Goal: Transaction & Acquisition: Purchase product/service

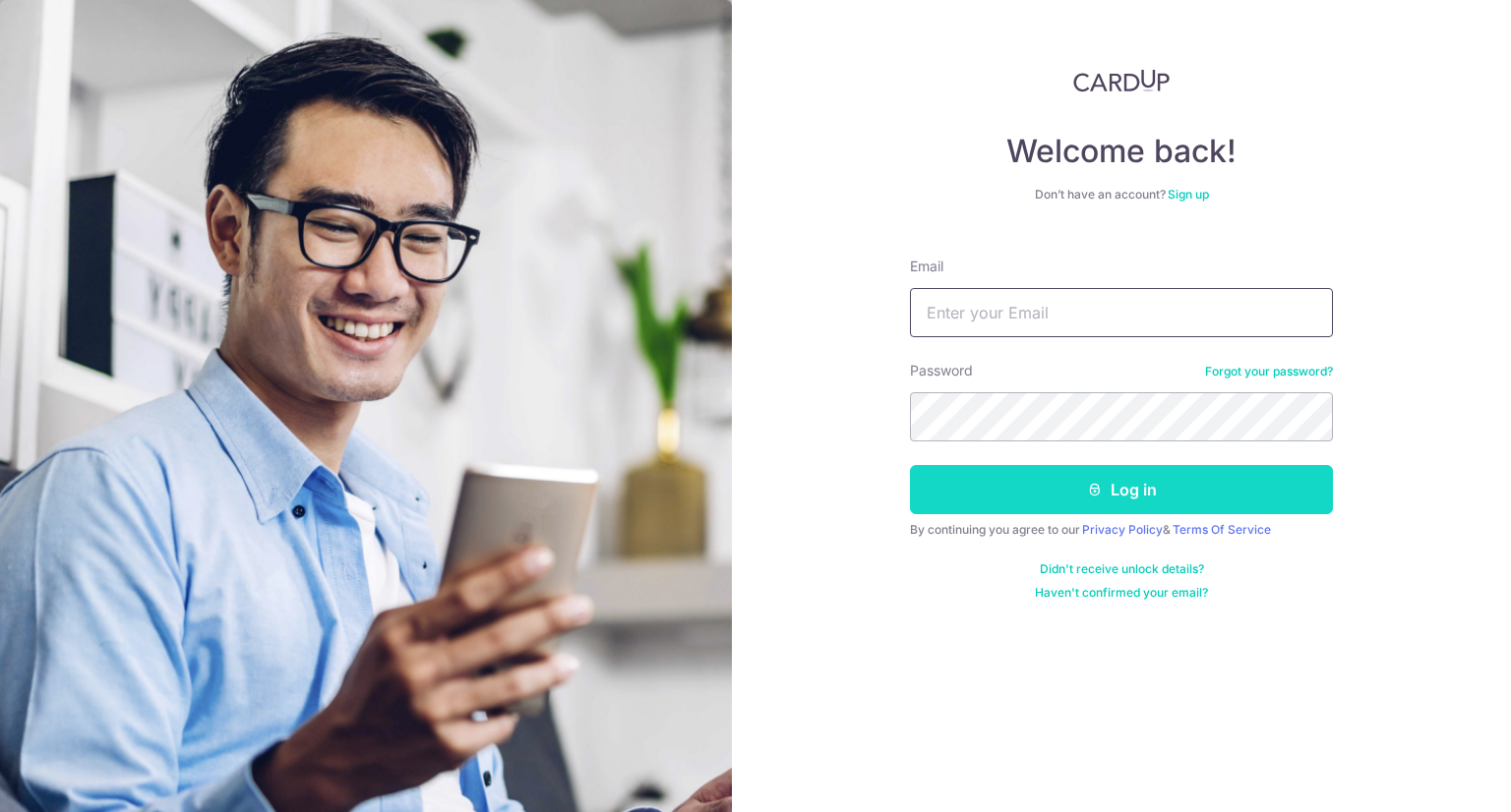
type input "Nixonp28@gmail.com"
click at [1190, 489] on button "Log in" at bounding box center [1121, 489] width 423 height 49
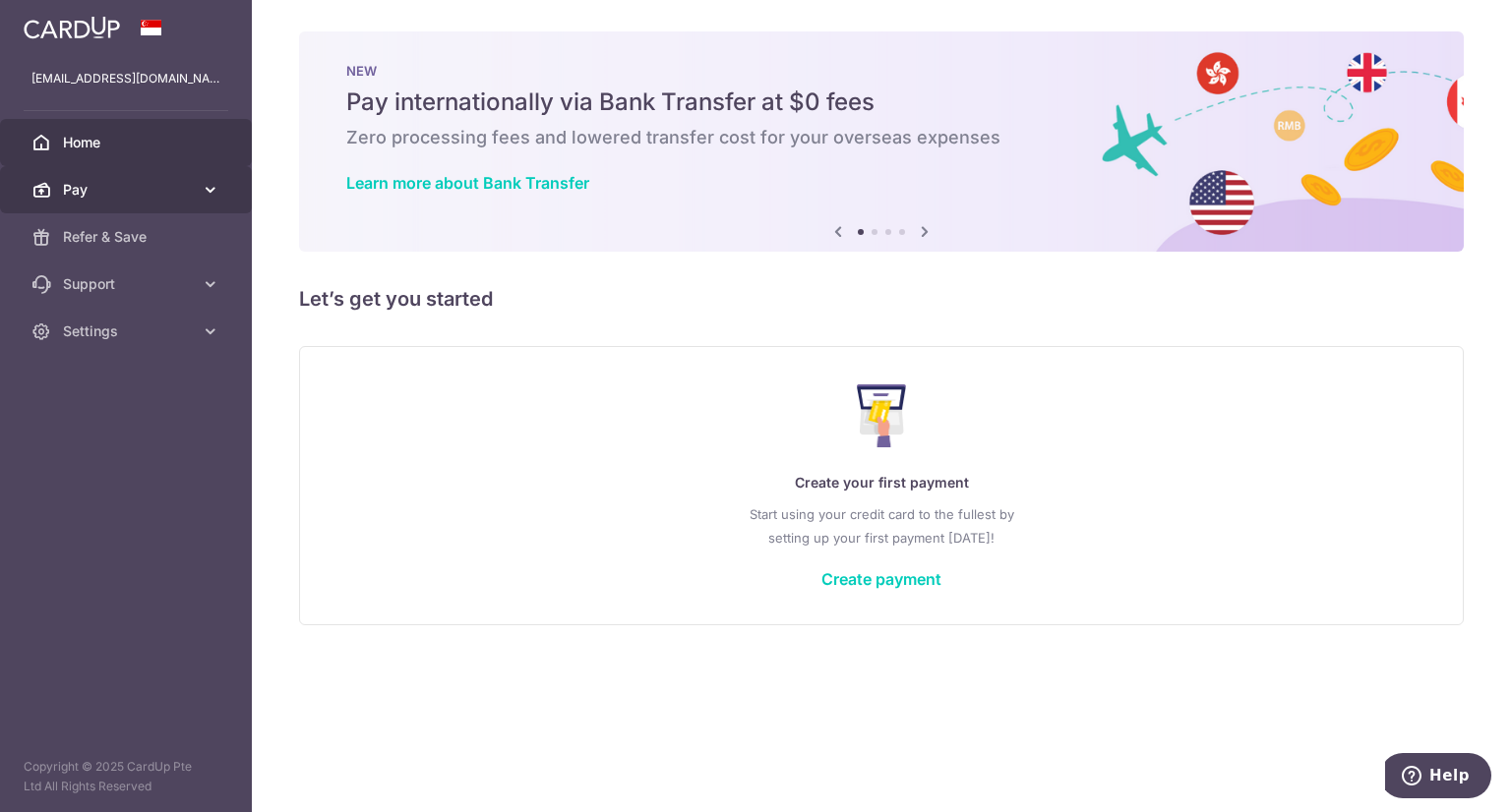
click at [126, 189] on span "Pay" at bounding box center [128, 190] width 130 height 20
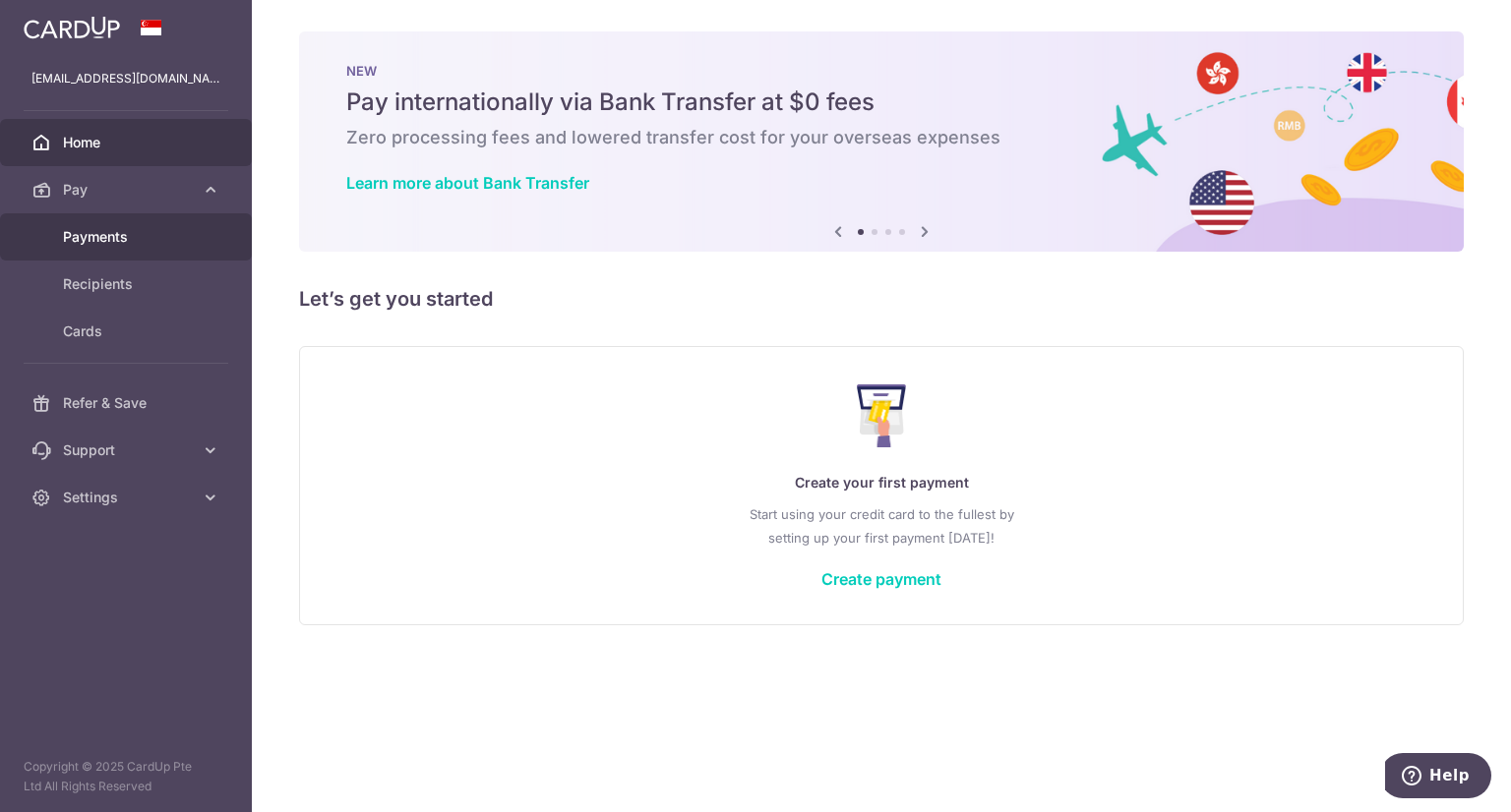
click at [130, 236] on span "Payments" at bounding box center [128, 237] width 130 height 20
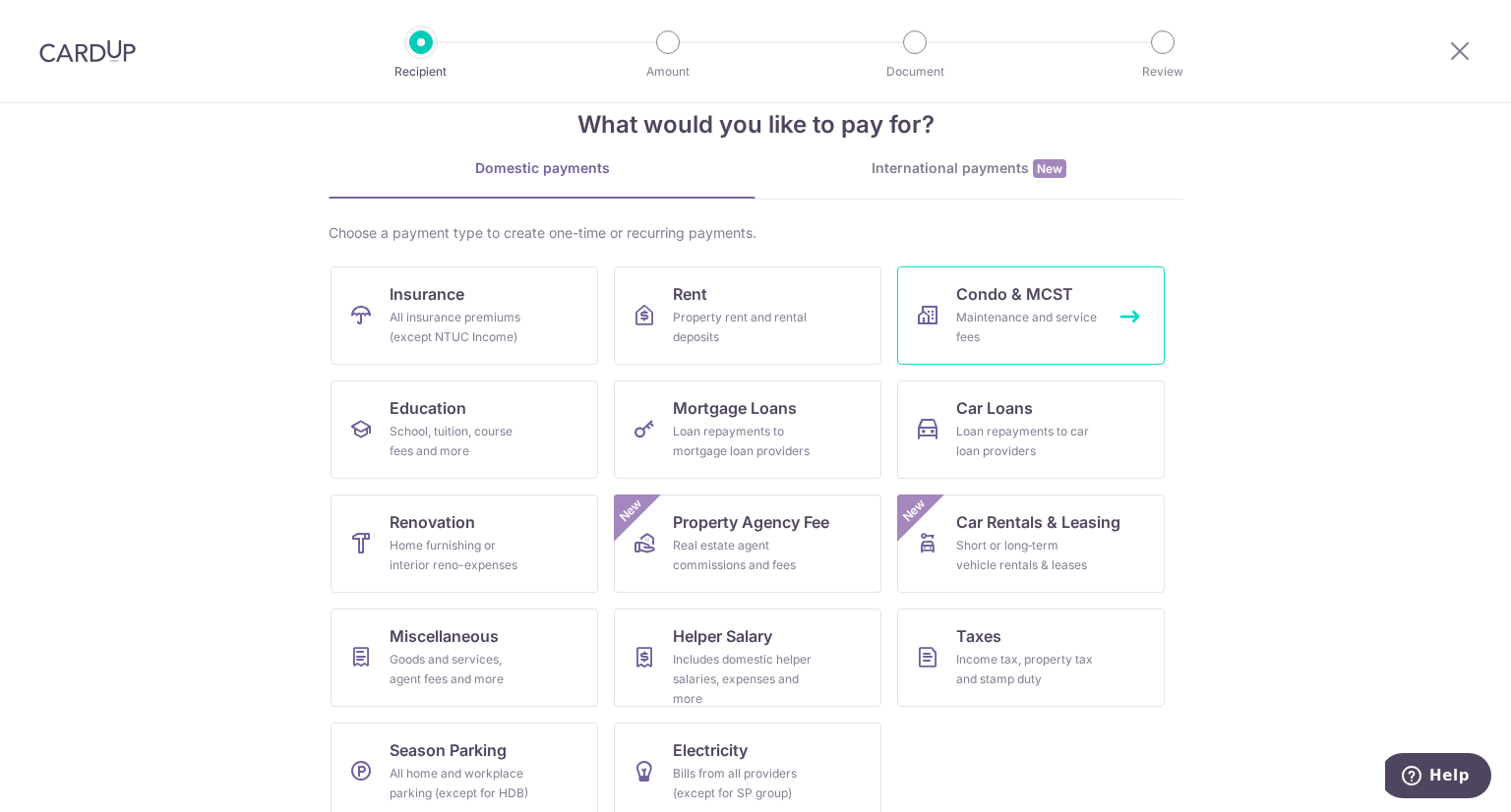
scroll to position [67, 0]
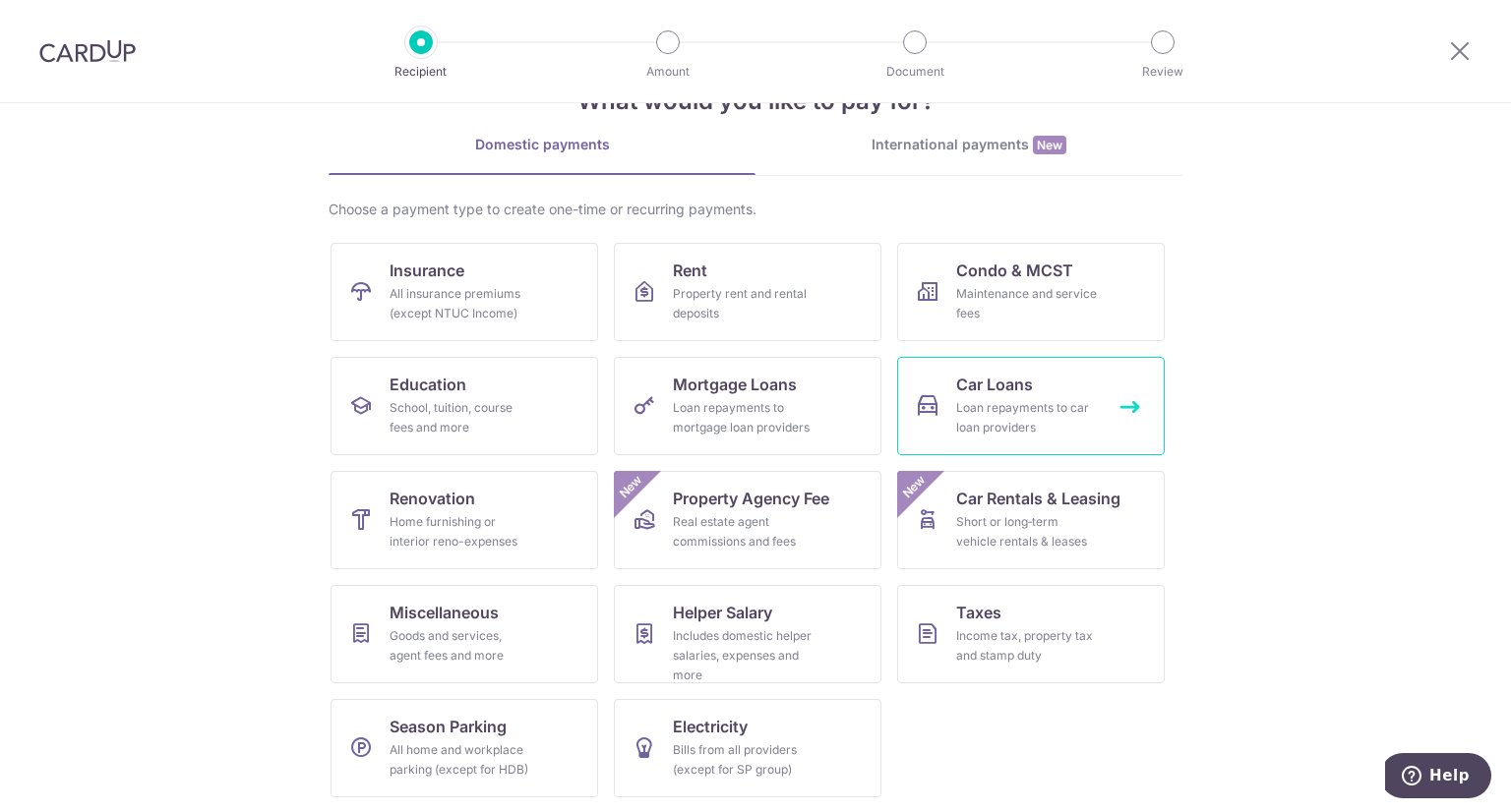
click at [1007, 409] on div "Loan repayments to car loan providers" at bounding box center [1027, 417] width 142 height 39
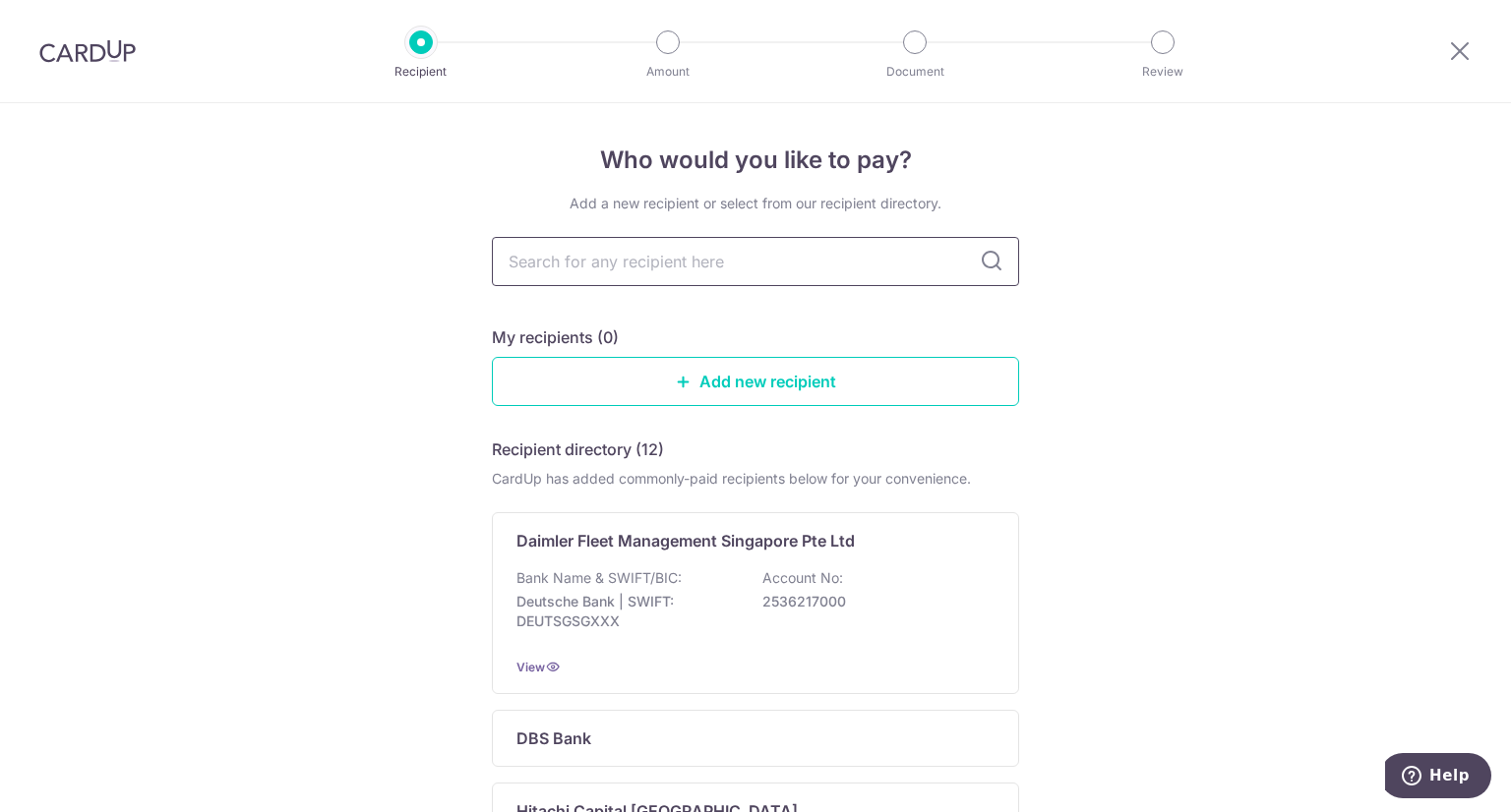
click at [674, 261] on input "text" at bounding box center [756, 261] width 528 height 49
type input "may"
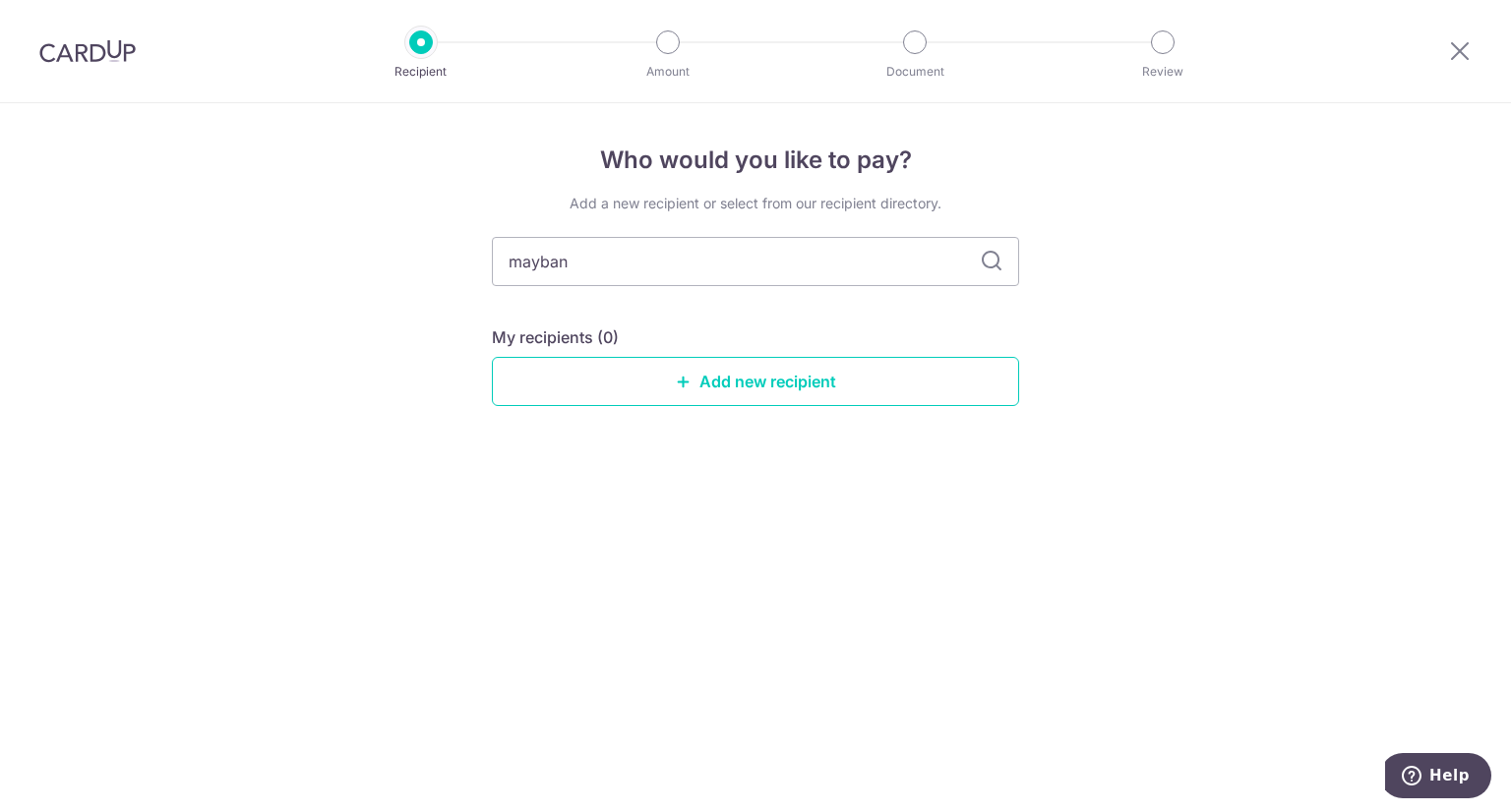
type input "maybank"
click at [869, 331] on div "My recipients (0)" at bounding box center [756, 338] width 528 height 24
click at [854, 375] on link "Add new recipient" at bounding box center [756, 381] width 528 height 49
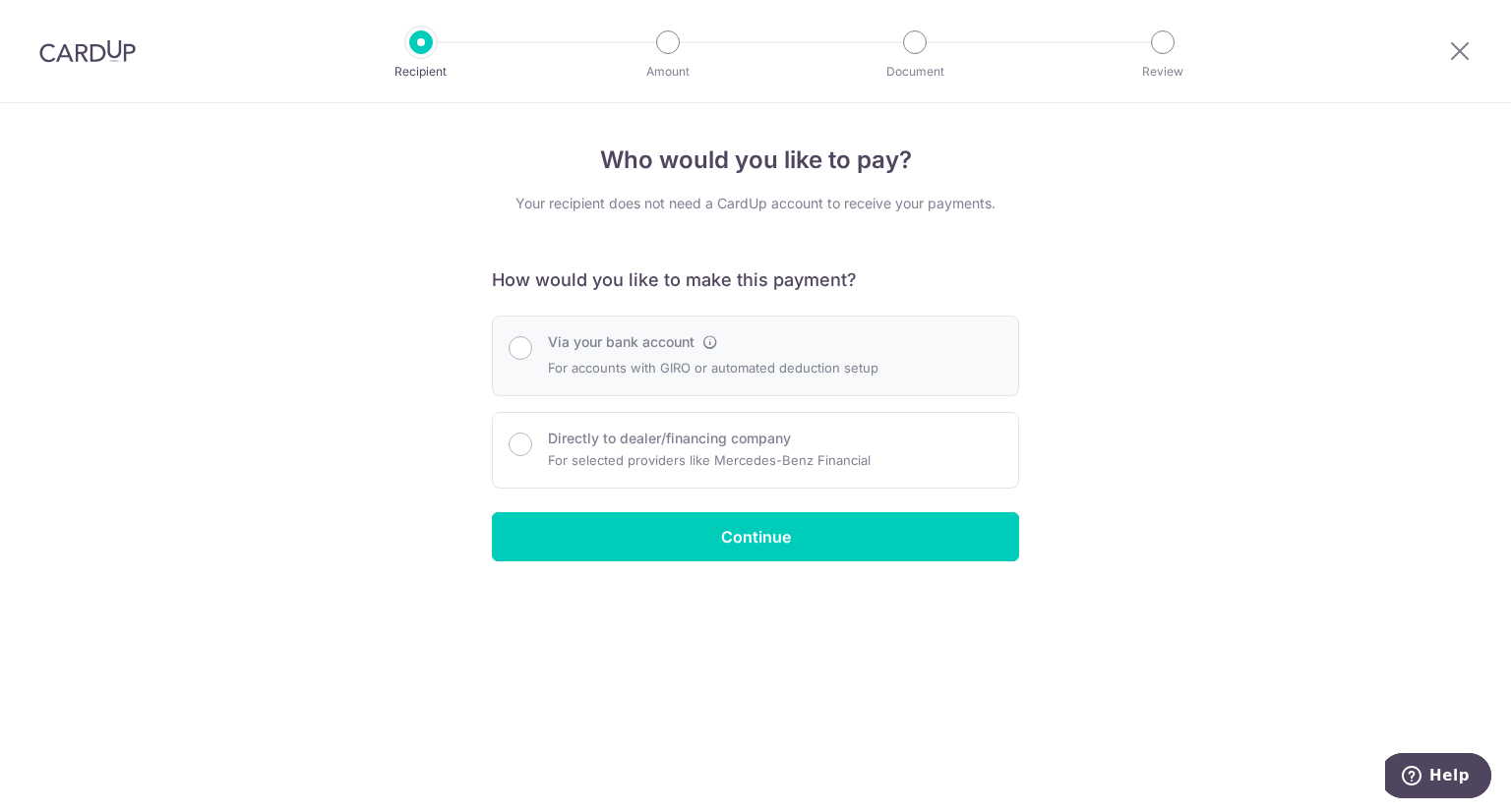
click at [810, 379] on p "For accounts with GIRO or automated deduction setup" at bounding box center [713, 368] width 331 height 24
radio input "true"
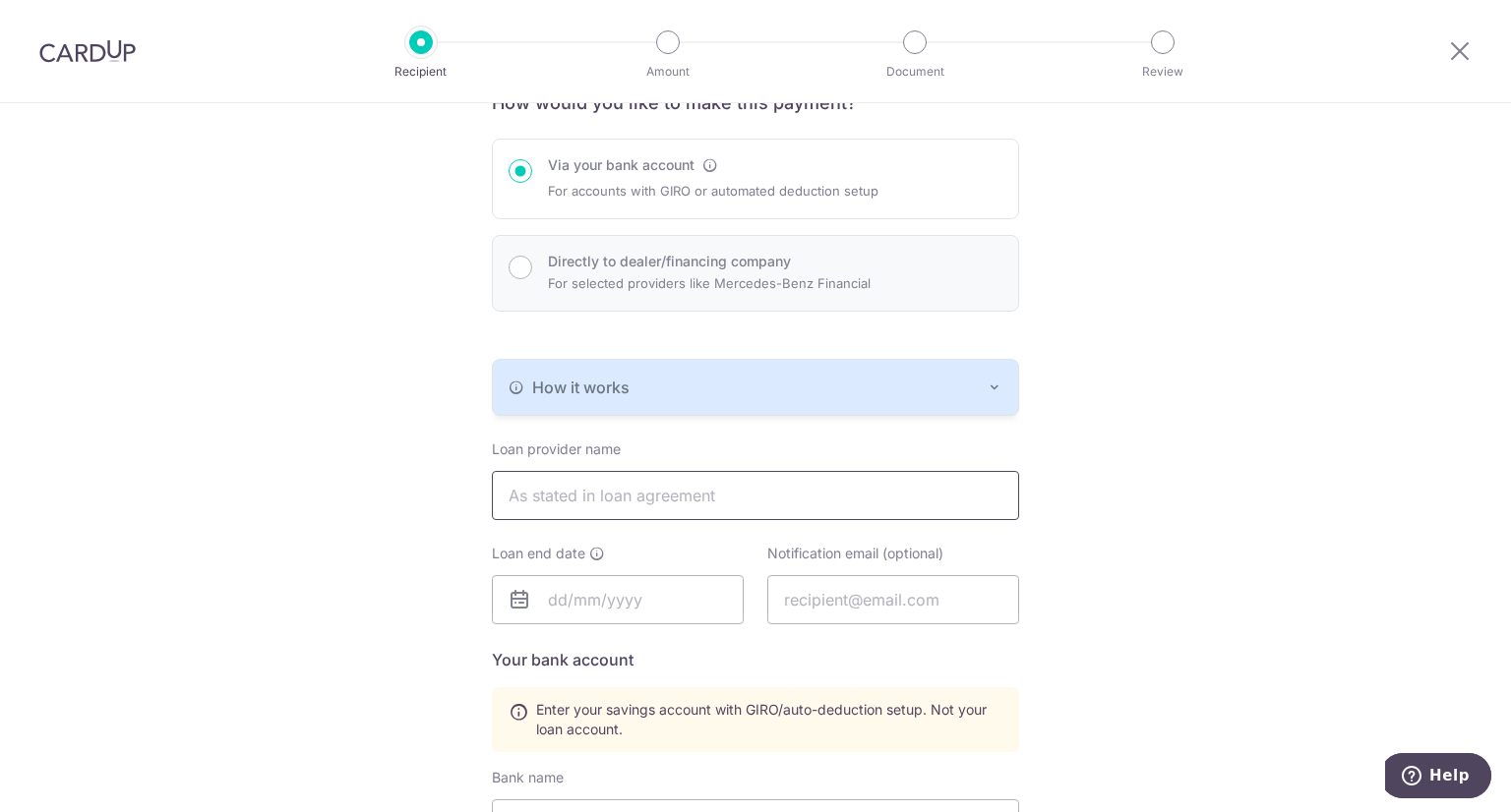
scroll to position [197, 0]
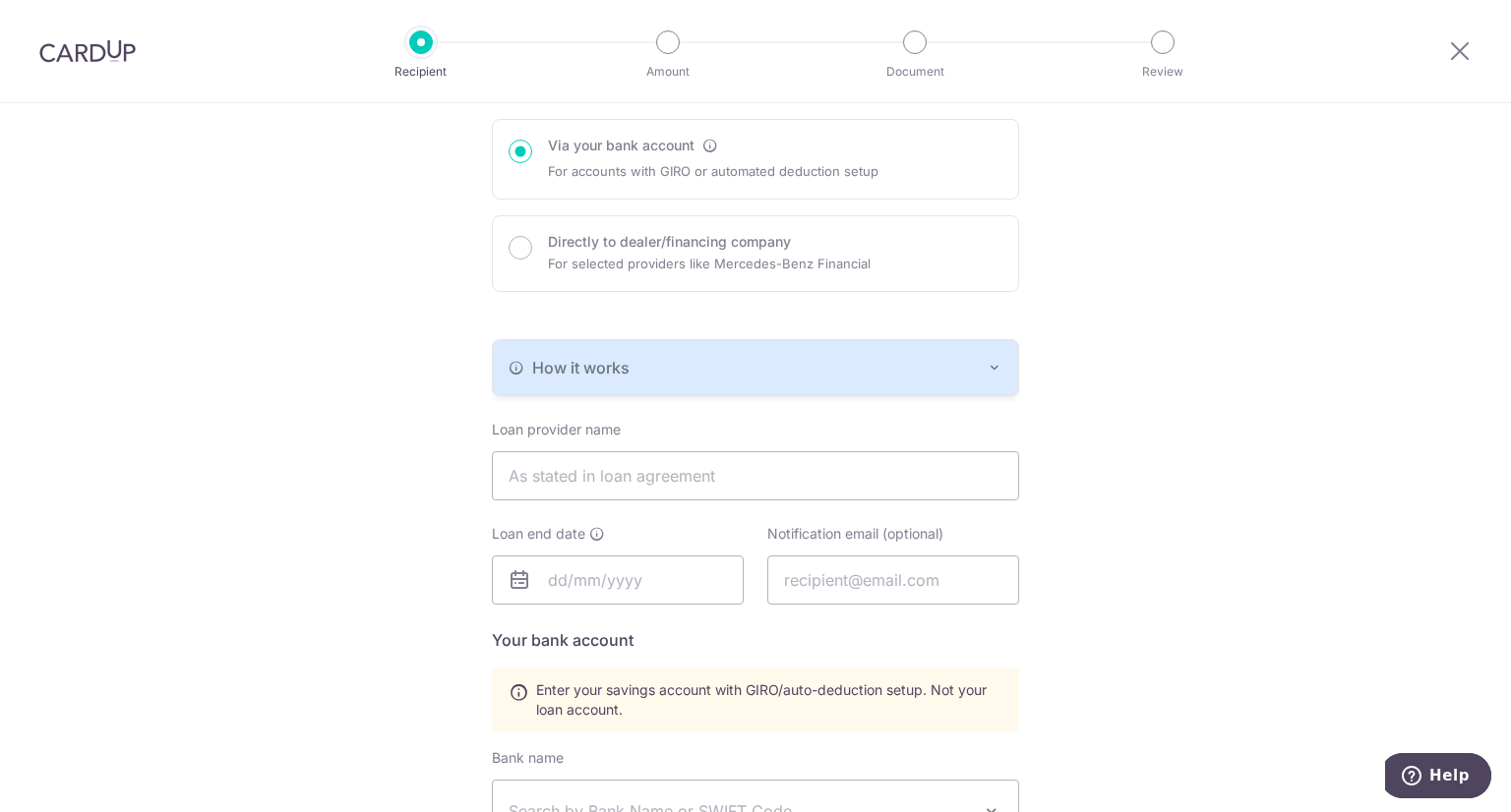
click at [115, 58] on img at bounding box center [87, 51] width 96 height 24
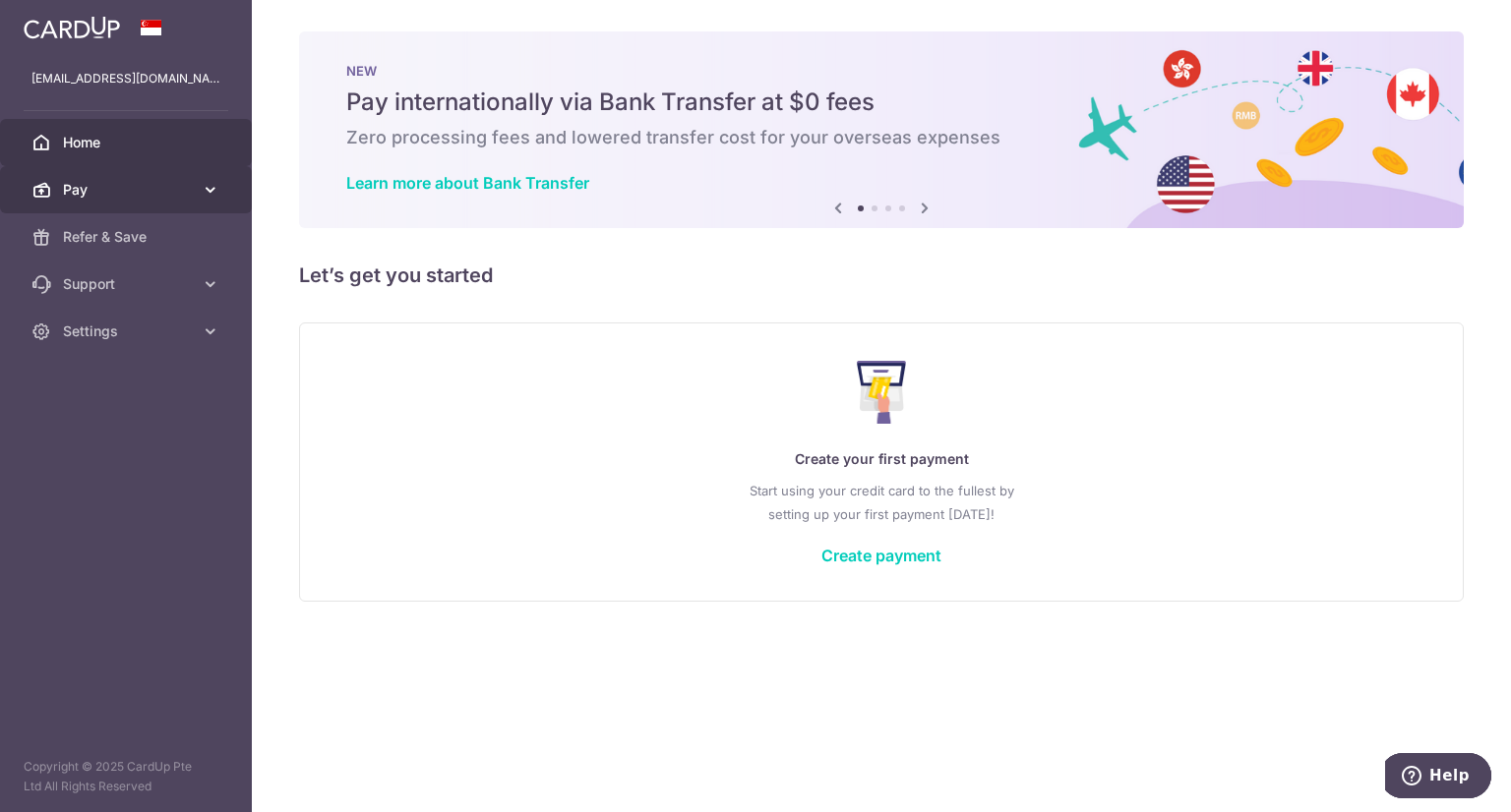
click at [161, 181] on span "Pay" at bounding box center [128, 190] width 130 height 20
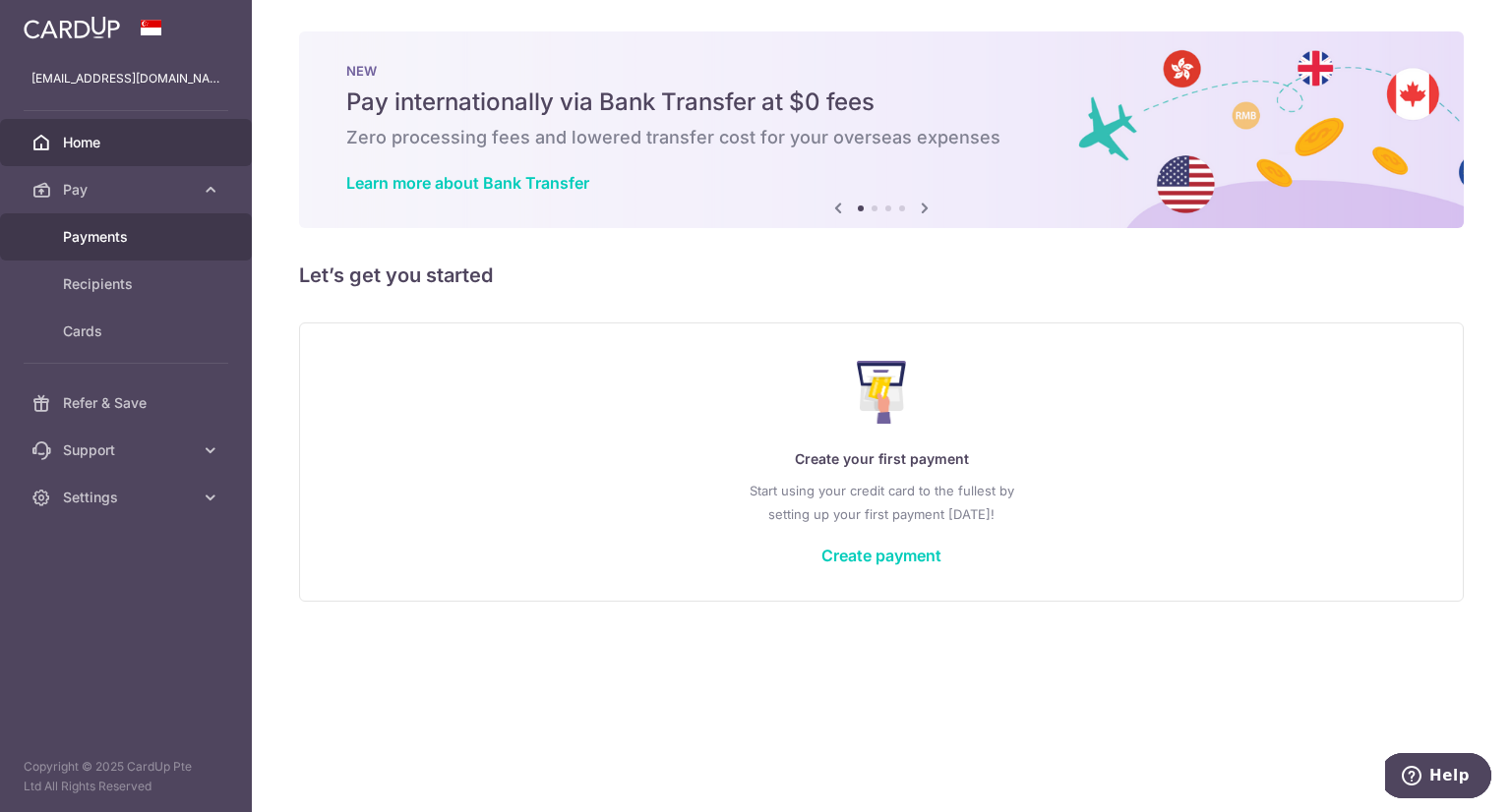
click at [130, 244] on span "Payments" at bounding box center [128, 237] width 130 height 20
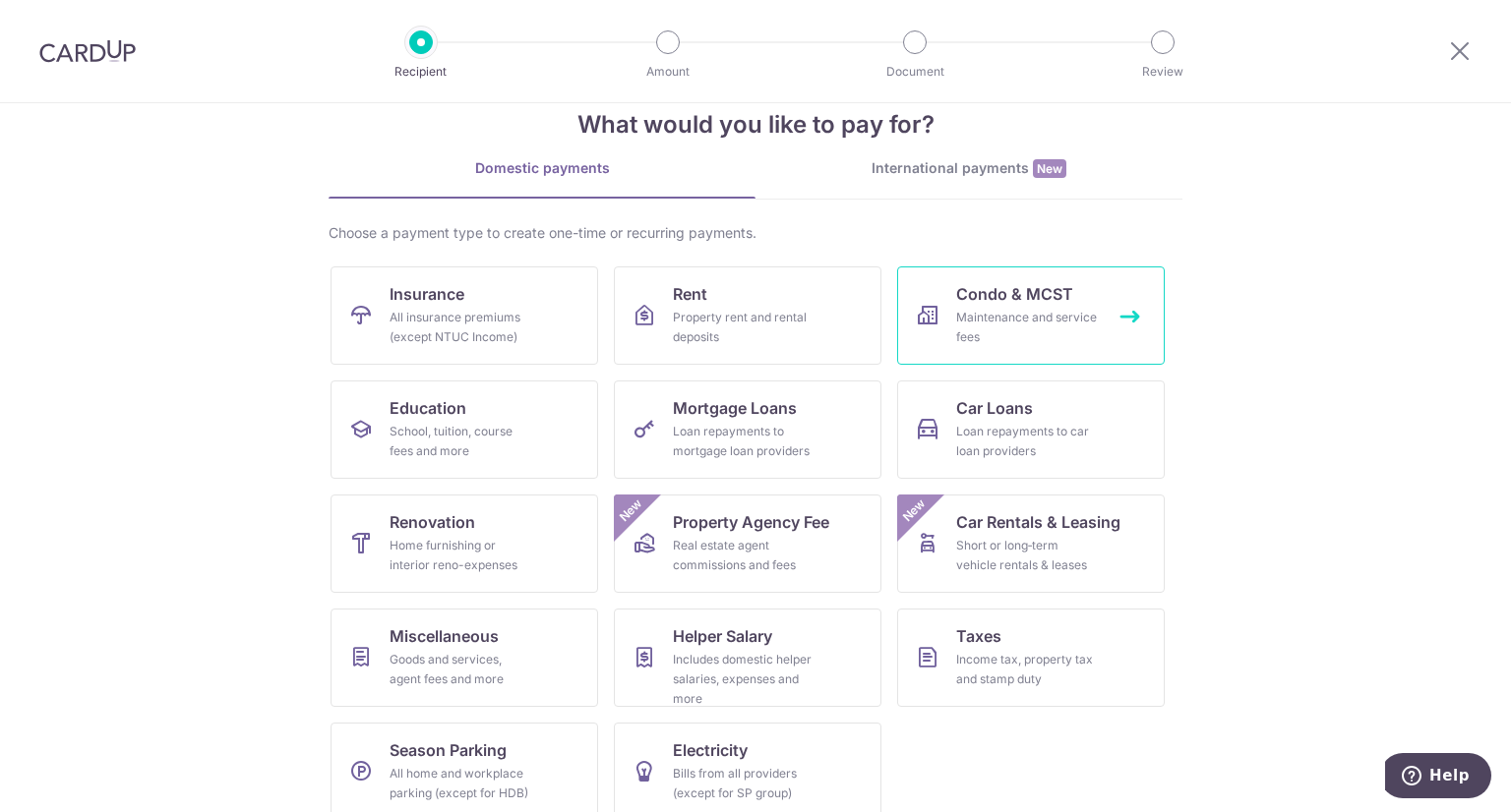
scroll to position [67, 0]
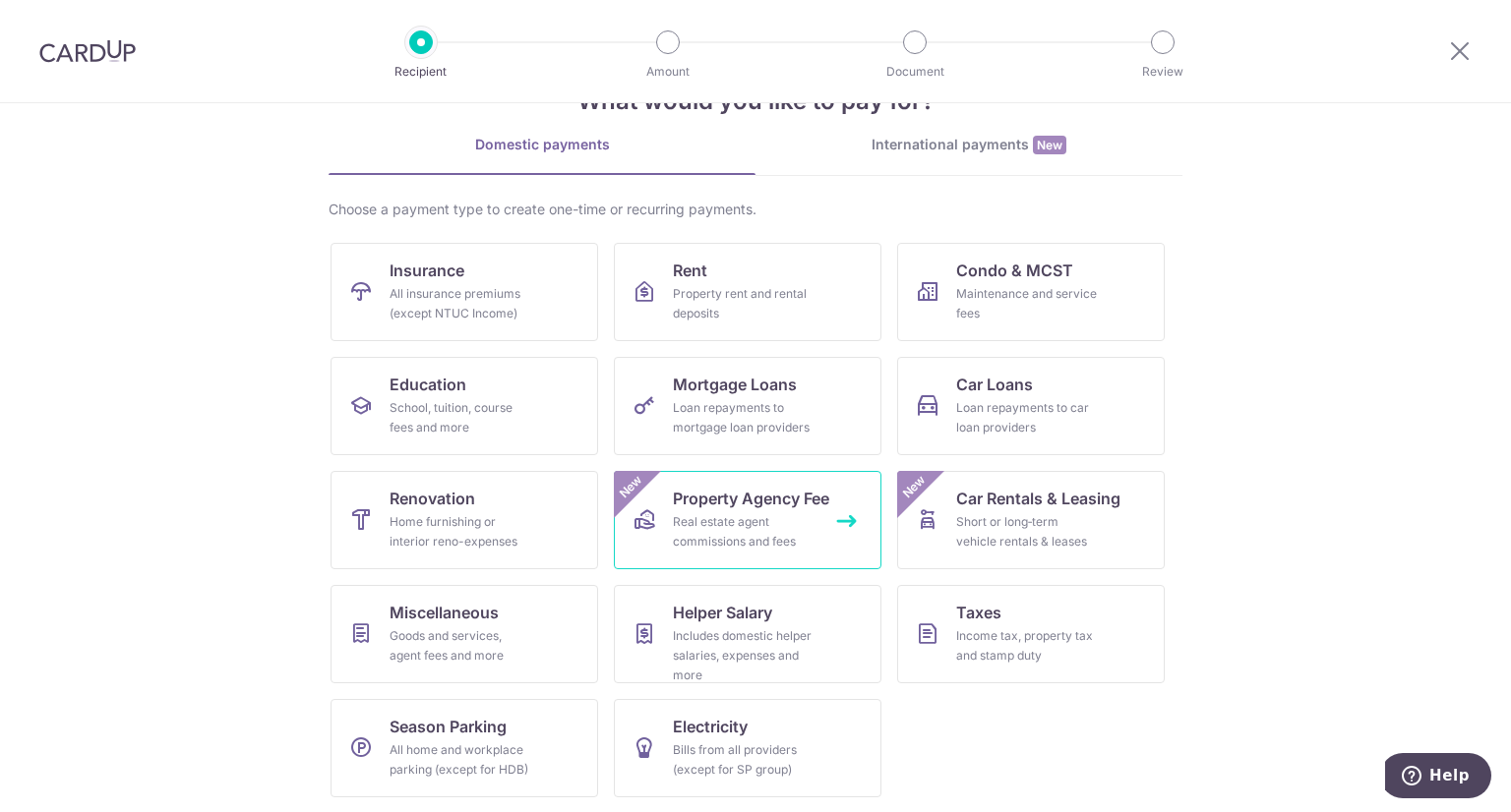
click at [748, 518] on div "Real estate agent commissions and fees" at bounding box center [744, 531] width 142 height 39
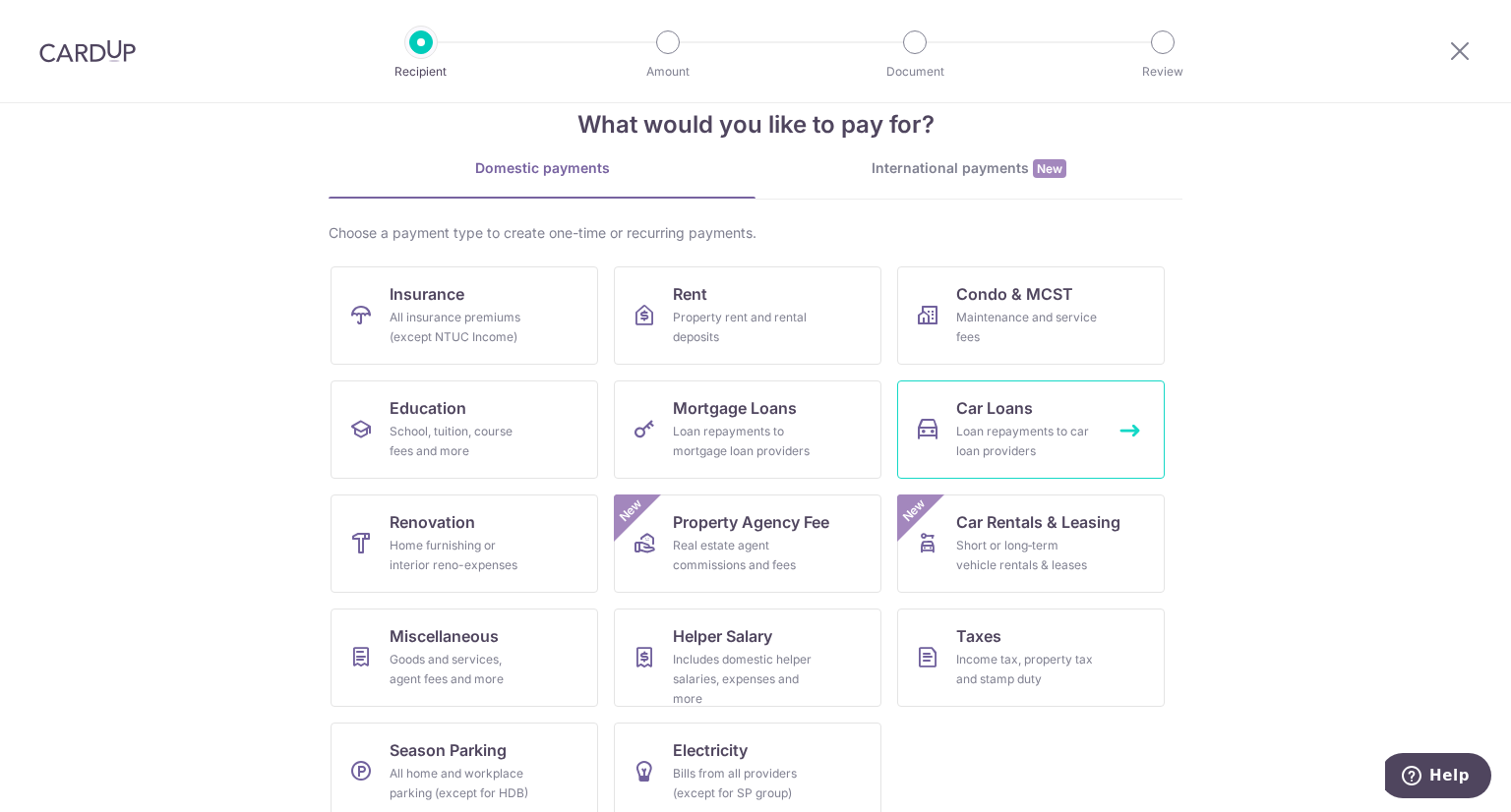
scroll to position [67, 0]
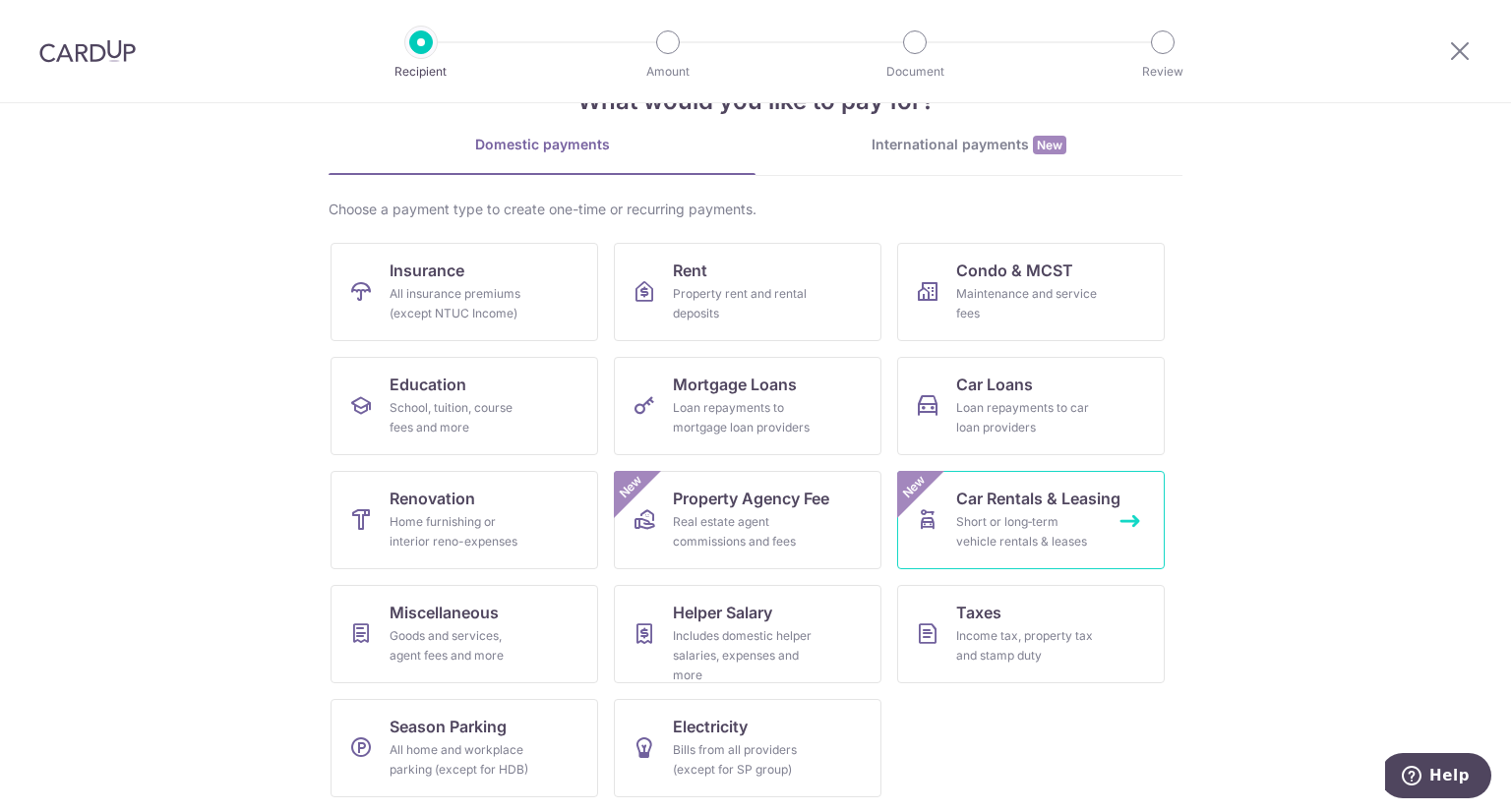
click at [1035, 500] on span "Car Rentals & Leasing" at bounding box center [1038, 498] width 164 height 24
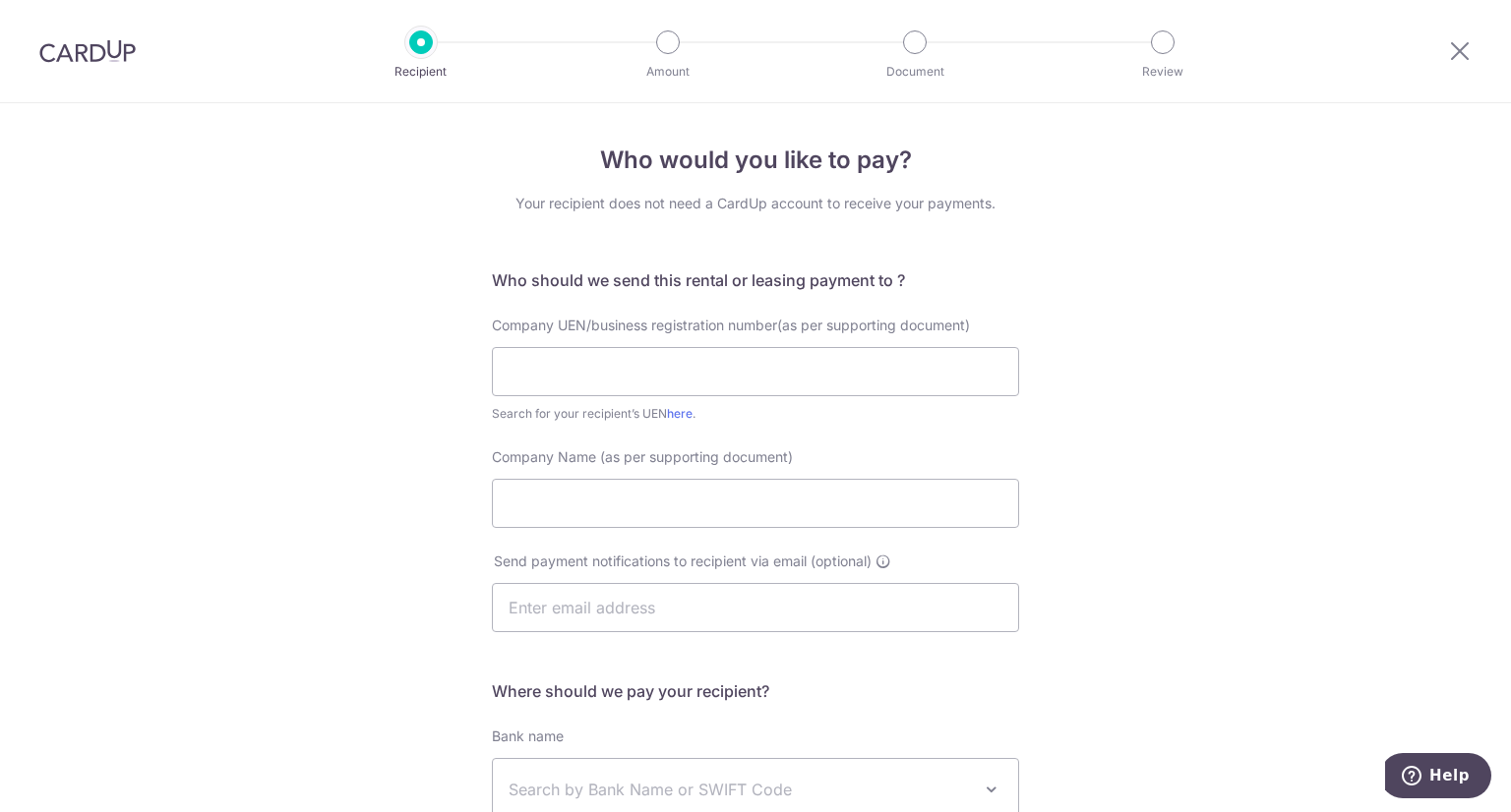
click at [83, 56] on img at bounding box center [87, 51] width 96 height 24
click at [752, 376] on input "text" at bounding box center [756, 371] width 528 height 49
click at [1168, 489] on div "Who would you like to pay? Your recipient does not need a CardUp account to rec…" at bounding box center [756, 606] width 1511 height 1007
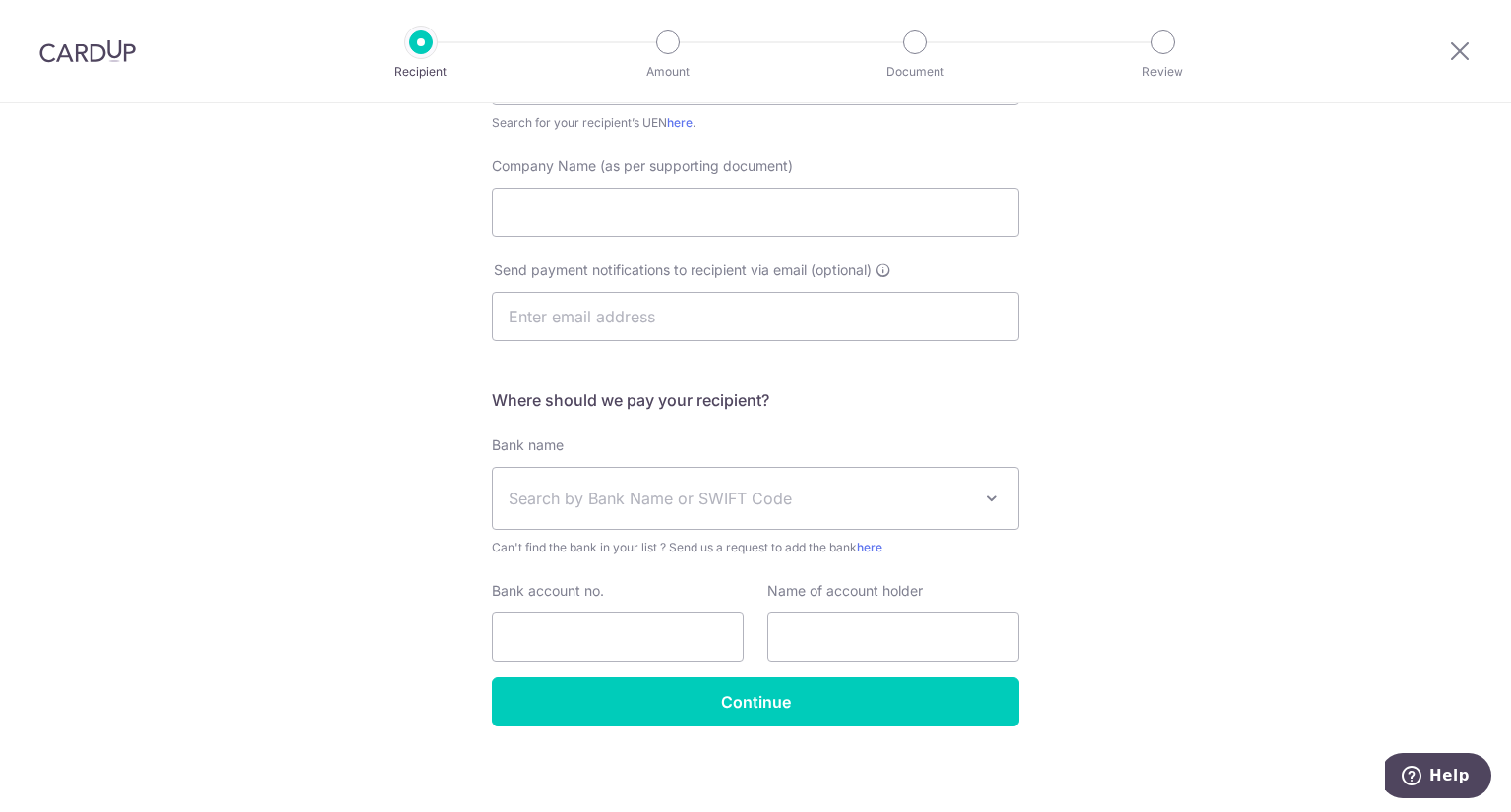
scroll to position [298, 0]
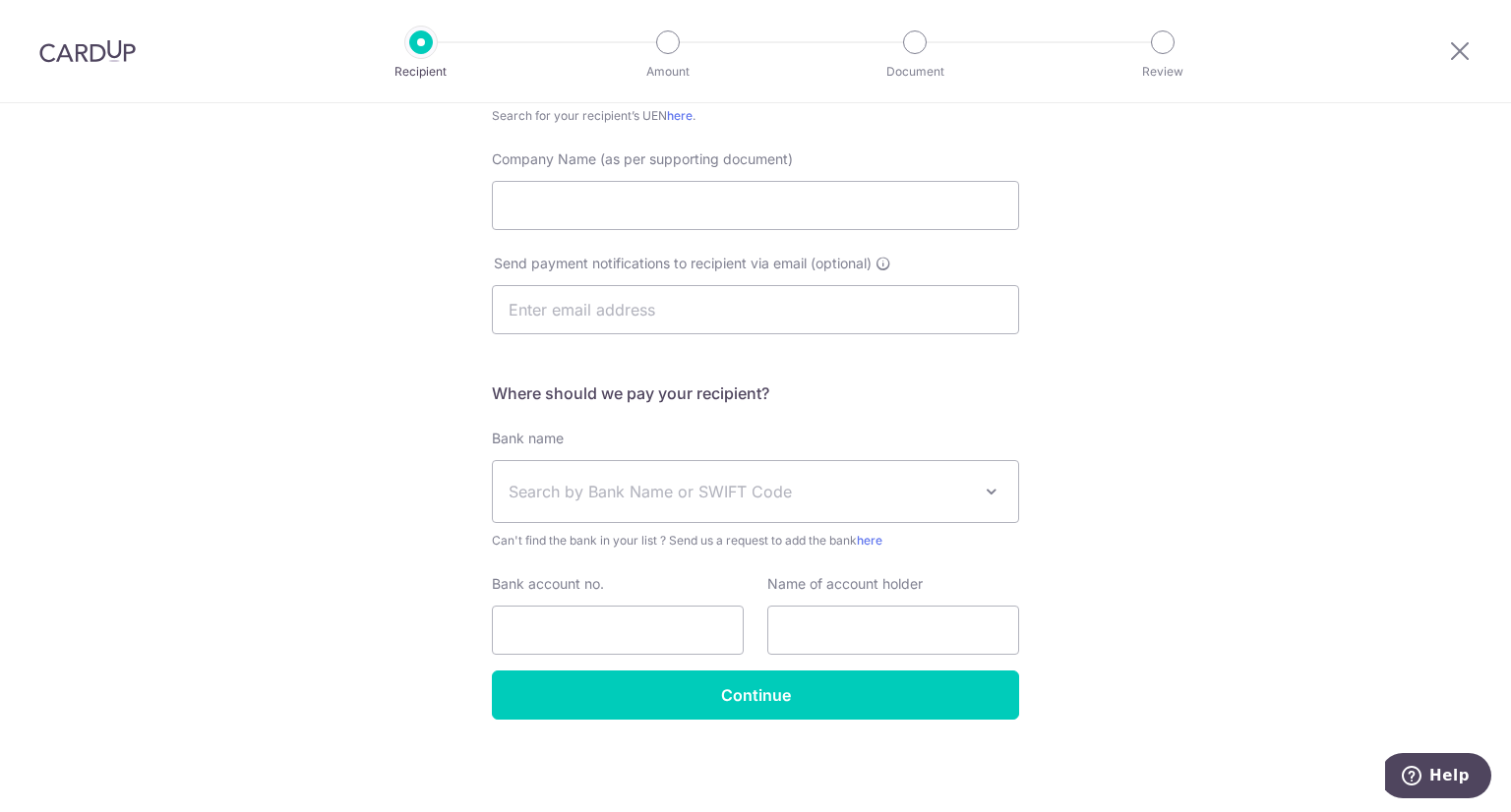
click at [104, 54] on img at bounding box center [87, 51] width 96 height 24
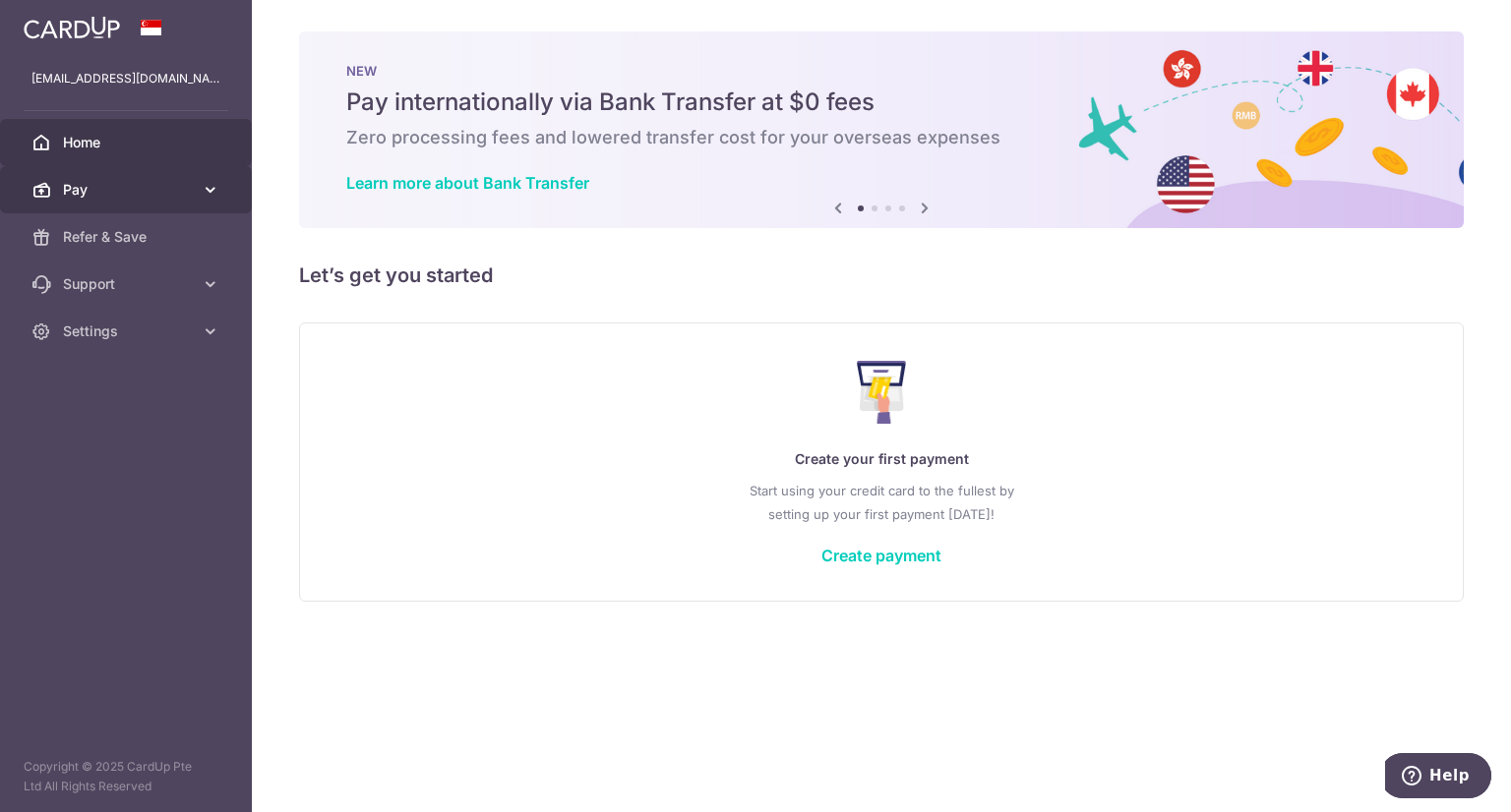
click at [115, 191] on span "Pay" at bounding box center [128, 190] width 130 height 20
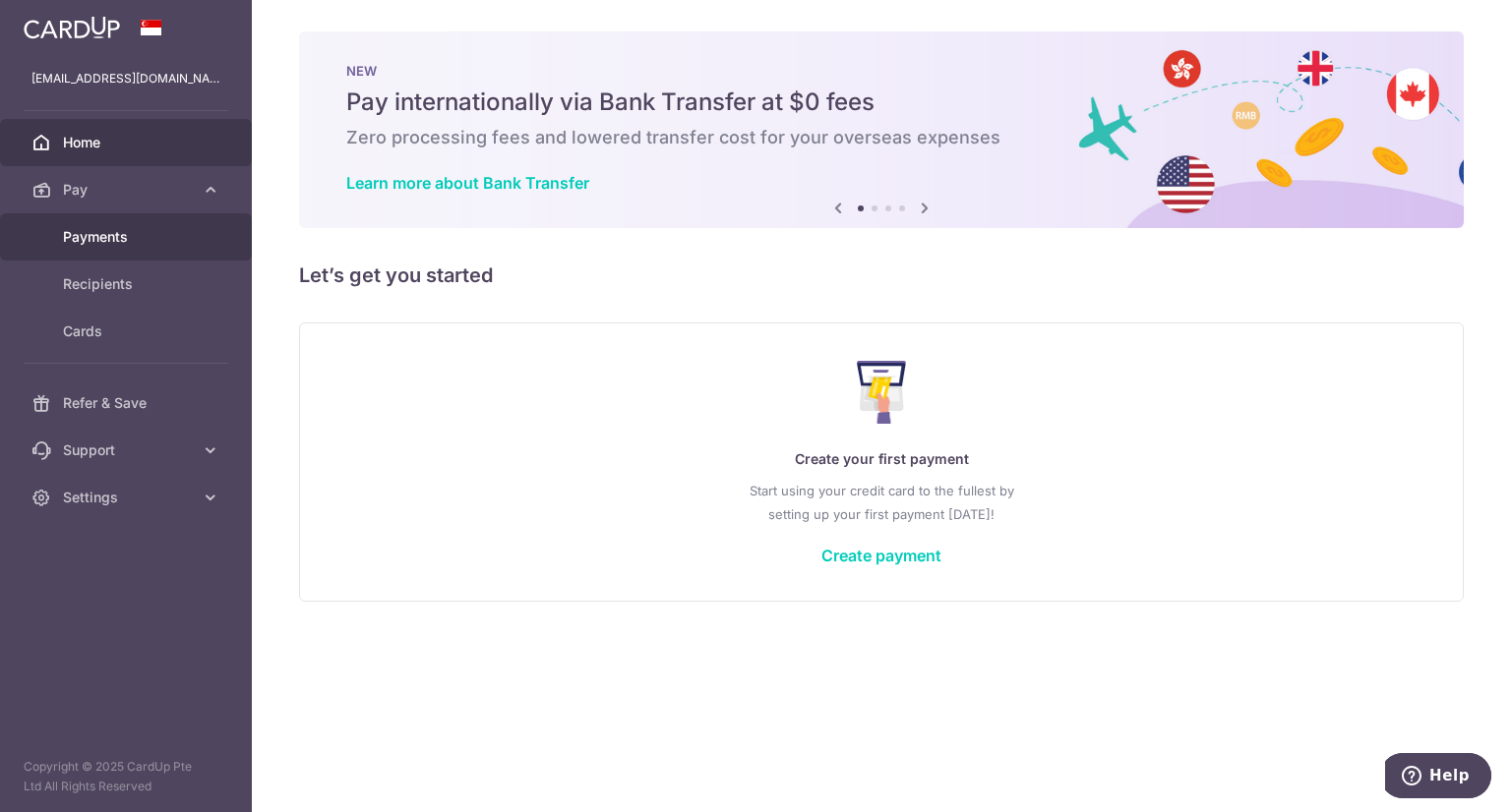
click at [112, 236] on span "Payments" at bounding box center [128, 237] width 130 height 20
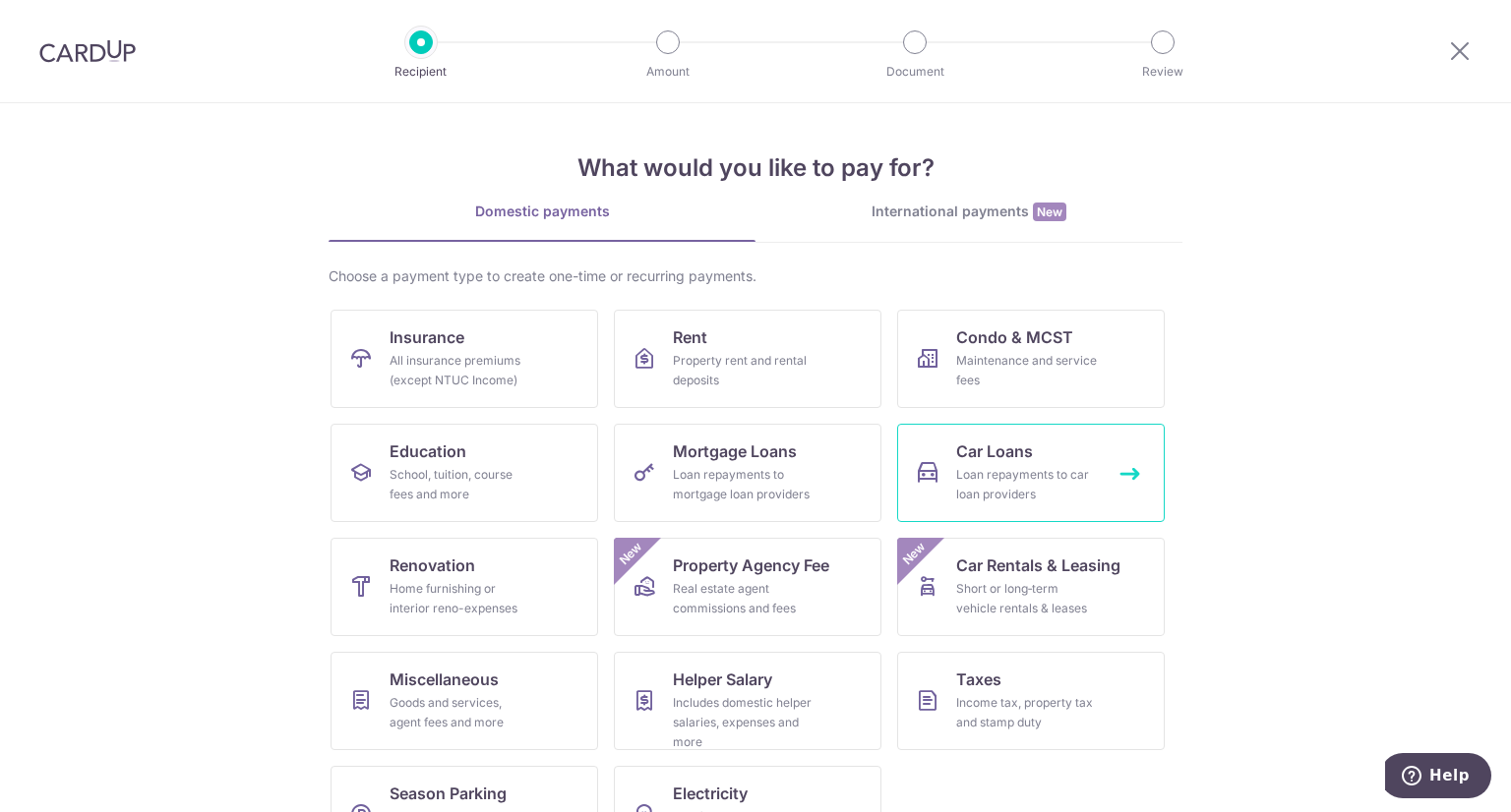
click at [1016, 469] on div "Loan repayments to car loan providers" at bounding box center [1027, 484] width 142 height 39
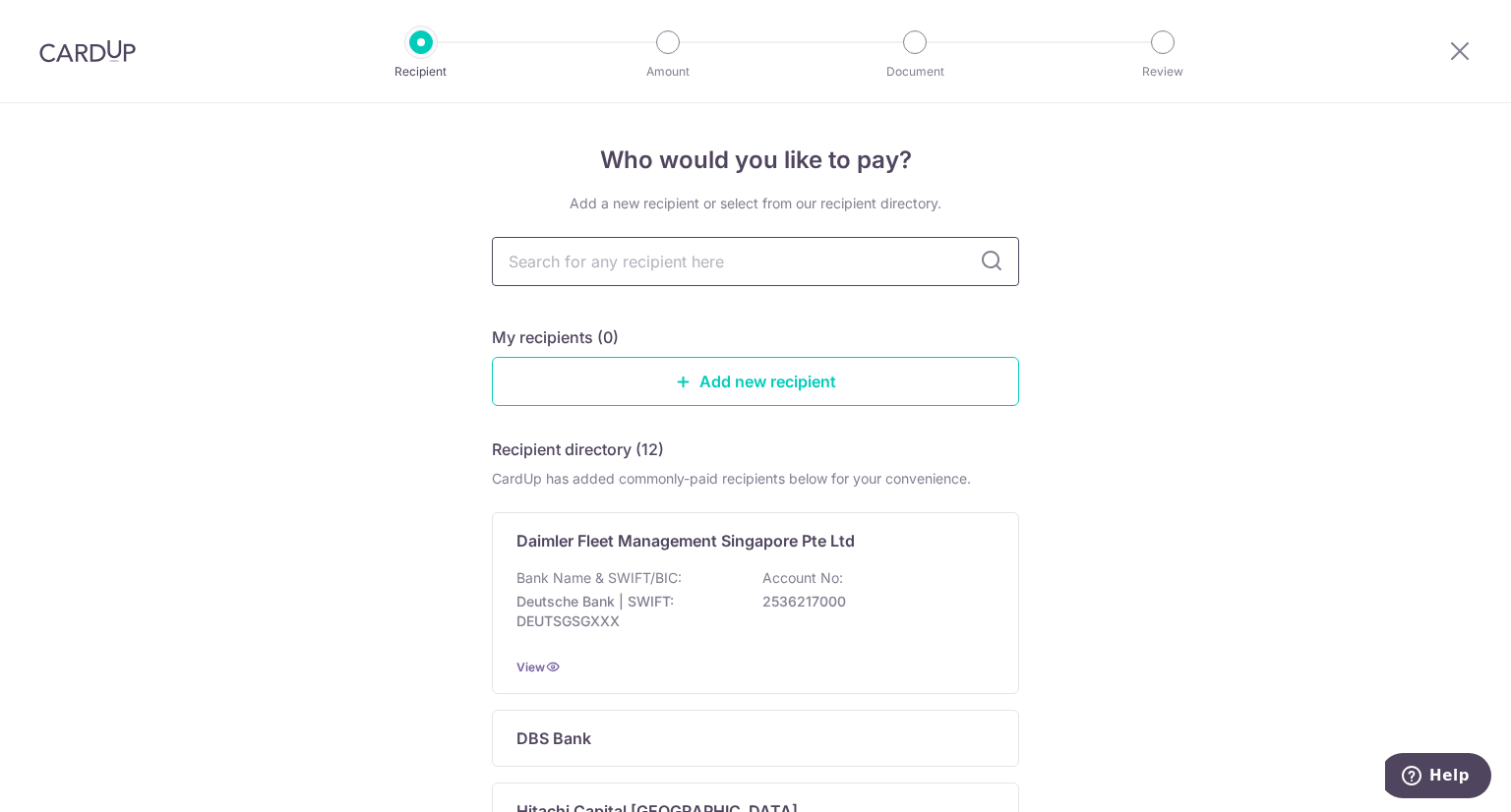
click at [751, 270] on input "text" at bounding box center [756, 261] width 528 height 49
type input "maybank"
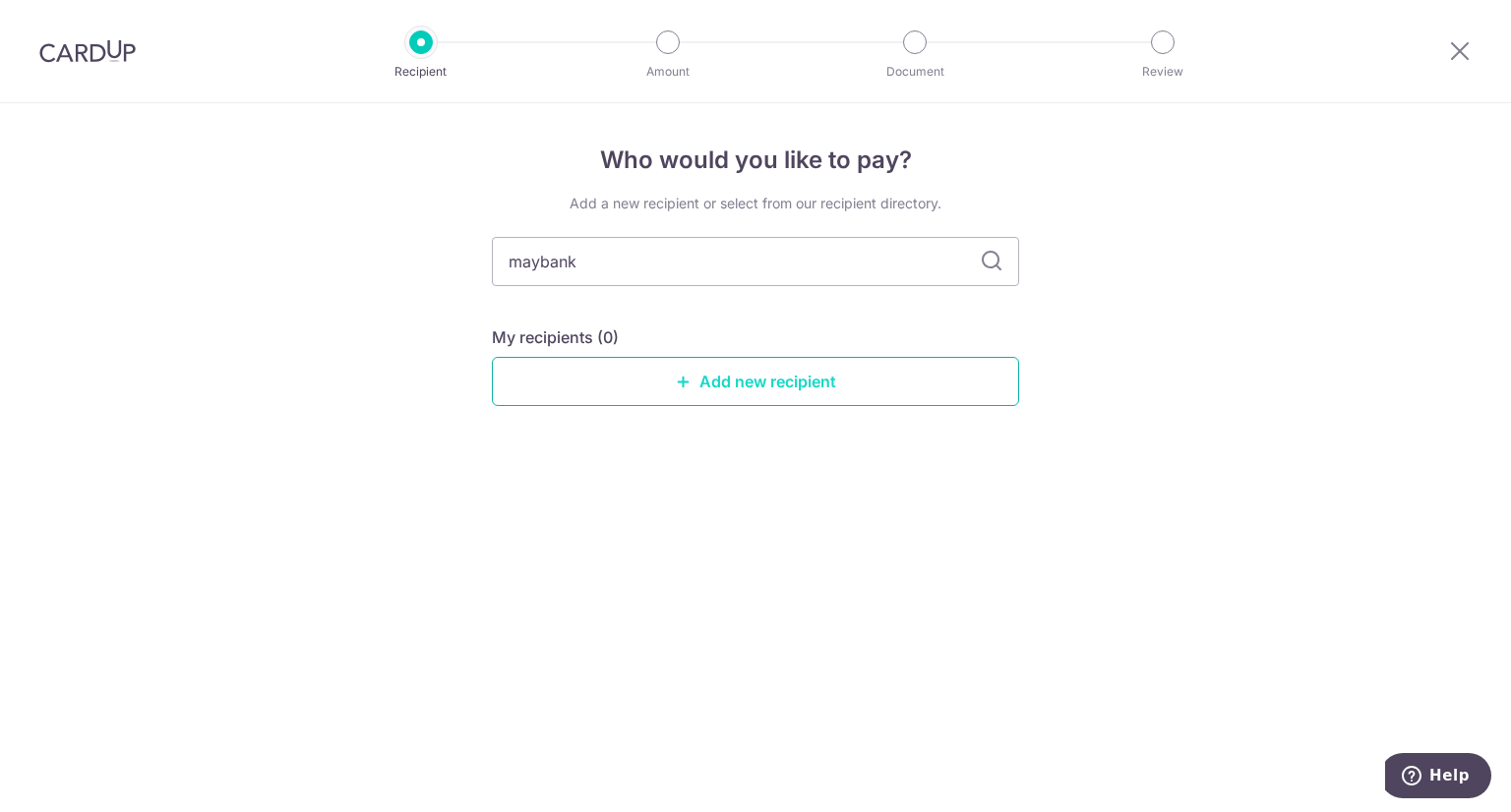
click at [924, 385] on link "Add new recipient" at bounding box center [756, 381] width 528 height 49
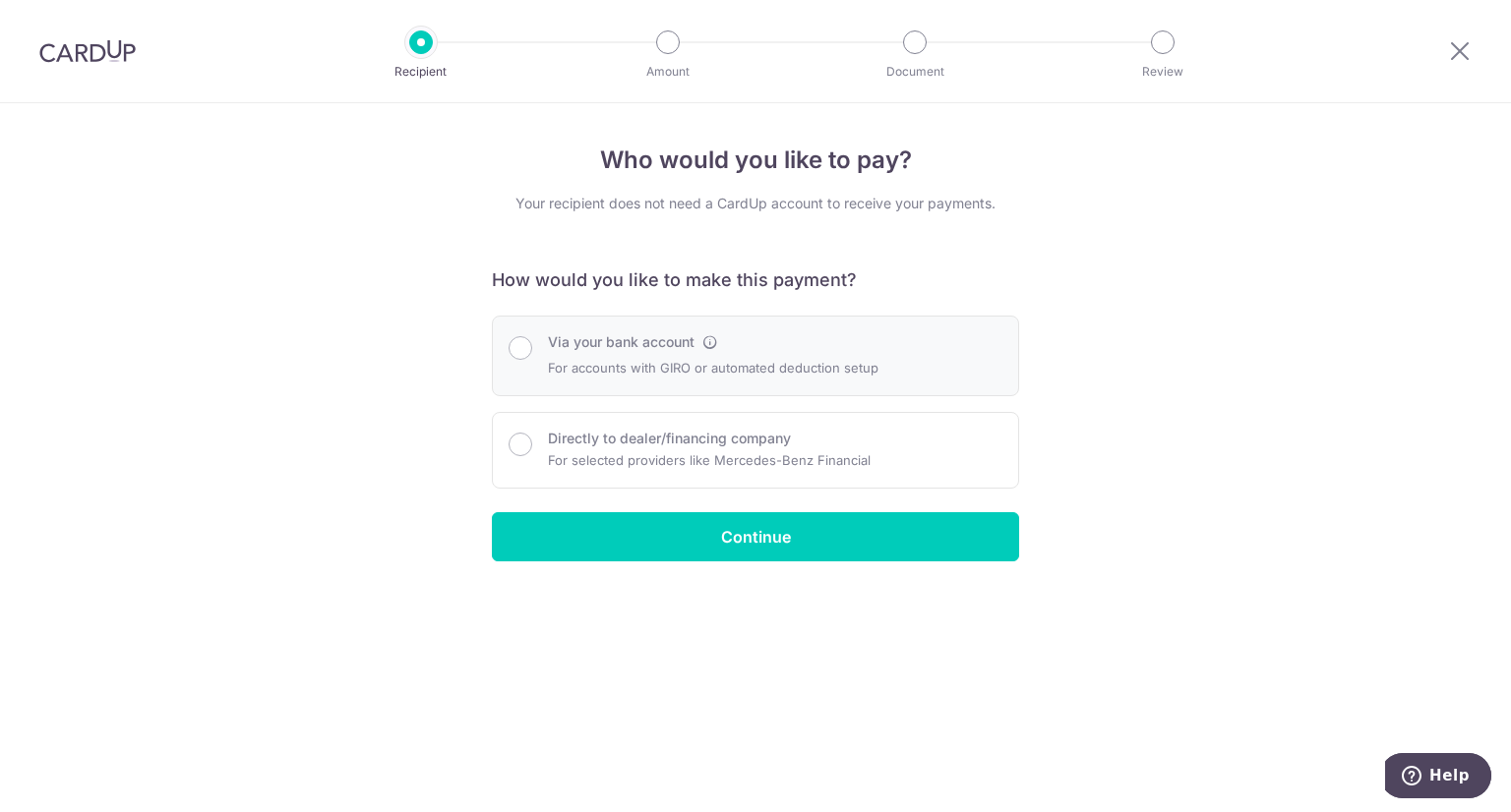
click at [890, 379] on div "Via your bank account For accounts with GIRO or automated deduction setup" at bounding box center [756, 356] width 528 height 81
radio input "true"
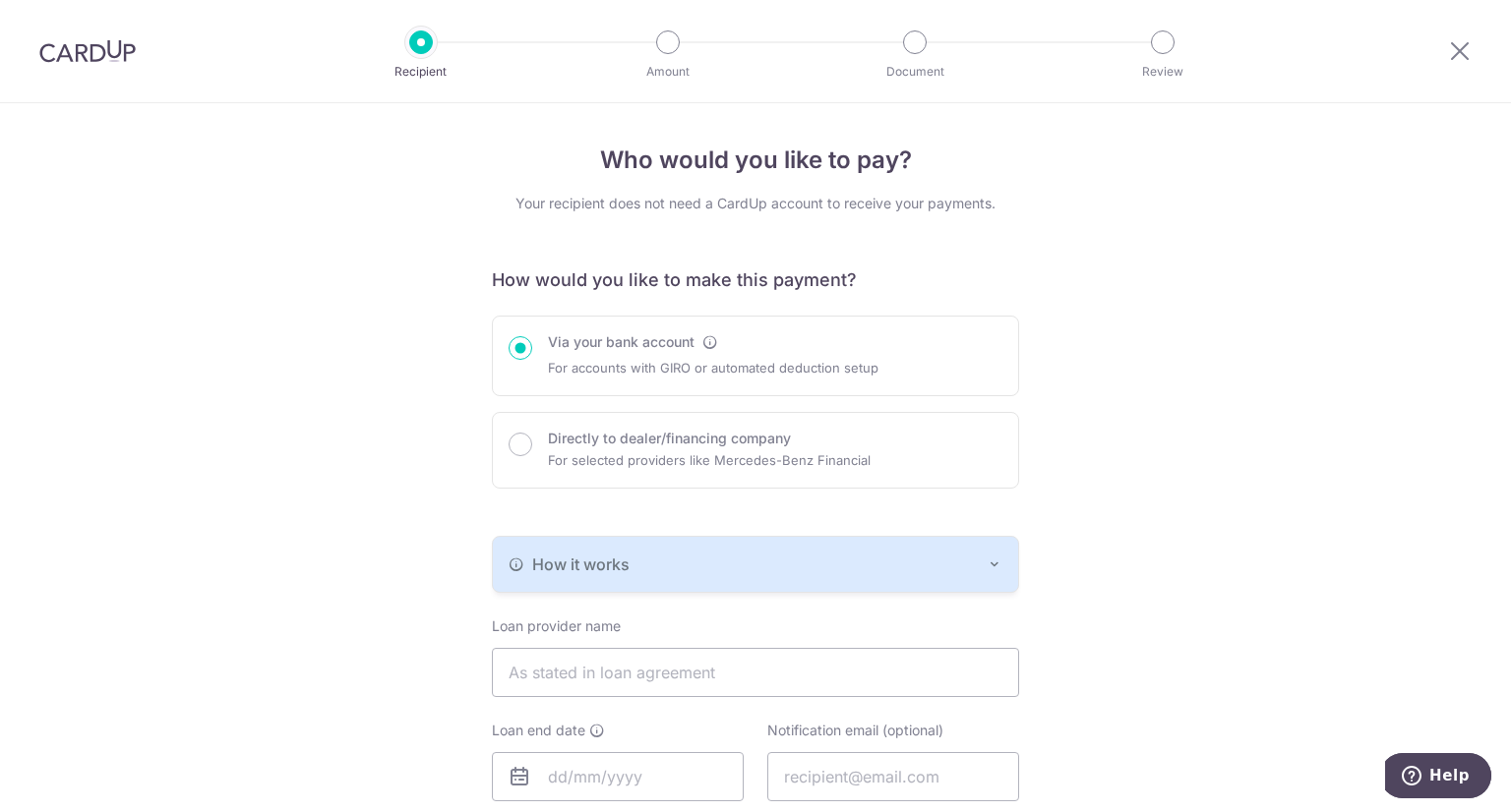
scroll to position [197, 0]
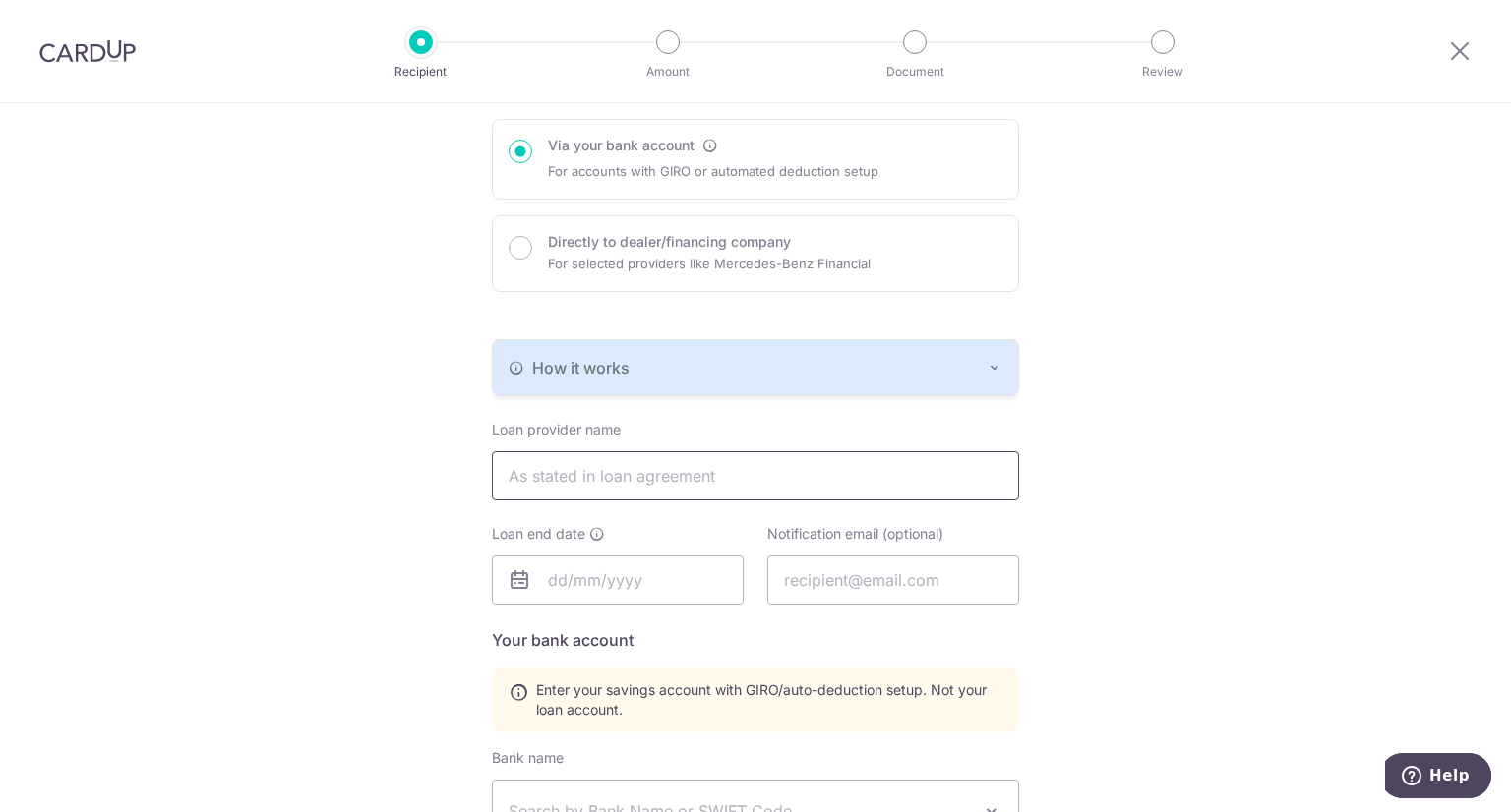
click at [859, 480] on input "text" at bounding box center [756, 475] width 528 height 49
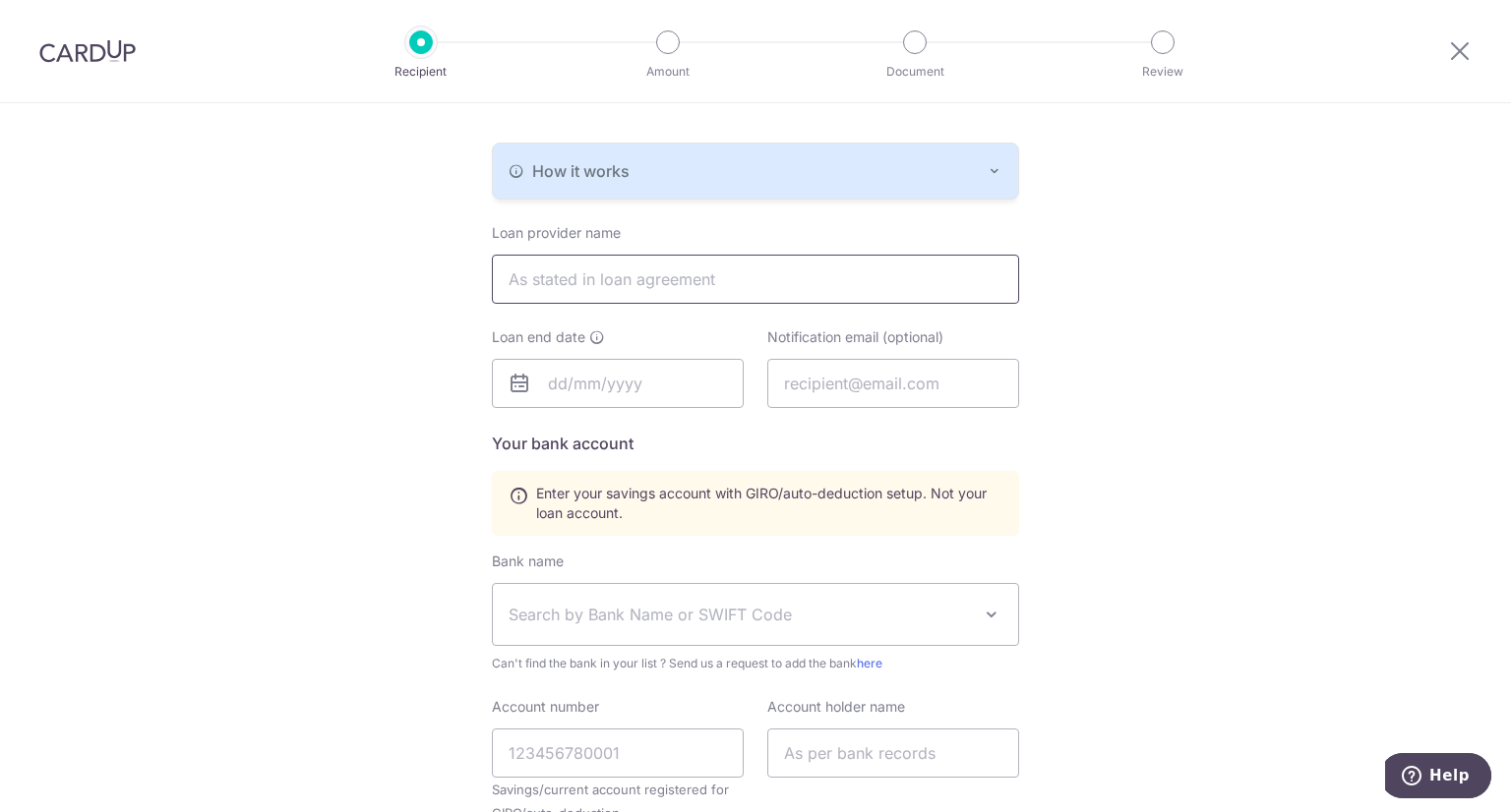
scroll to position [98, 0]
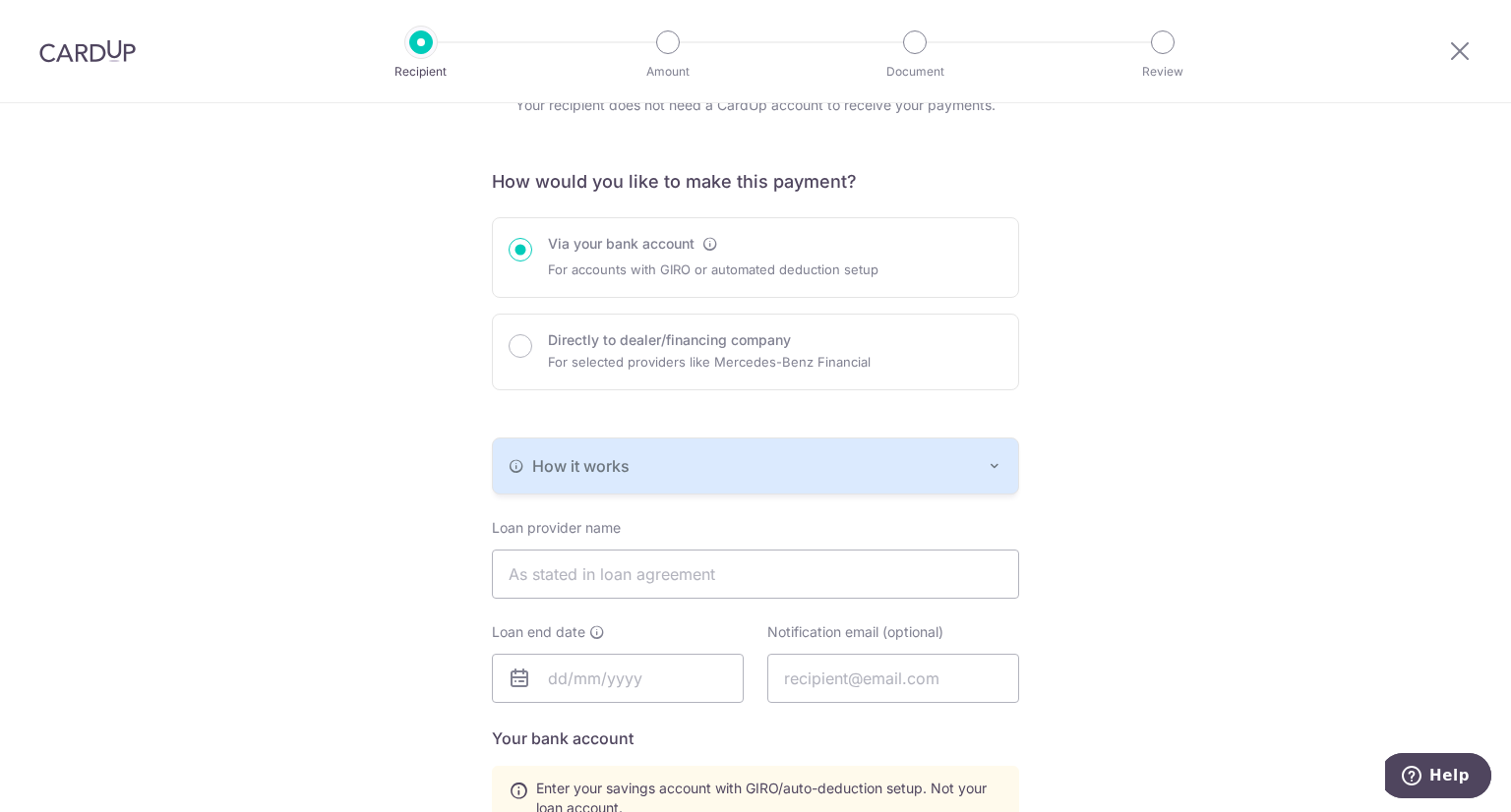
click at [401, 59] on div "Recipient Amount Document Review" at bounding box center [791, 51] width 844 height 102
click at [102, 40] on img at bounding box center [87, 51] width 96 height 24
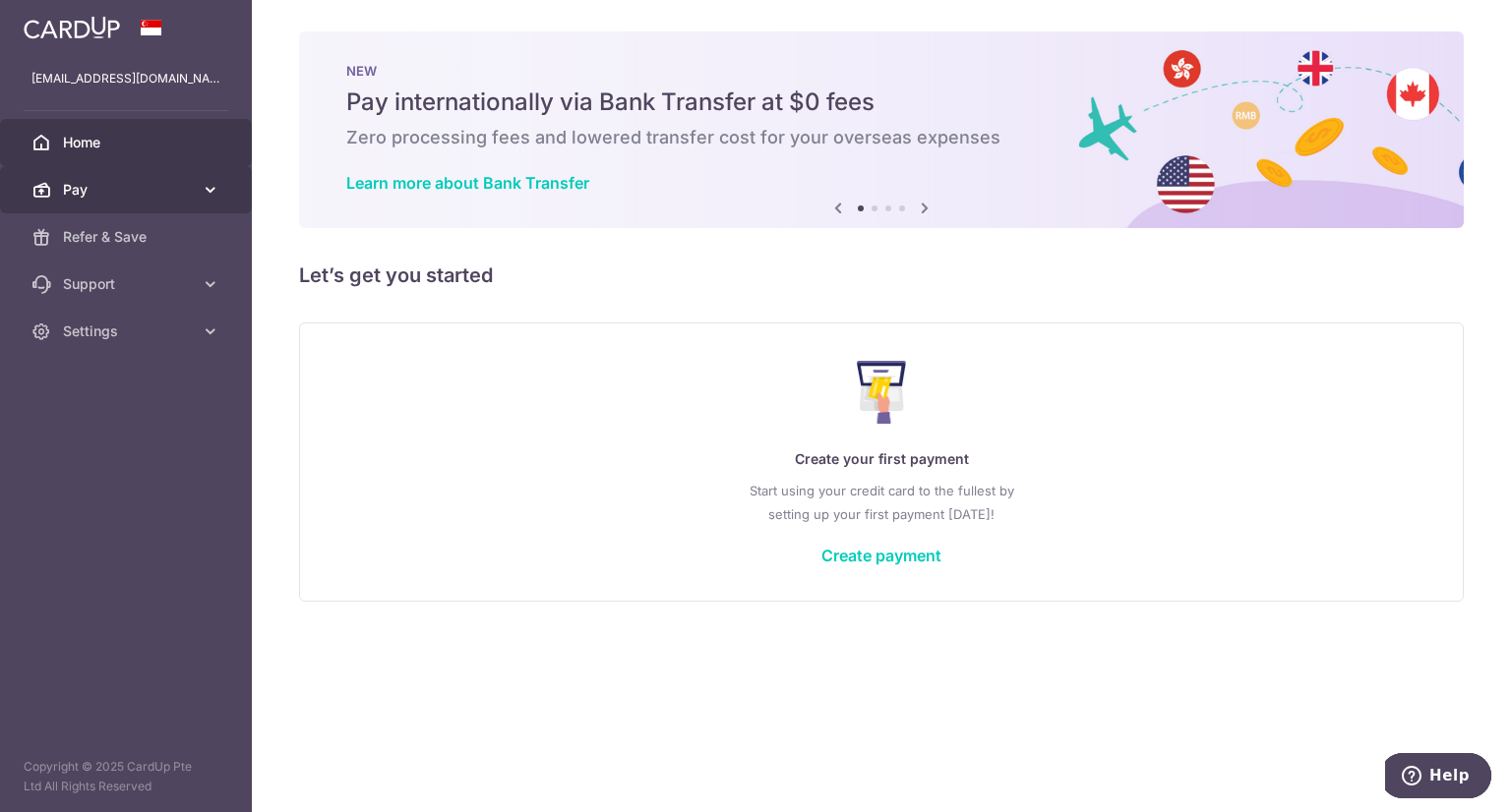
click at [131, 199] on span "Pay" at bounding box center [128, 190] width 130 height 20
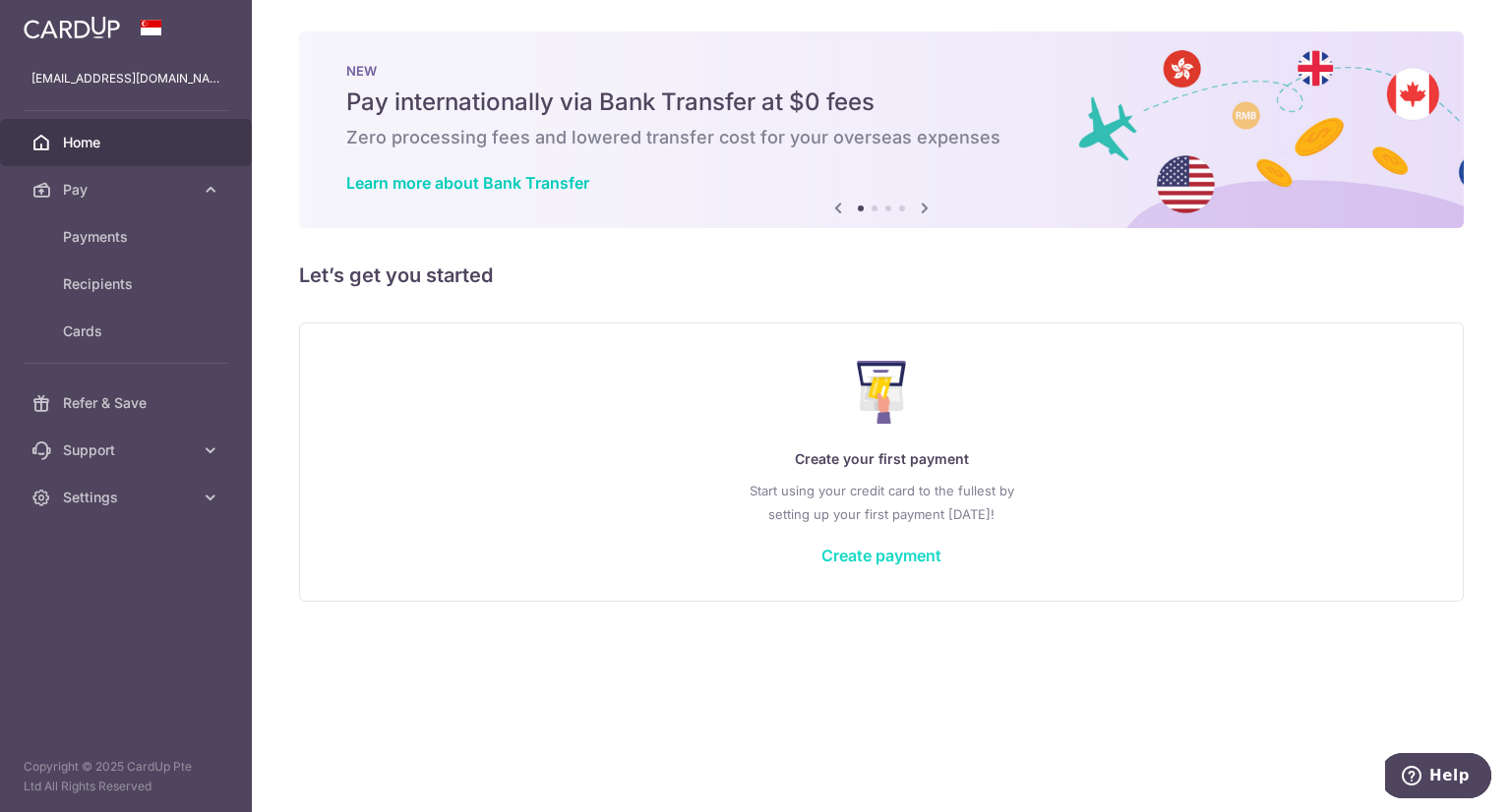
click at [877, 555] on link "Create payment" at bounding box center [881, 555] width 120 height 20
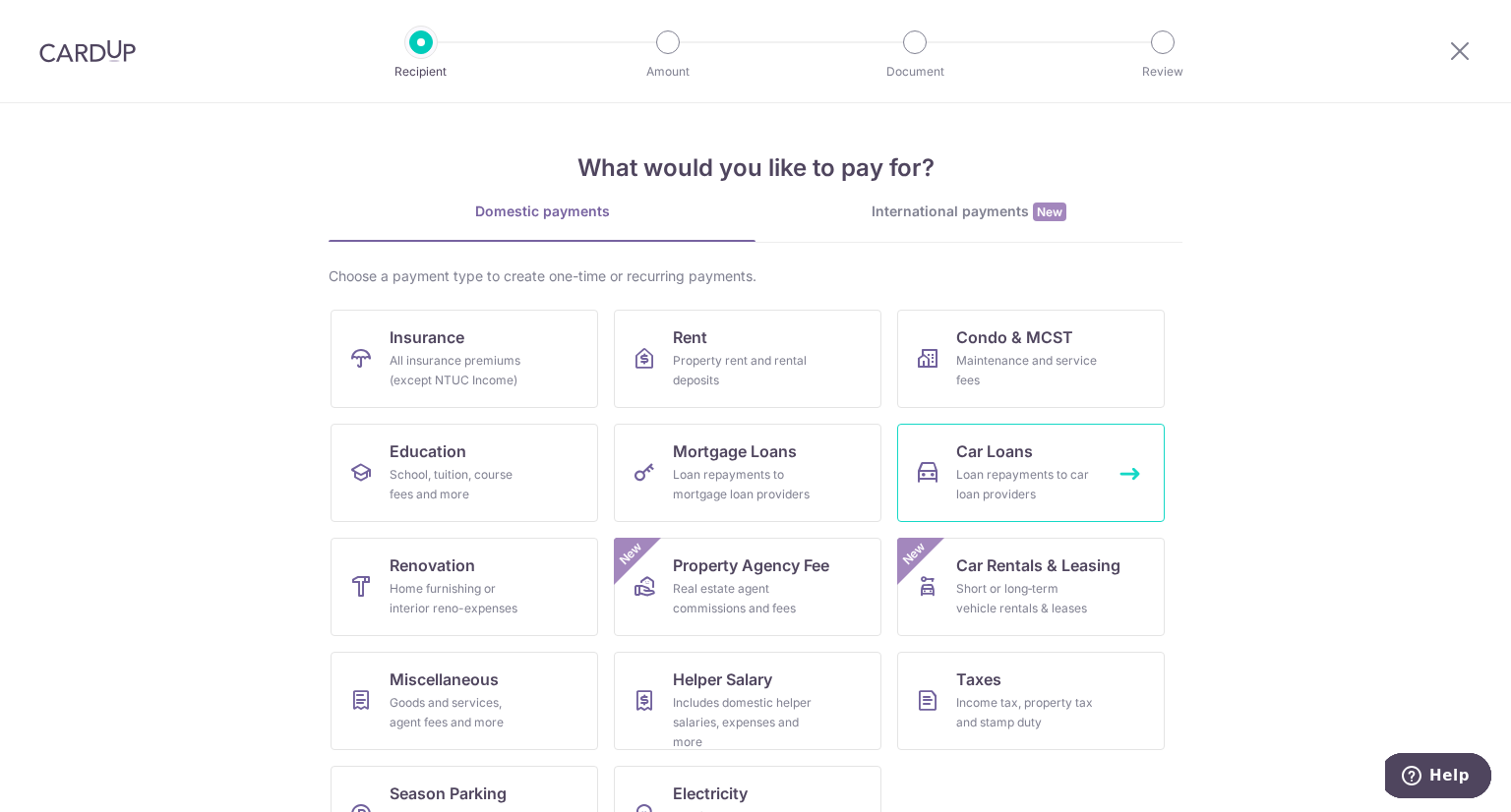
click at [1082, 466] on div "Loan repayments to car loan providers" at bounding box center [1027, 484] width 142 height 39
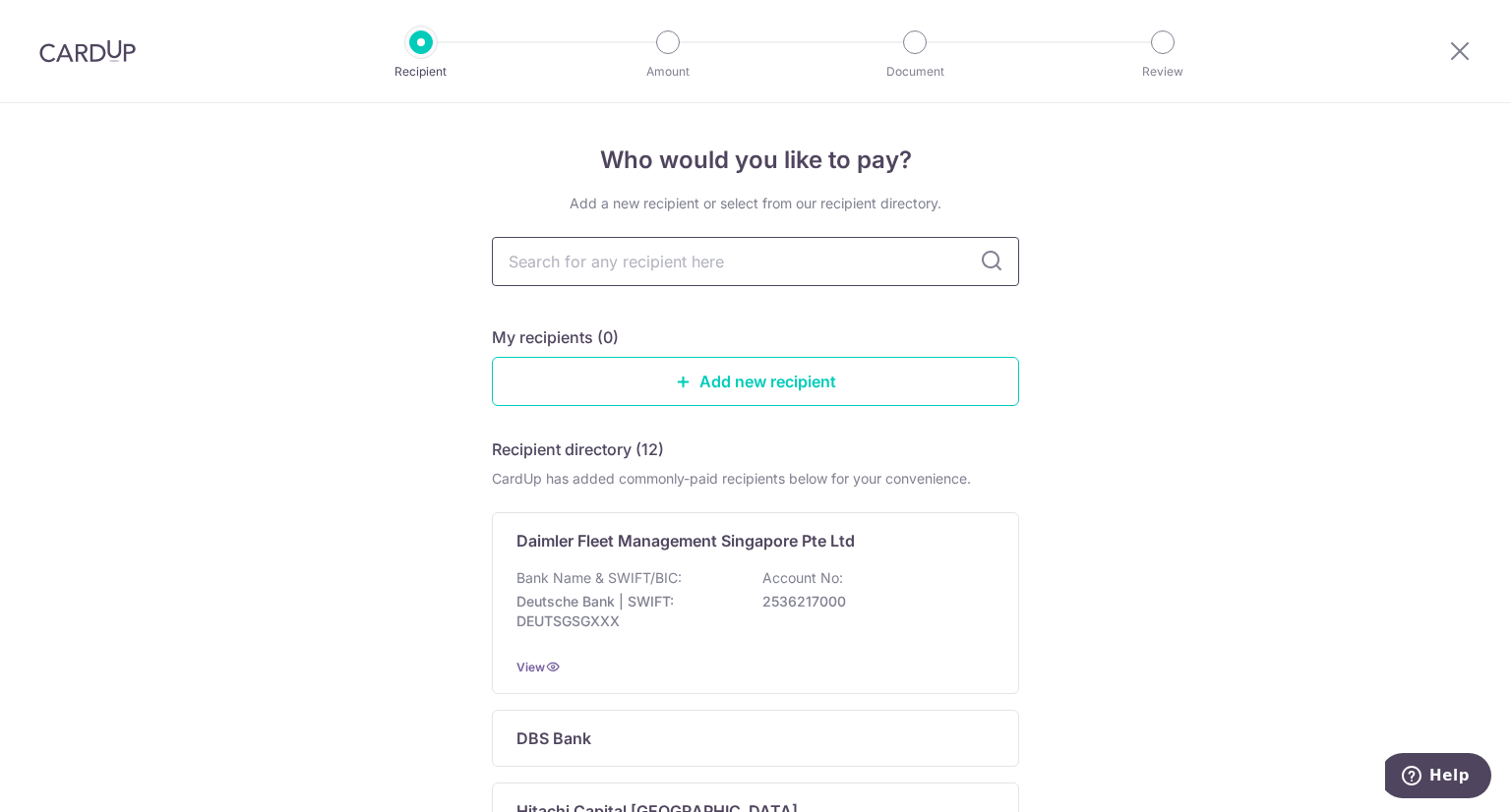
click at [630, 253] on input "text" at bounding box center [756, 261] width 528 height 49
type input "msl"
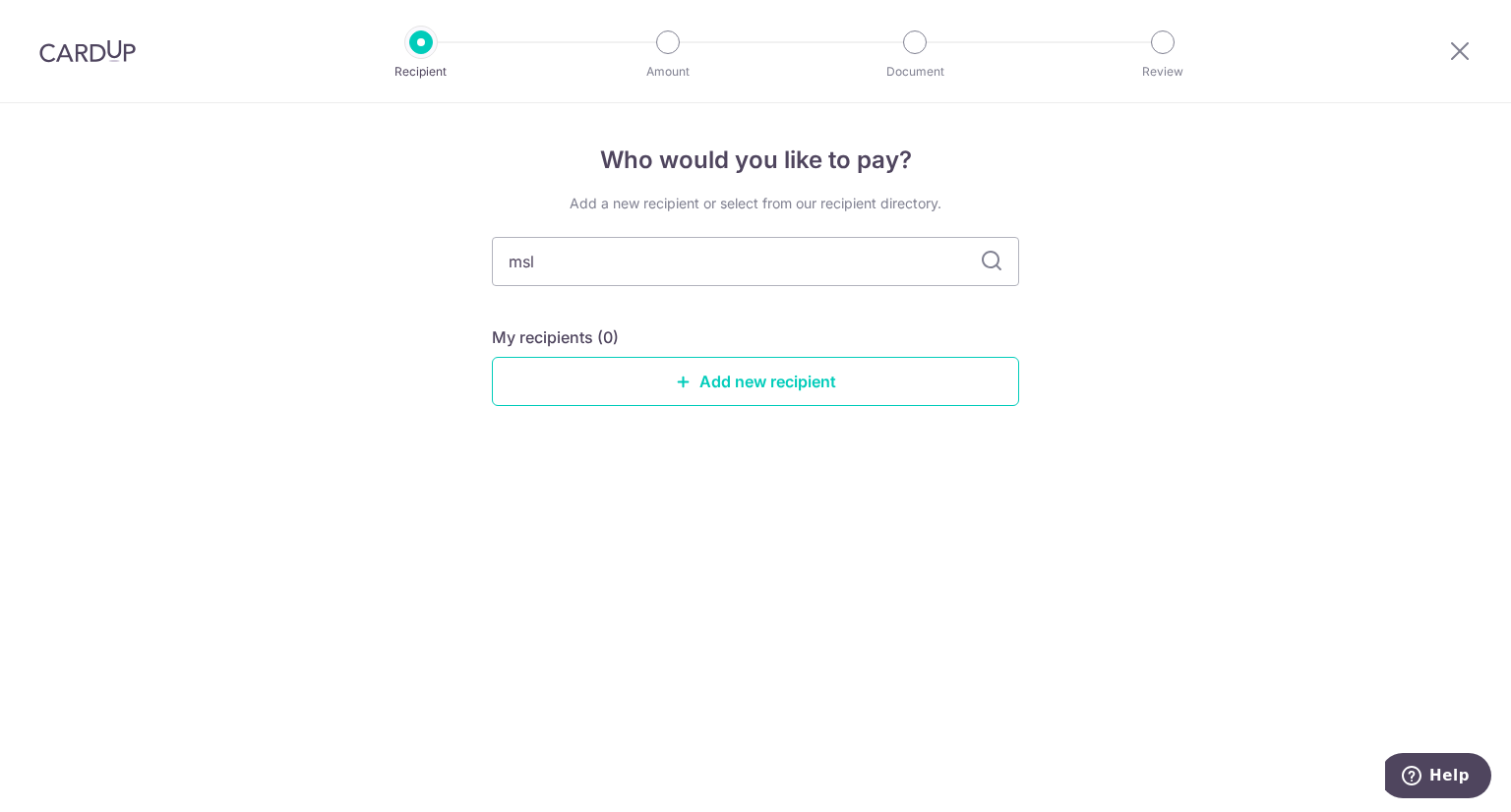
drag, startPoint x: 535, startPoint y: 265, endPoint x: 383, endPoint y: 260, distance: 152.1
click at [404, 262] on div "Who would you like to pay? Add a new recipient or select from our recipient dir…" at bounding box center [756, 457] width 1511 height 709
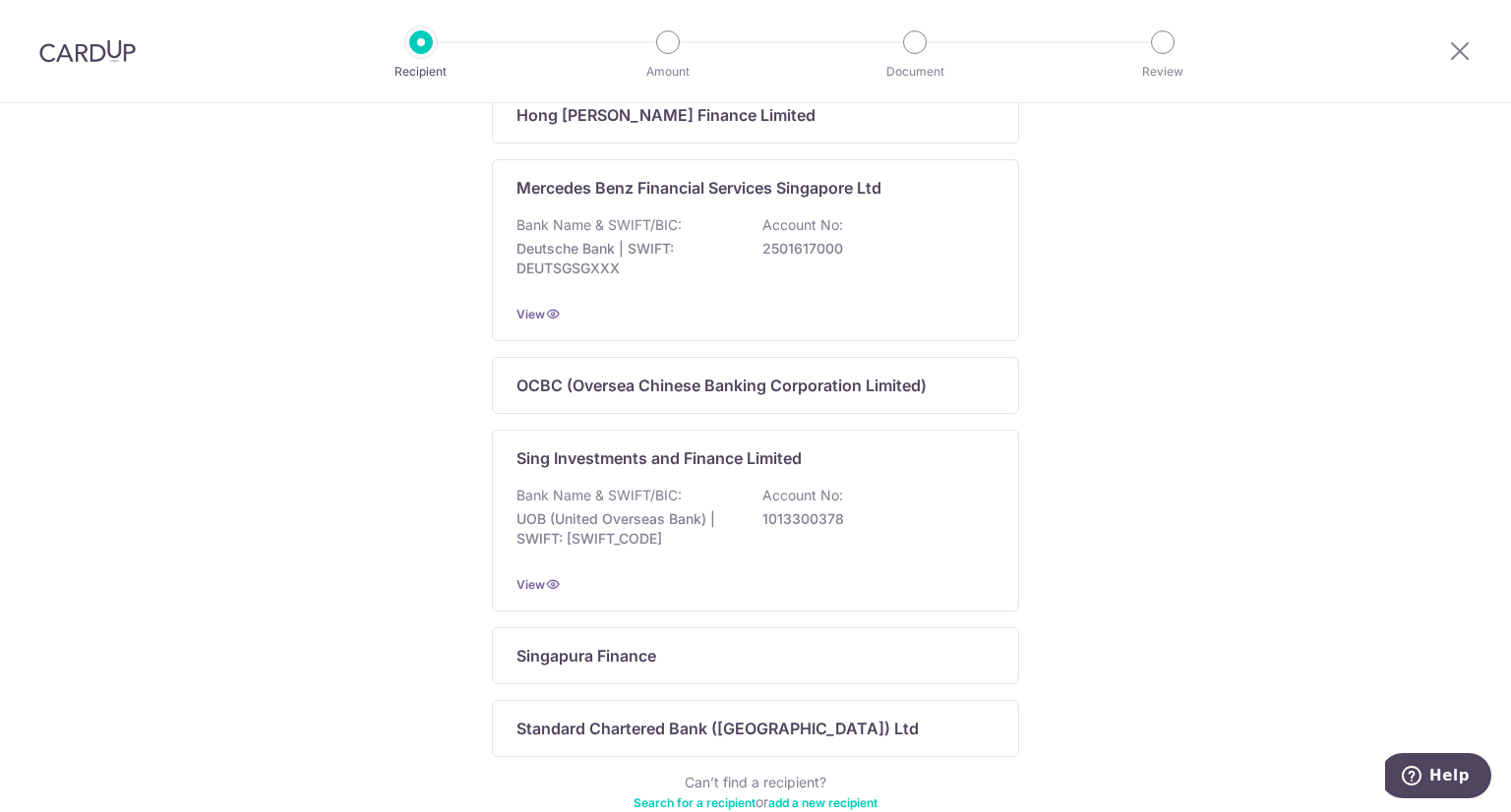
scroll to position [1233, 0]
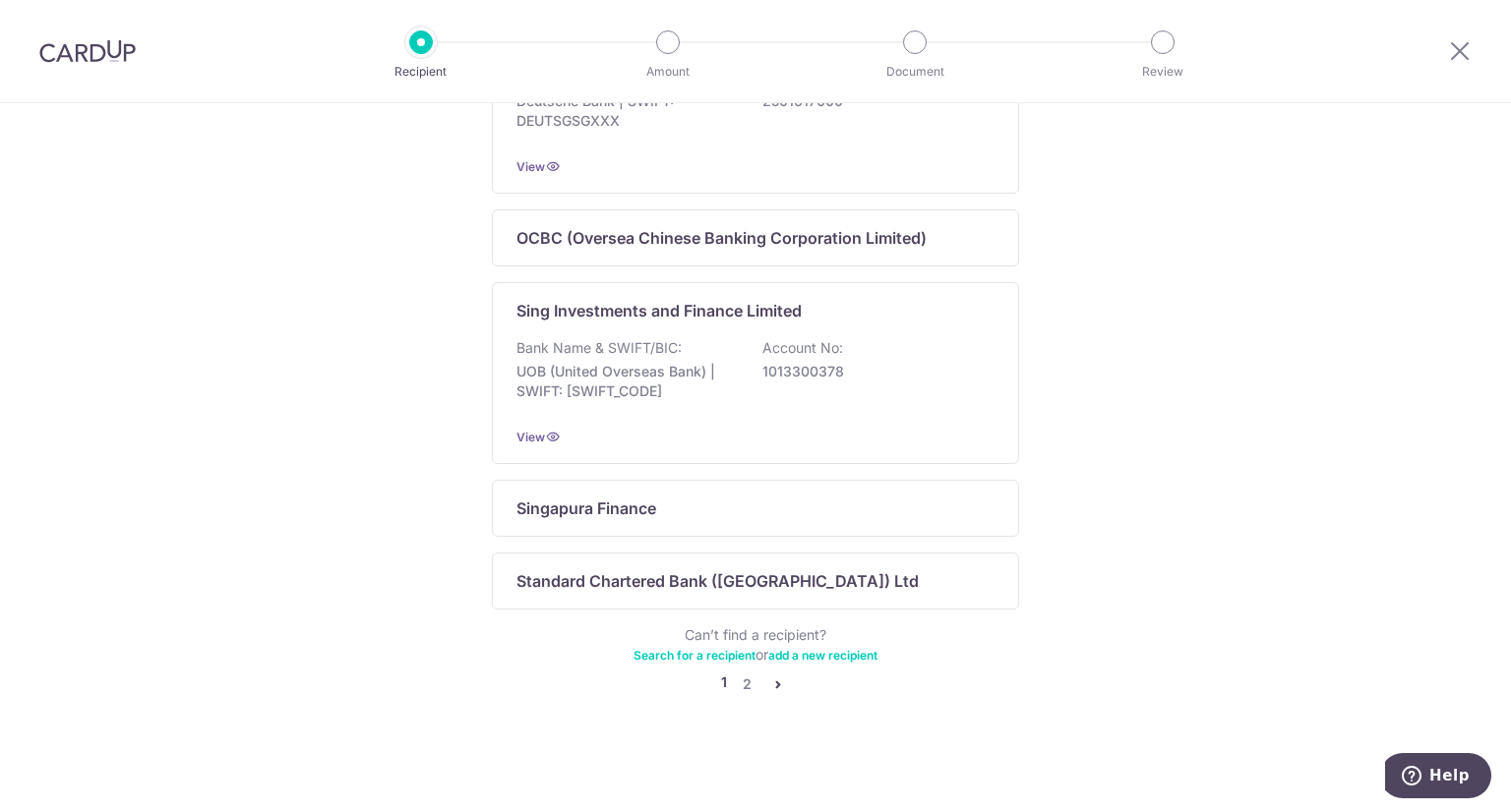
click at [779, 687] on icon "pager" at bounding box center [778, 684] width 16 height 16
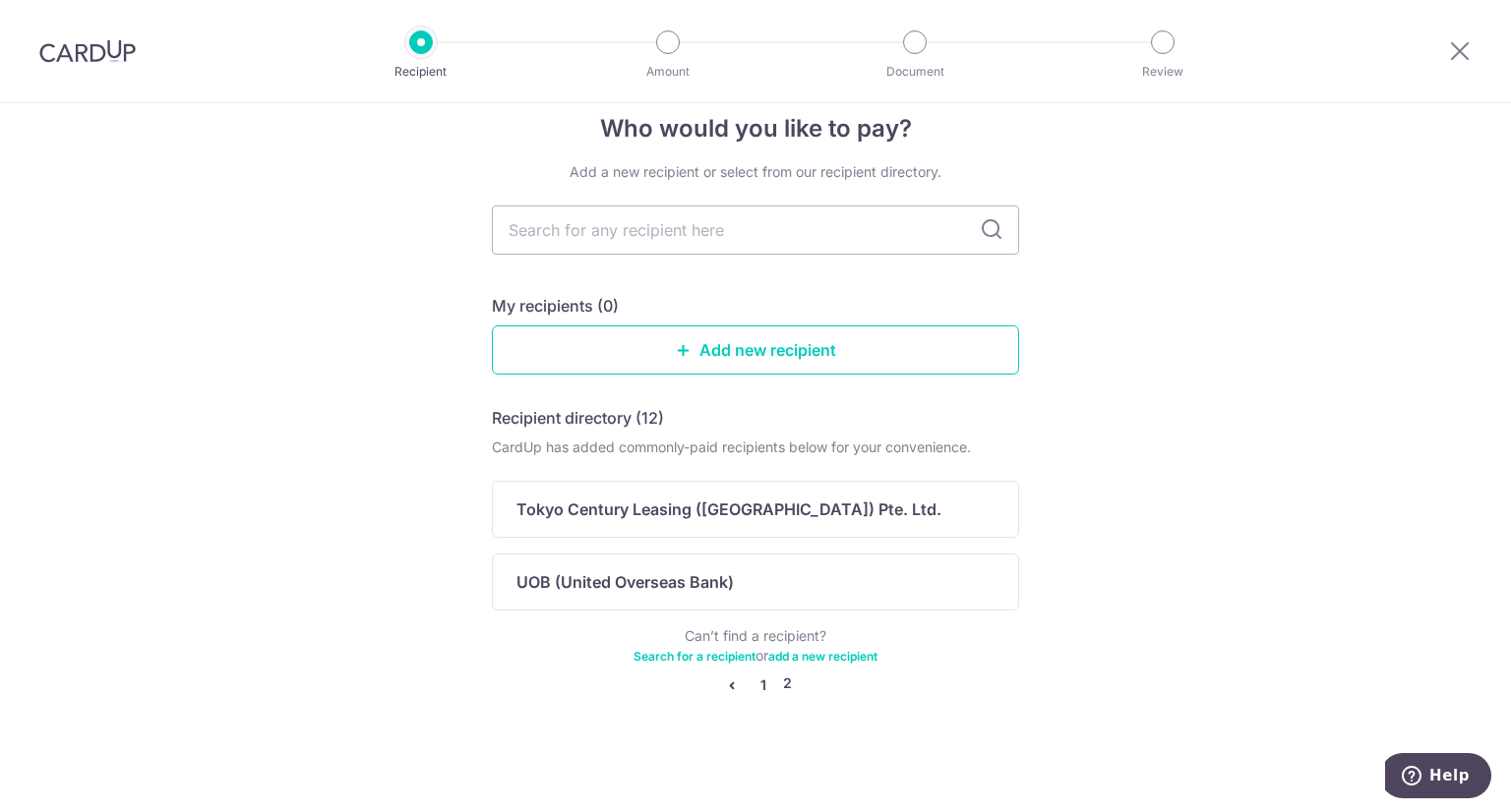
click at [759, 678] on link "1" at bounding box center [763, 685] width 24 height 24
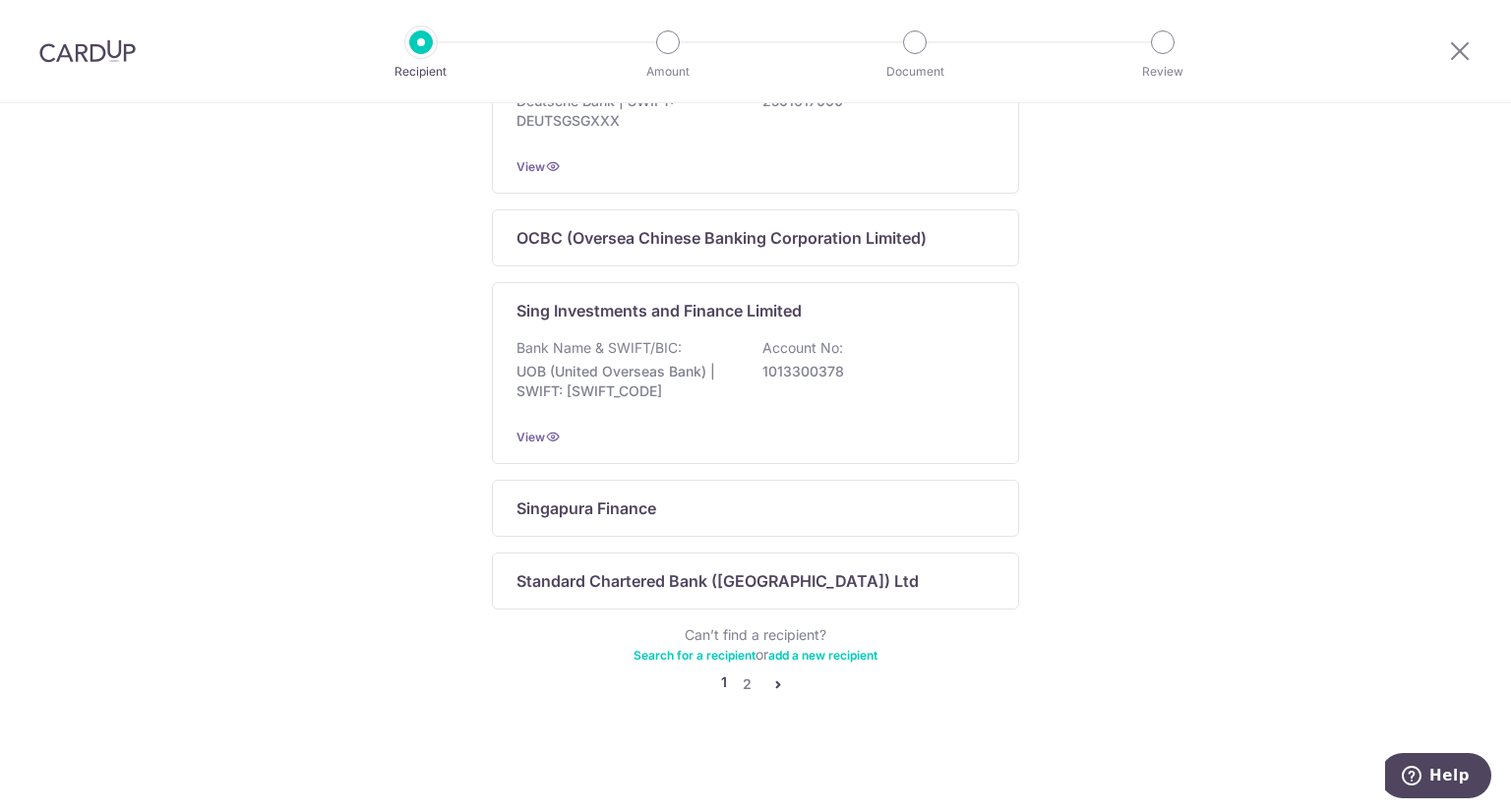
scroll to position [1233, 0]
click at [860, 655] on link "add a new recipient" at bounding box center [822, 655] width 109 height 15
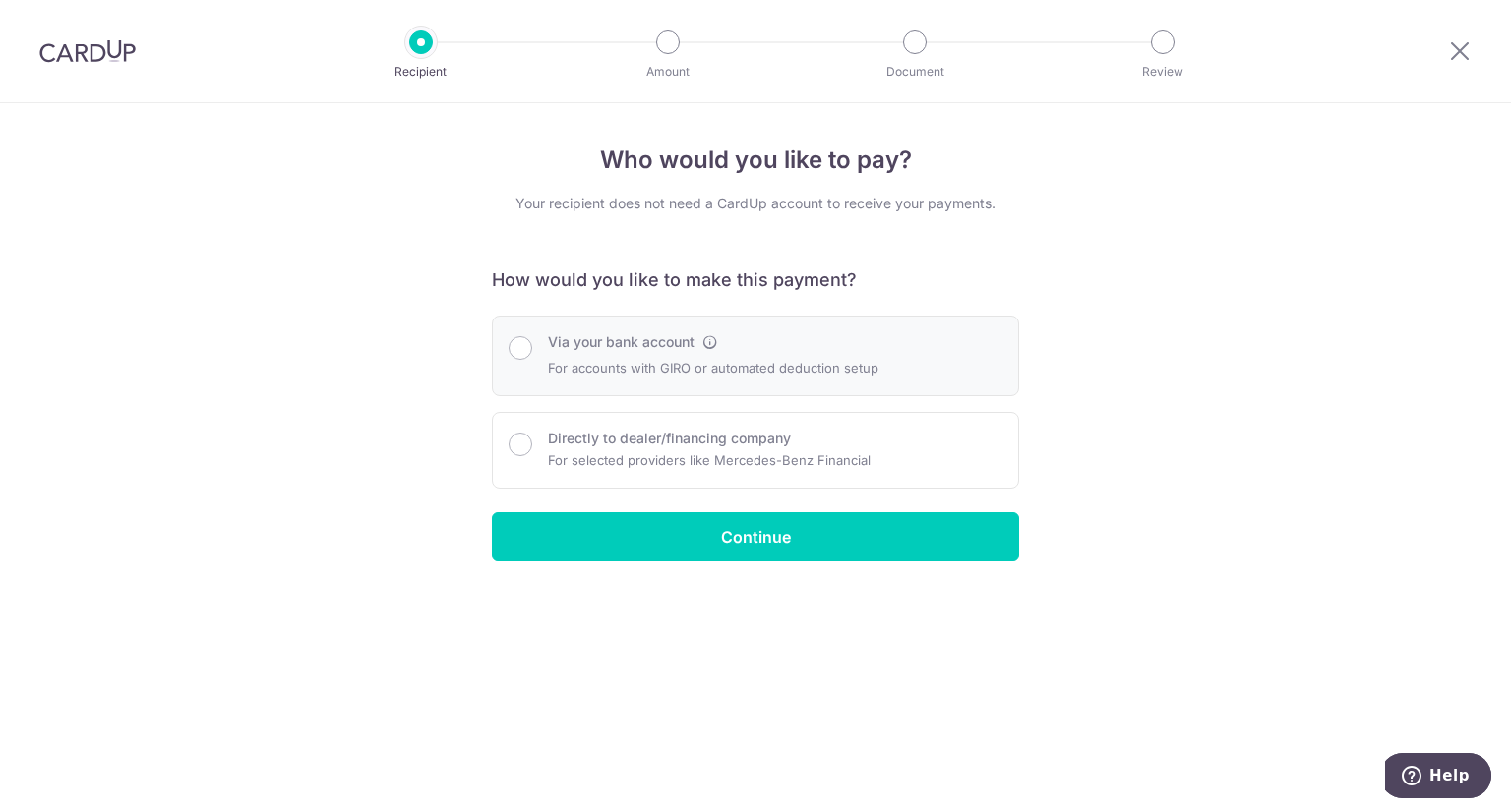
click at [818, 364] on p "For accounts with GIRO or automated deduction setup" at bounding box center [713, 368] width 331 height 24
radio input "true"
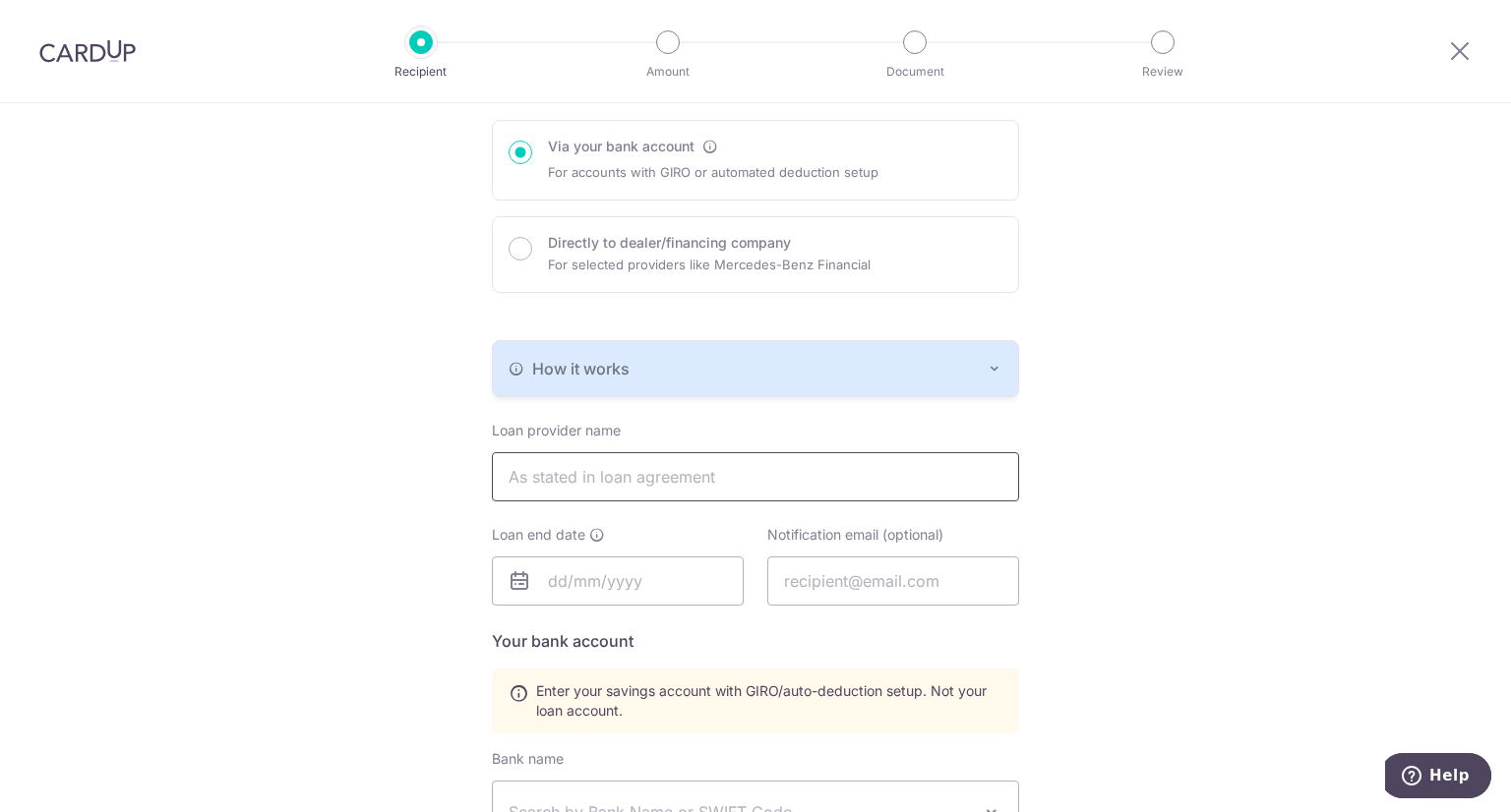
scroll to position [197, 0]
click at [613, 471] on input "text" at bounding box center [756, 475] width 528 height 49
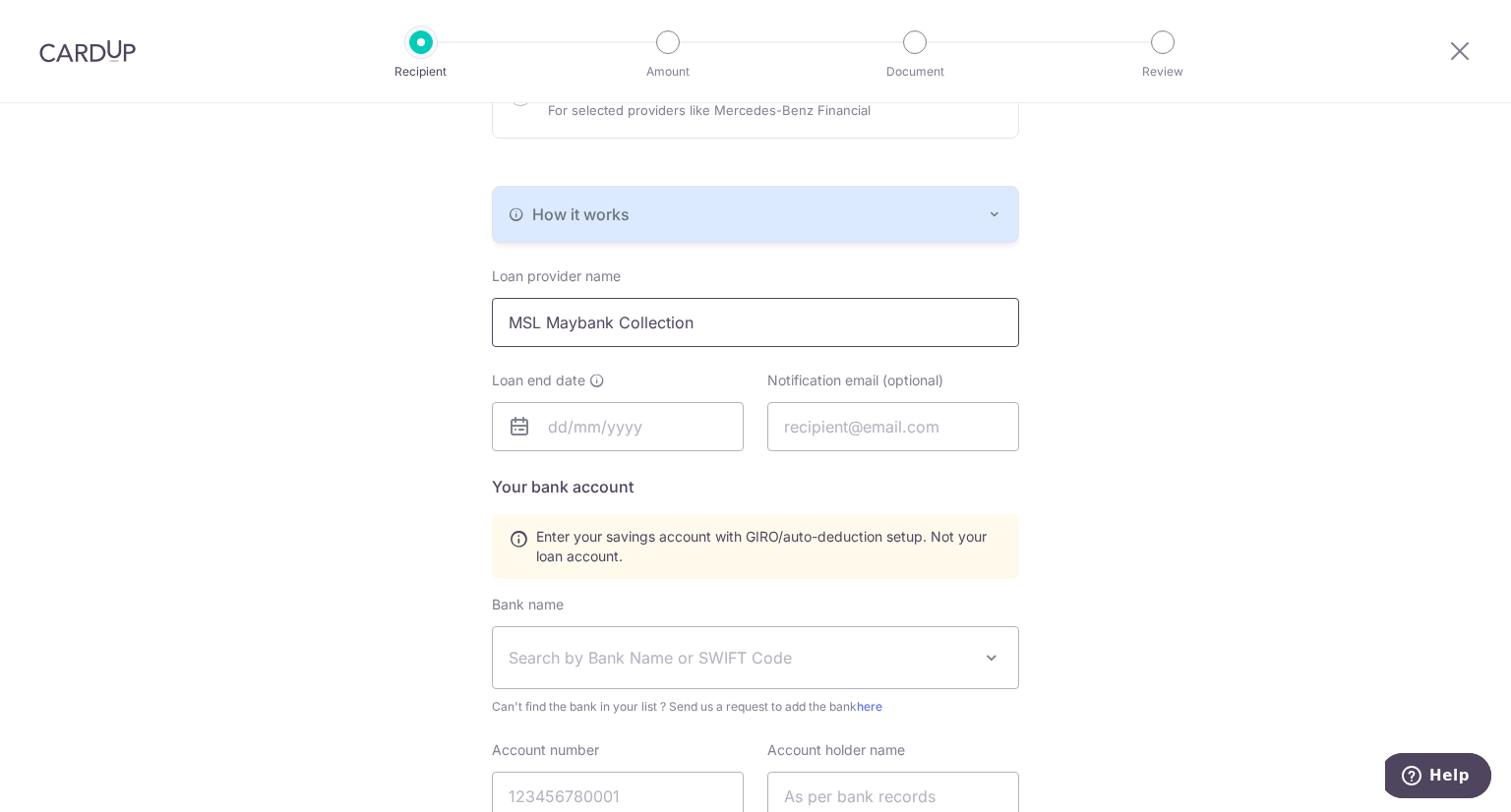
scroll to position [394, 0]
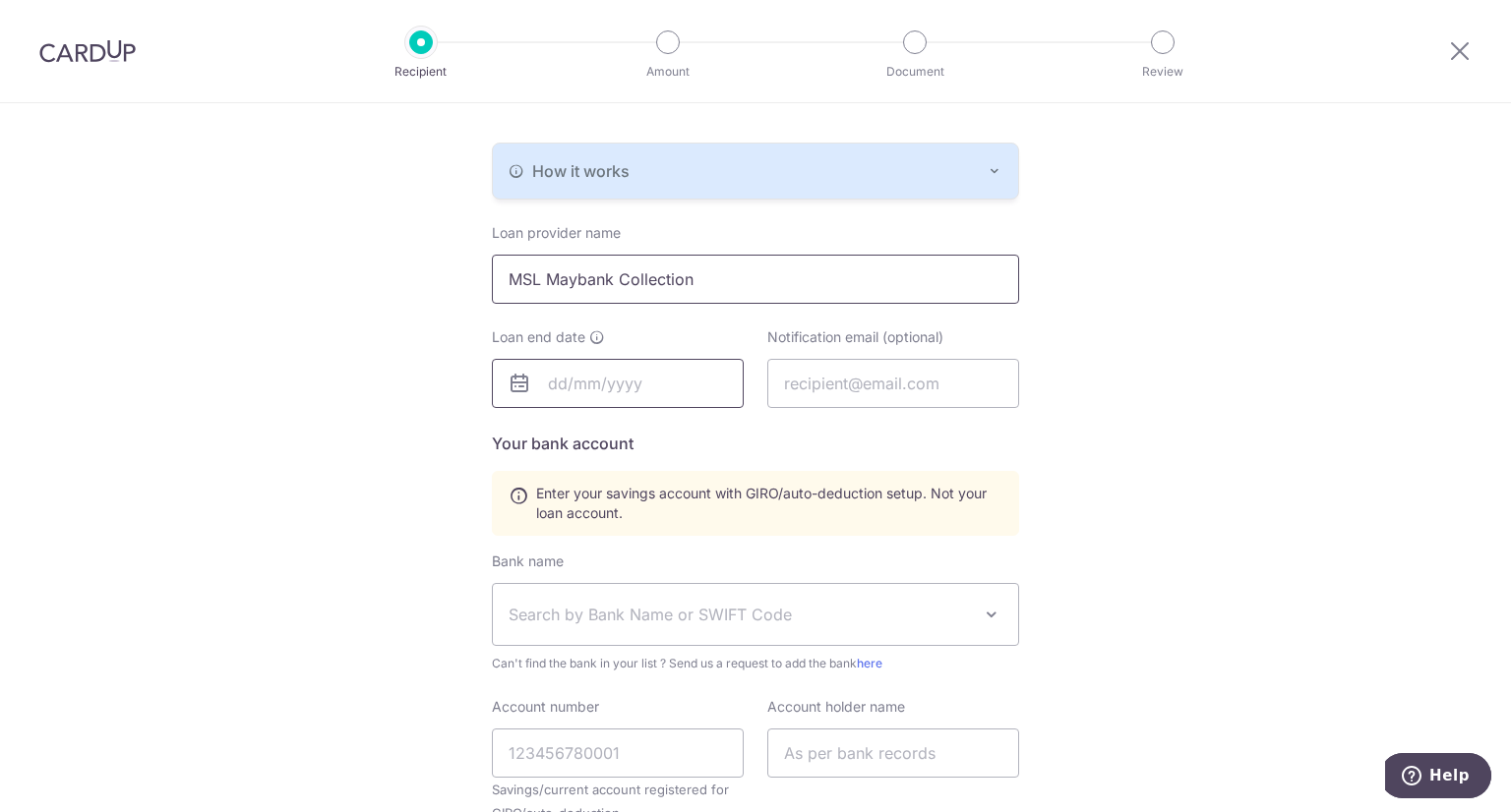
type input "MSL Maybank Collection"
click at [655, 399] on input "text" at bounding box center [618, 383] width 252 height 49
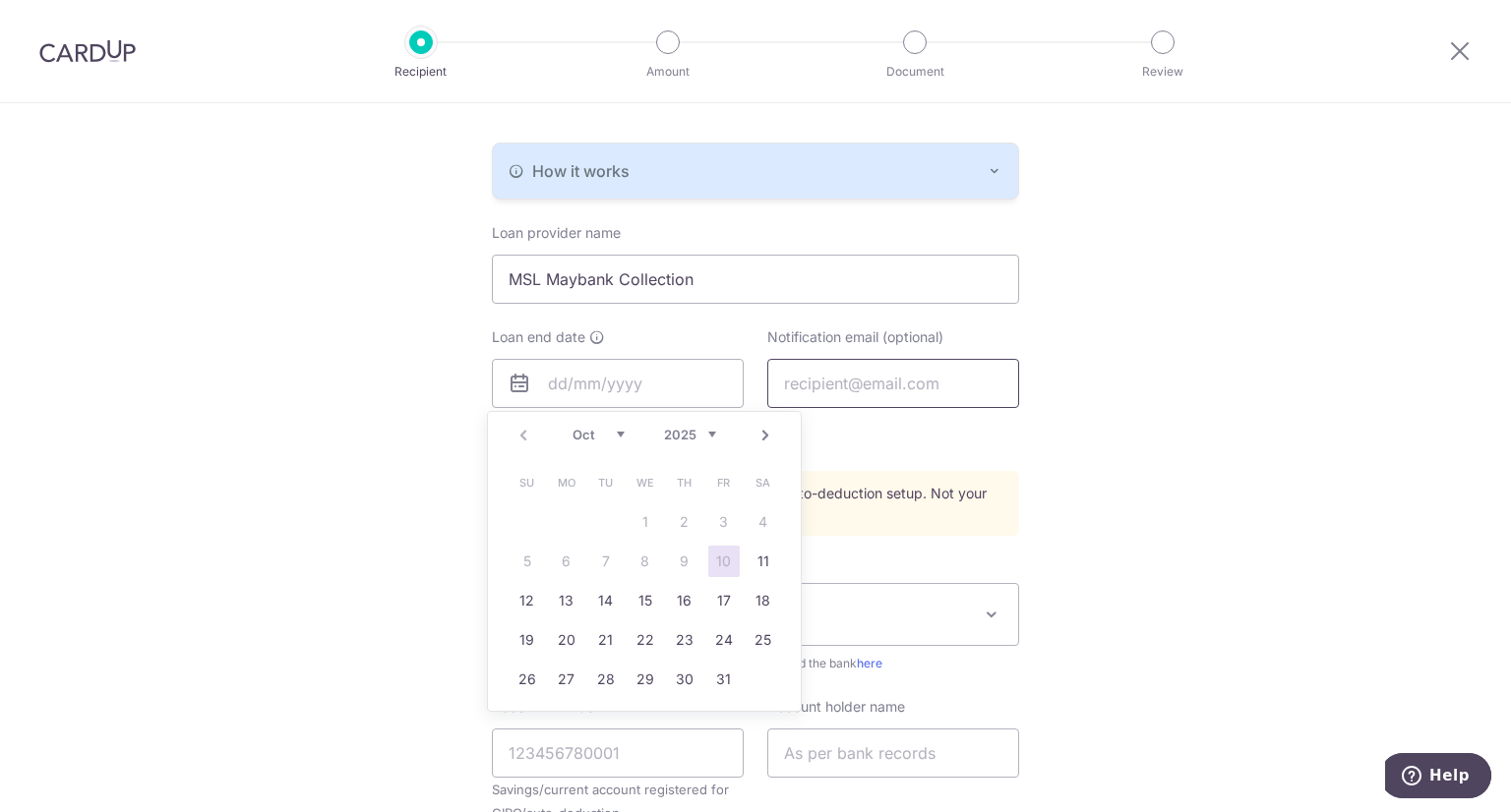
click at [882, 376] on input "text" at bounding box center [893, 383] width 252 height 49
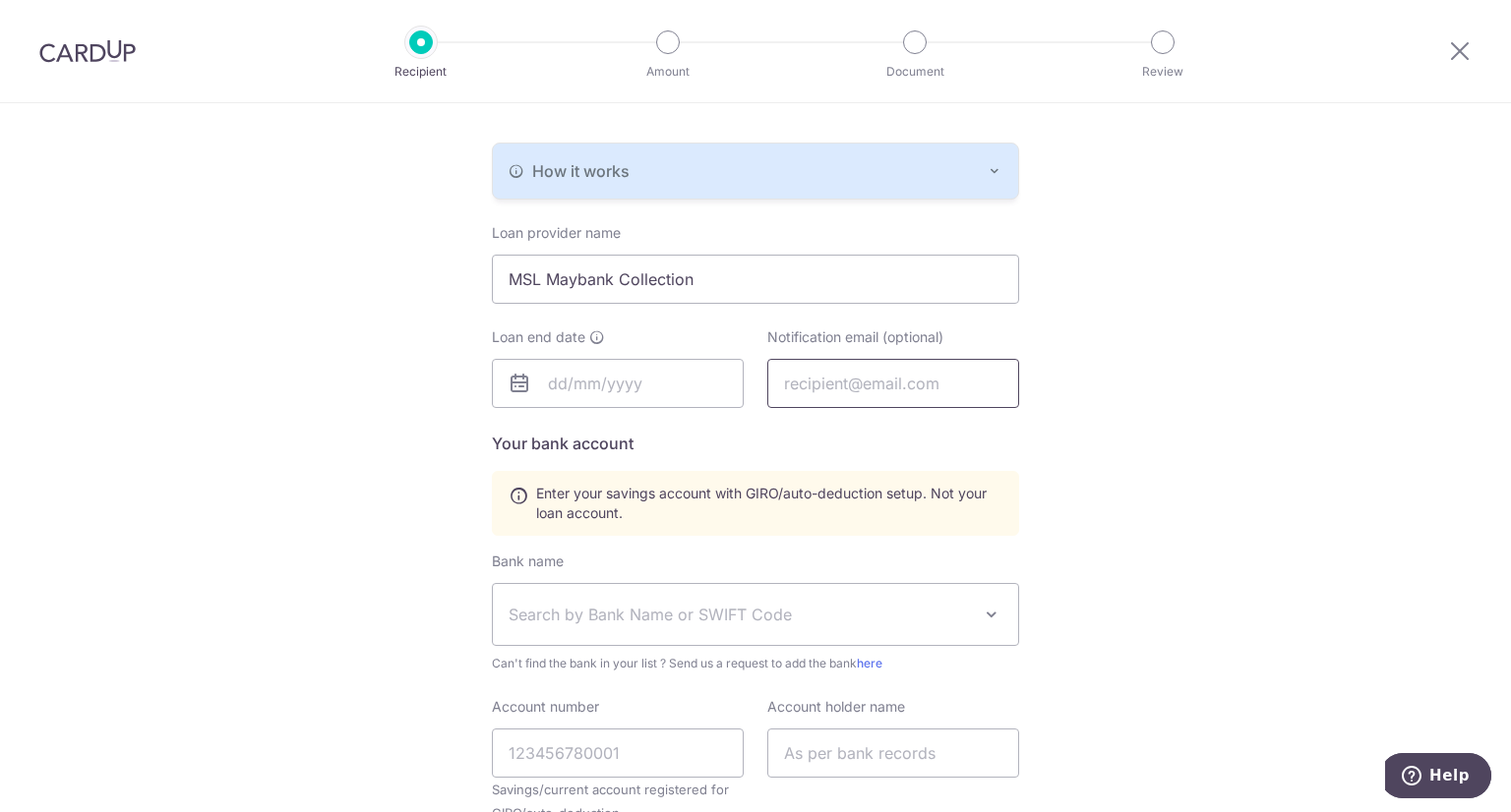
type input "nixonpoh@gmail.com"
type input "NIXON POH"
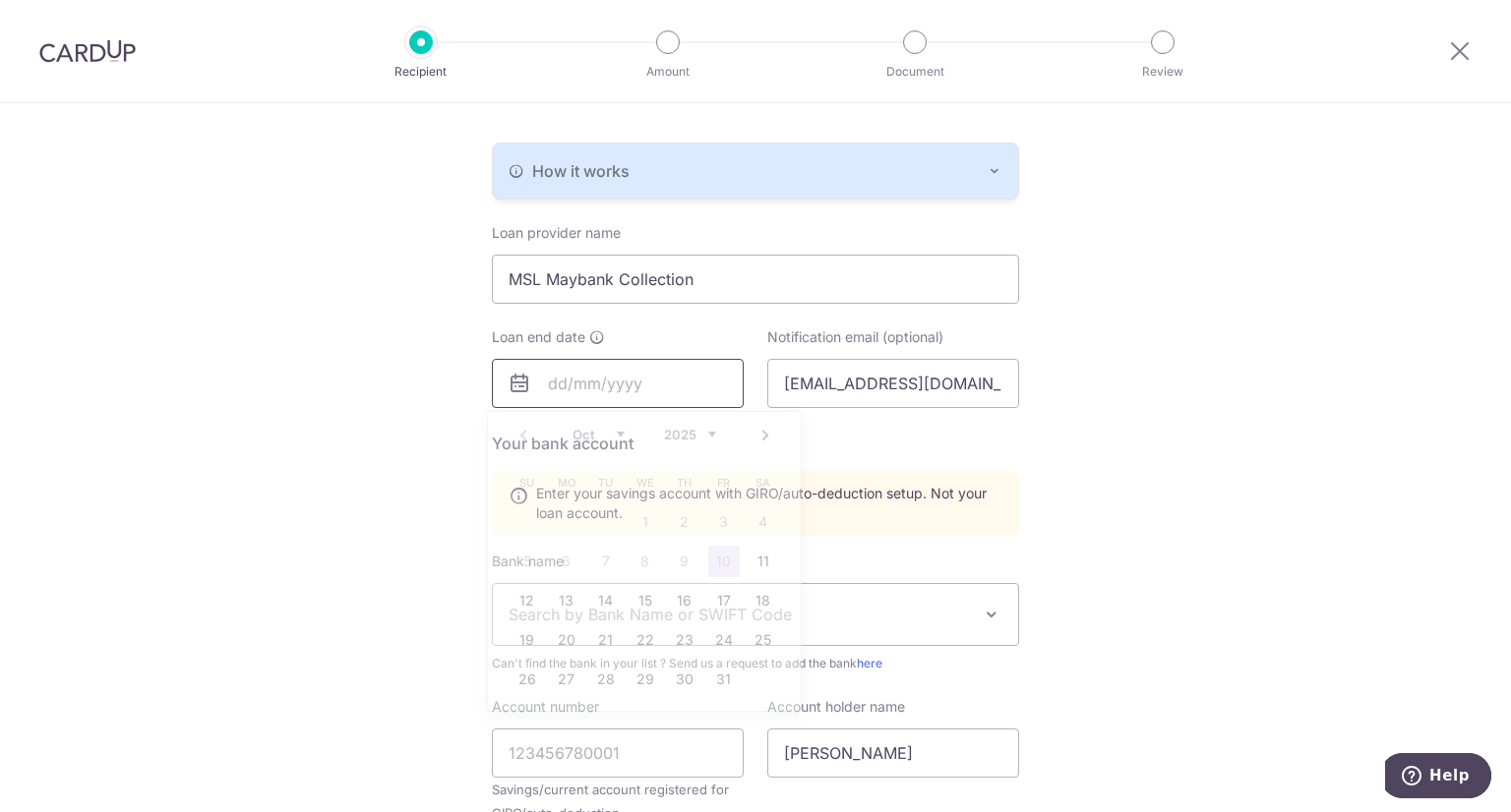
click at [633, 392] on input "text" at bounding box center [618, 383] width 252 height 49
click at [654, 383] on input "text" at bounding box center [618, 383] width 252 height 49
click at [563, 379] on input "text" at bounding box center [618, 383] width 252 height 49
click at [520, 377] on icon at bounding box center [520, 384] width 24 height 24
click at [515, 384] on icon at bounding box center [520, 384] width 24 height 24
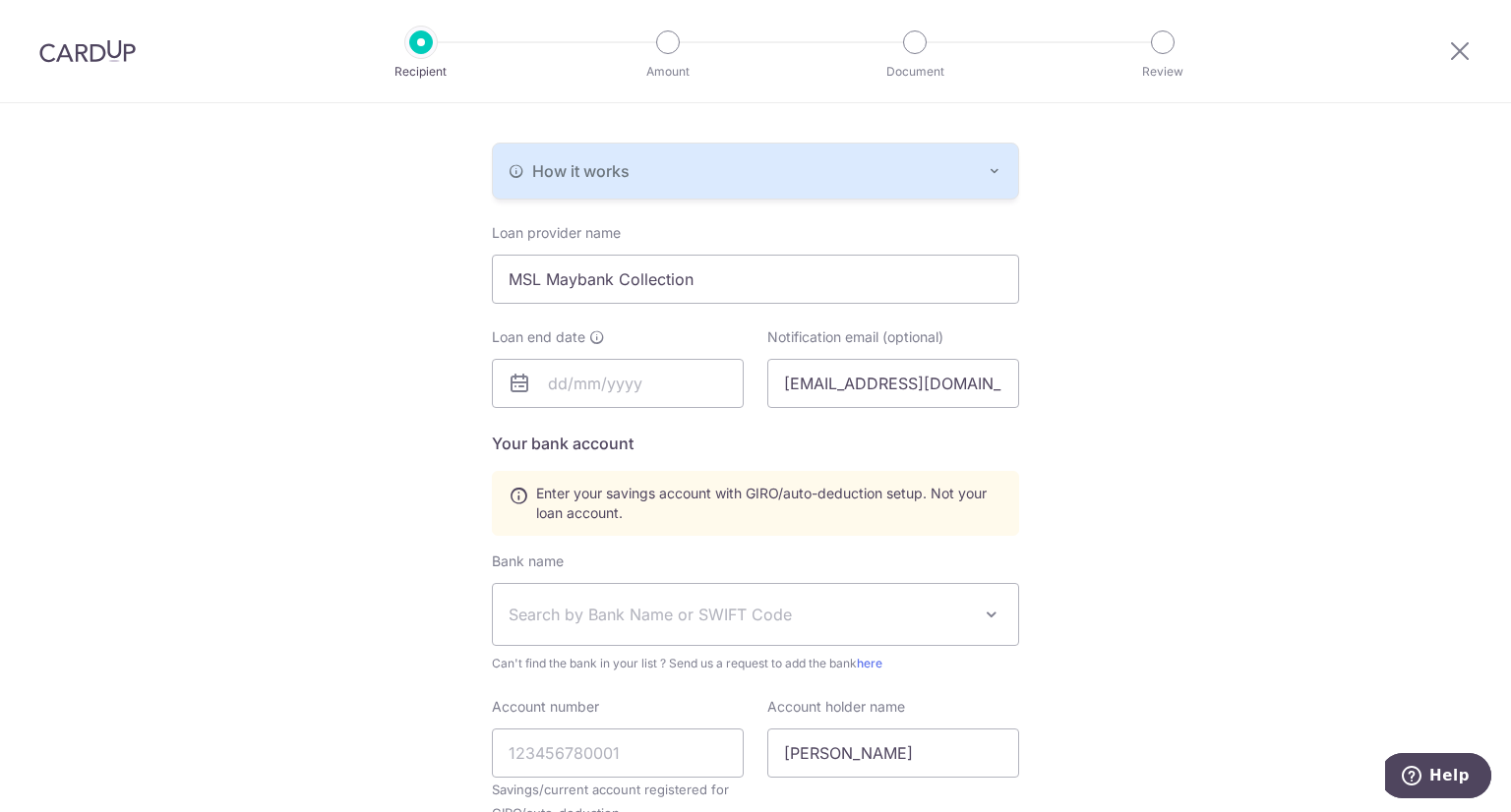
click at [1180, 416] on div "Who would you like to pay? Your recipient does not need a CardUp account to rec…" at bounding box center [756, 395] width 1511 height 1368
click at [853, 278] on input "MSL Maybank Collection" at bounding box center [756, 279] width 528 height 49
click at [642, 385] on input "text" at bounding box center [618, 383] width 252 height 49
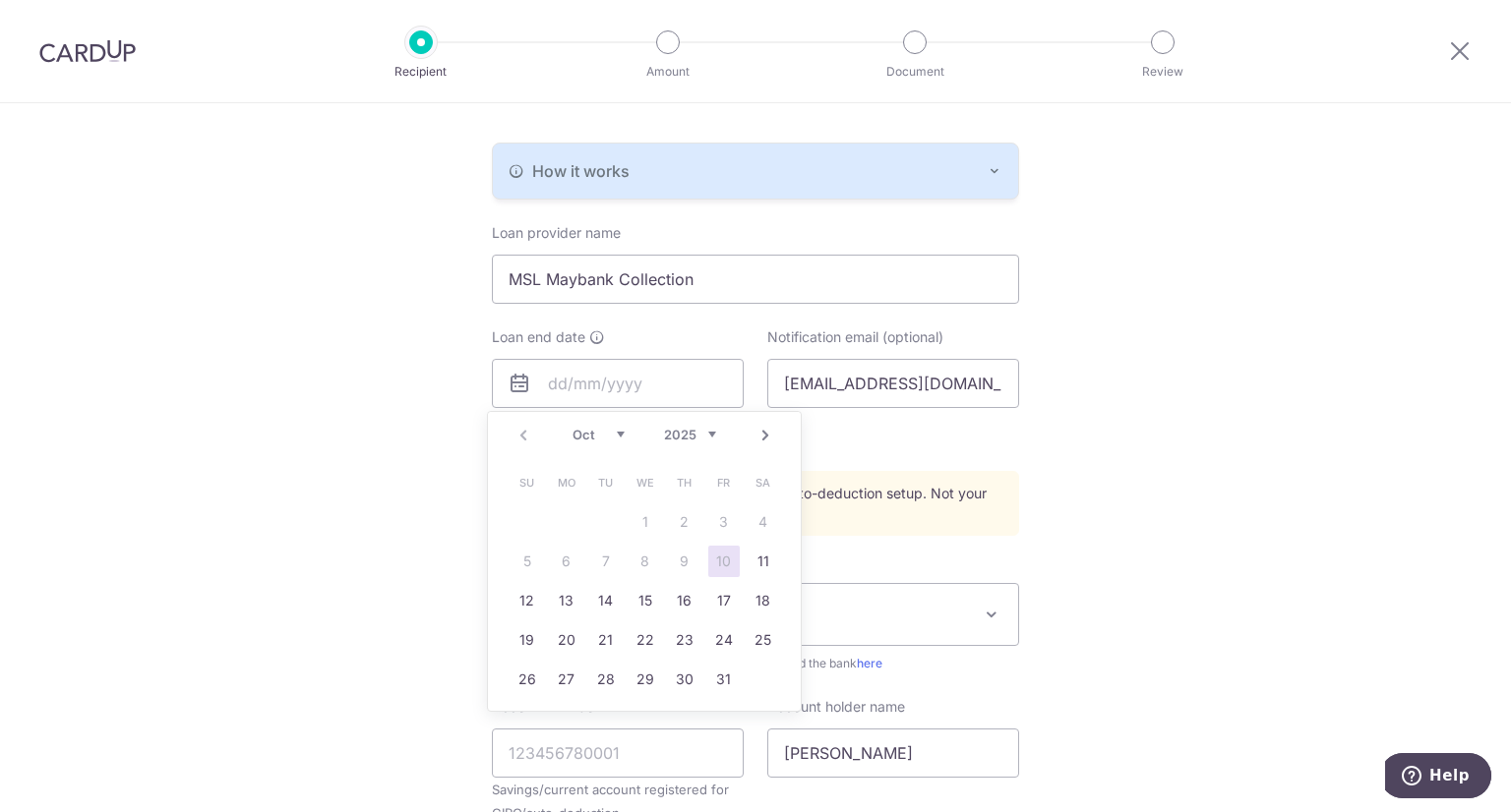
click at [700, 427] on select "2025 2026 2027 2028 2029 2030 2031 2032 2033 2034 2035" at bounding box center [690, 434] width 52 height 16
drag, startPoint x: 627, startPoint y: 445, endPoint x: 622, endPoint y: 435, distance: 11.2
click at [627, 445] on div "Prev Next Jan Feb Mar Apr May Jun Jul Aug Sep Oct Nov Dec 2025 2026 2027 2028 2…" at bounding box center [644, 434] width 313 height 47
click at [619, 433] on select "Jan Feb Mar Apr May Jun Jul Aug Sep Oct Nov Dec" at bounding box center [599, 434] width 52 height 16
click at [731, 642] on link "23" at bounding box center [724, 639] width 31 height 31
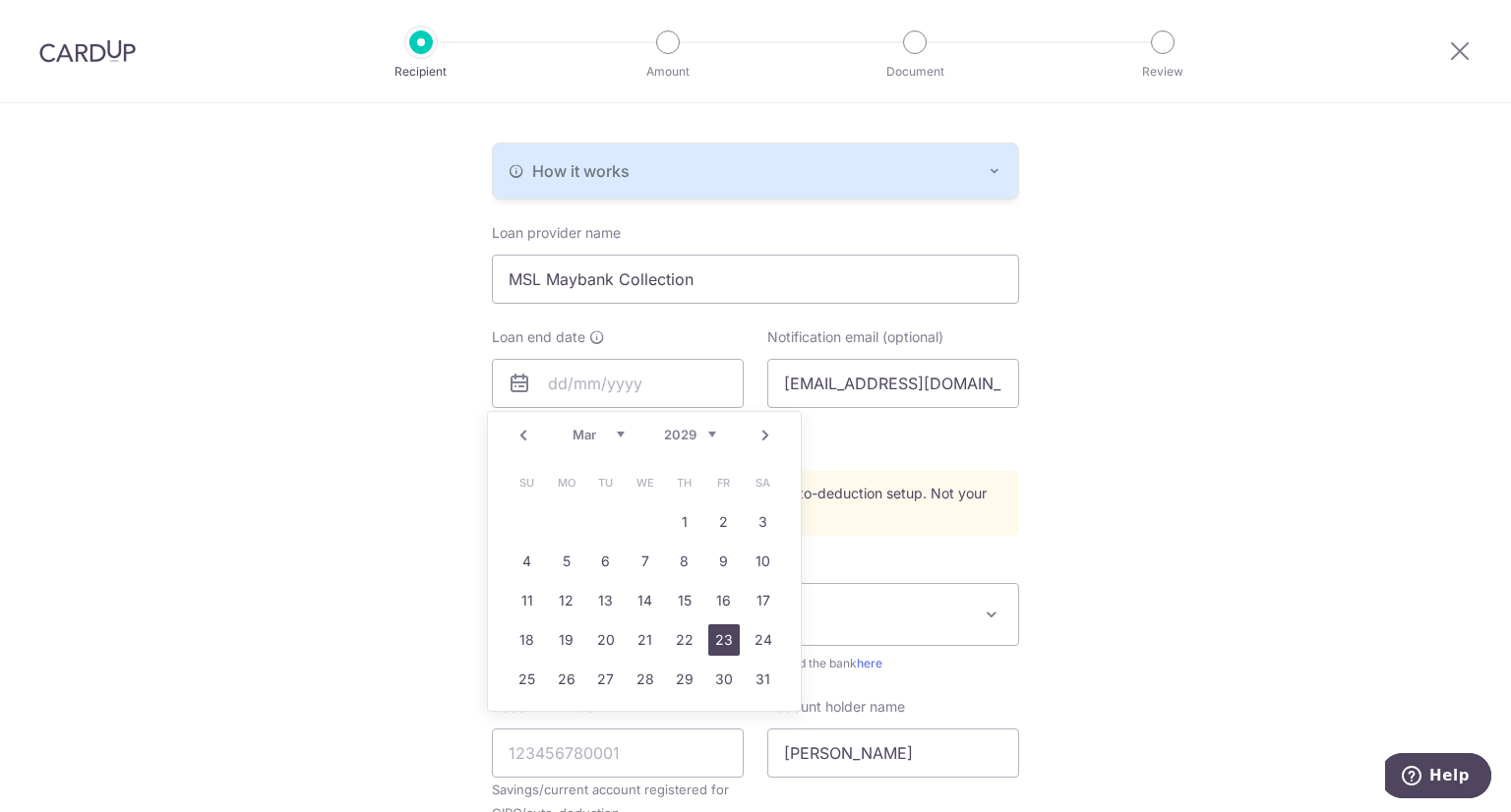
type input "23/03/2029"
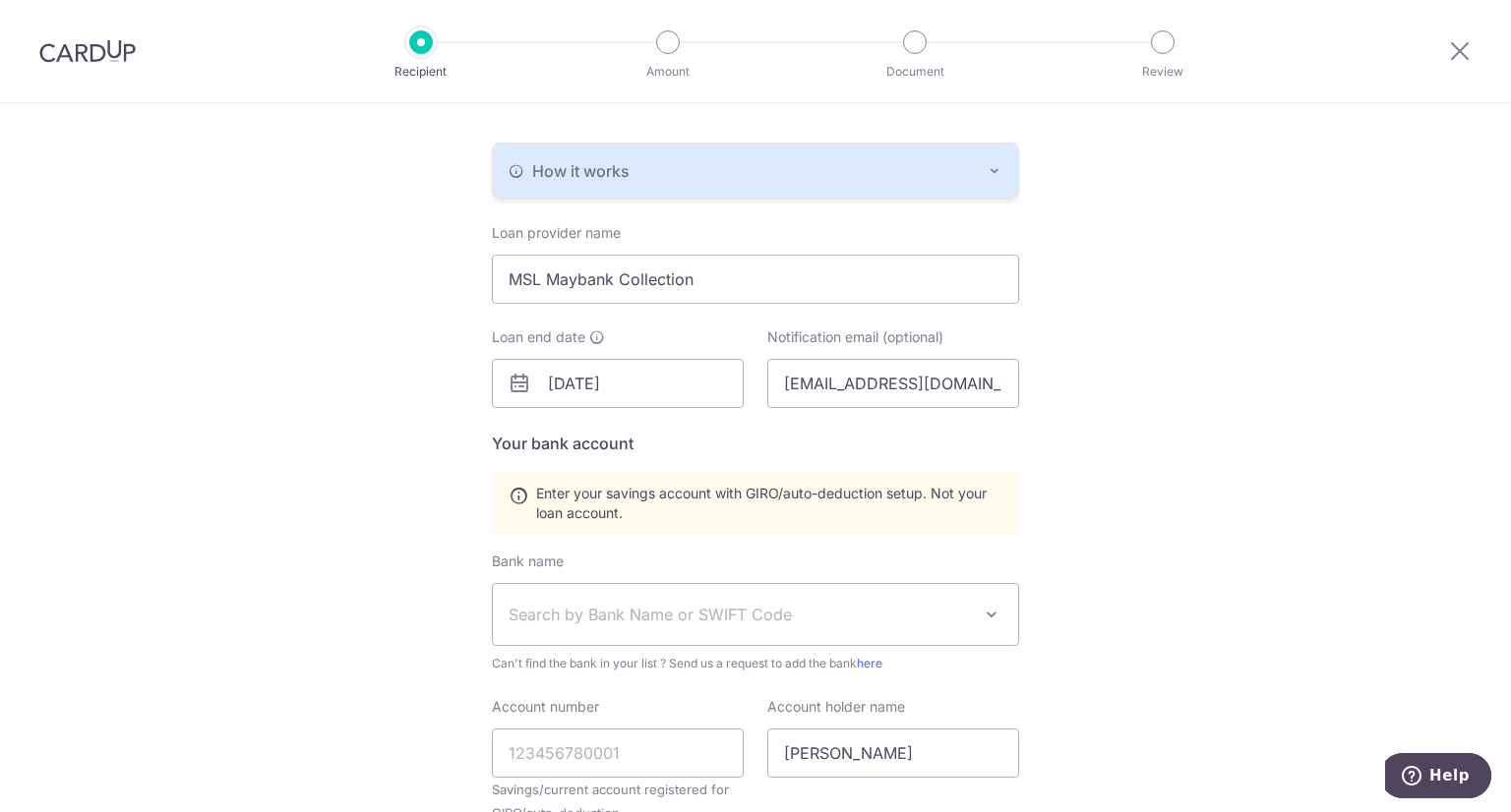
scroll to position [590, 0]
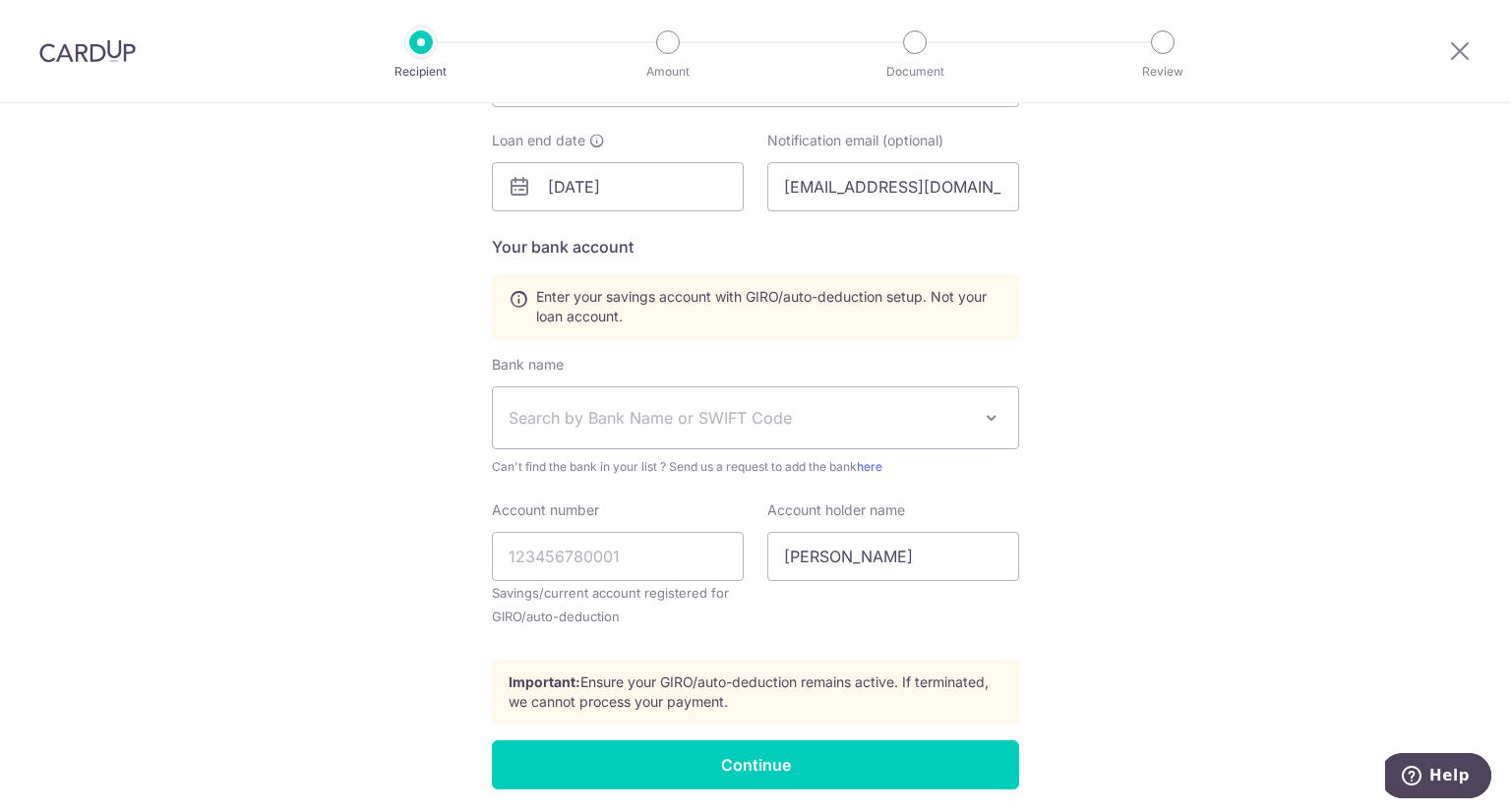
click at [813, 415] on span "Search by Bank Name or SWIFT Code" at bounding box center [740, 418] width 463 height 24
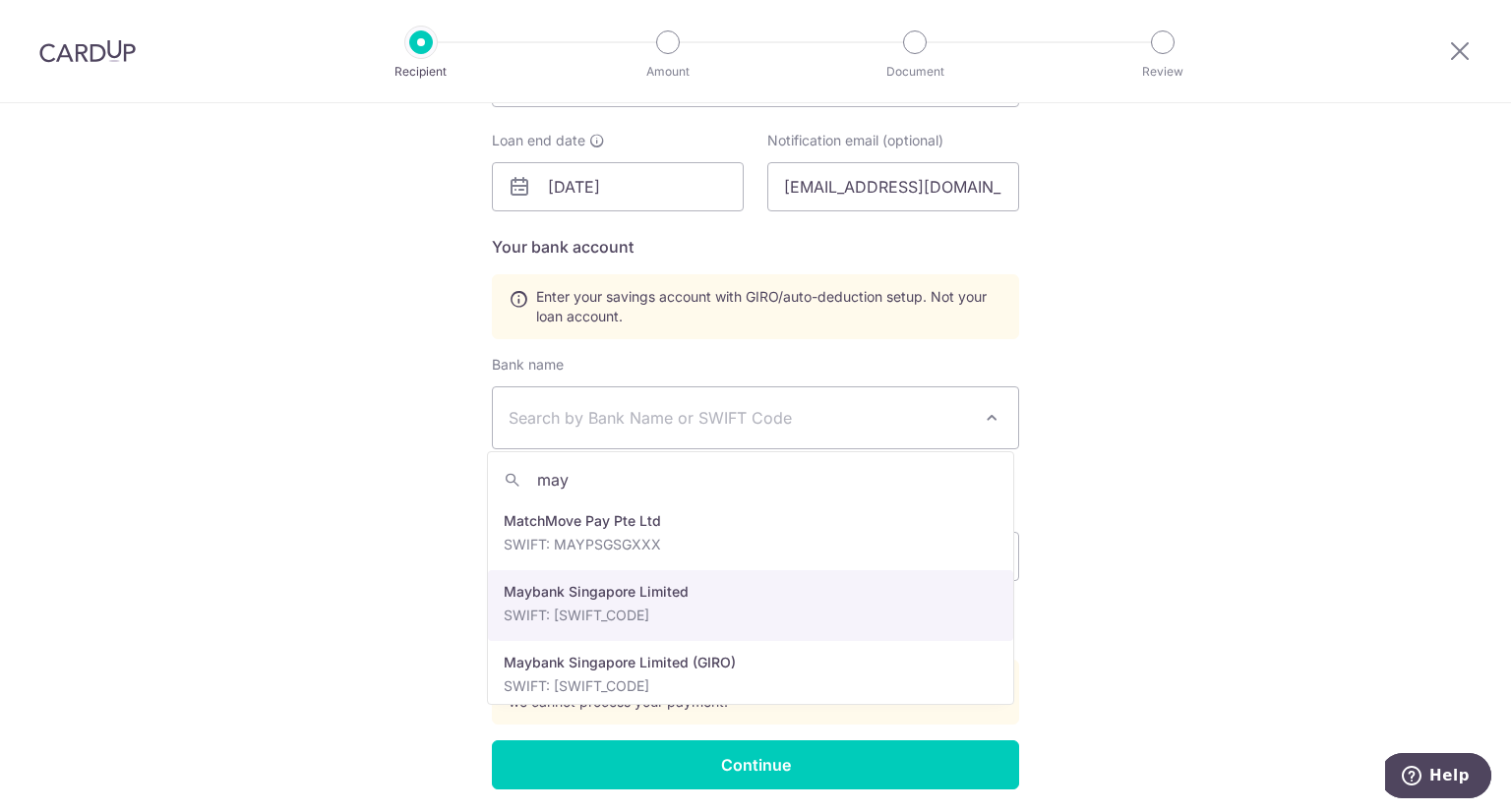
scroll to position [16, 0]
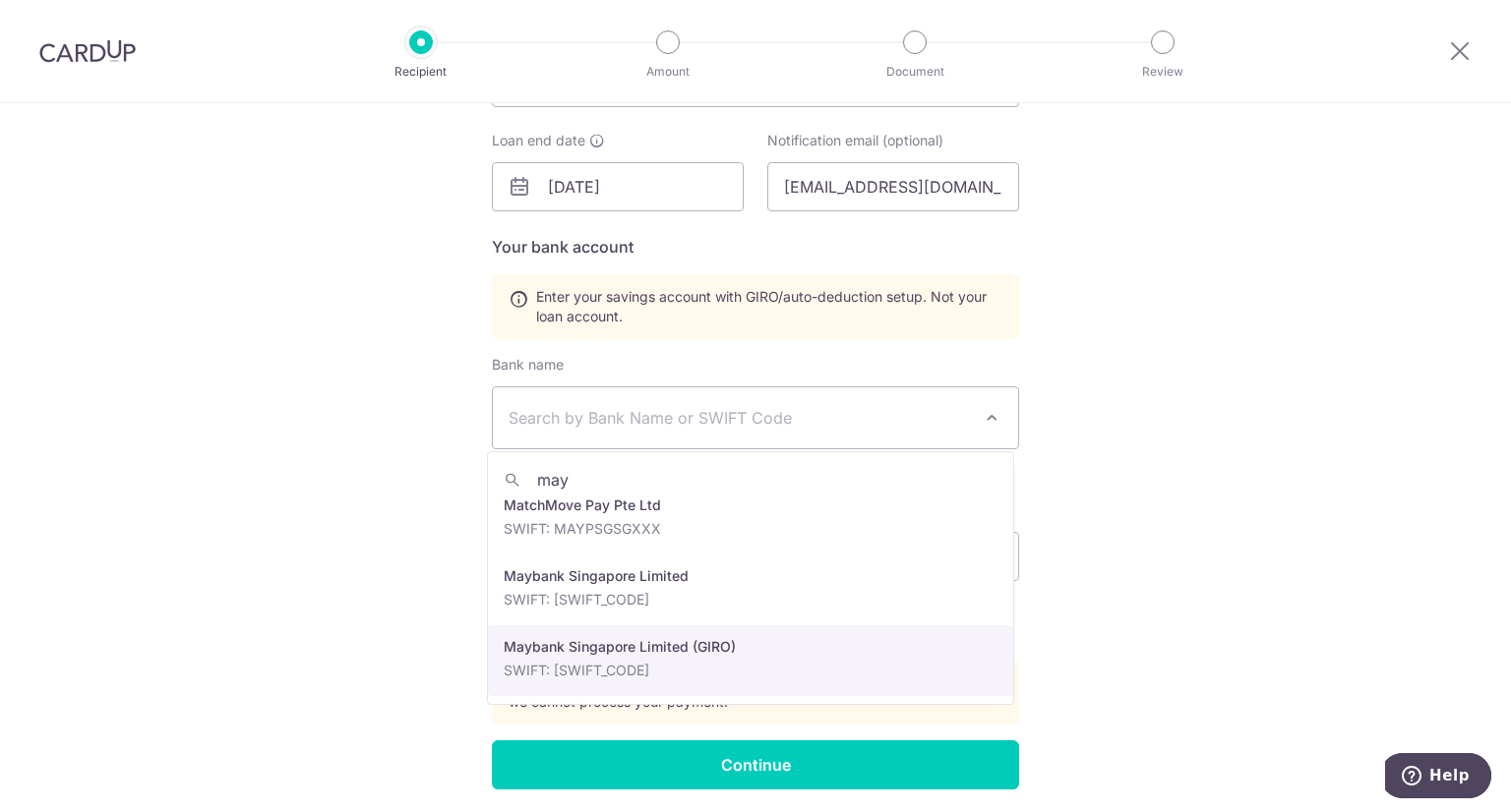
type input "may"
select select "22900"
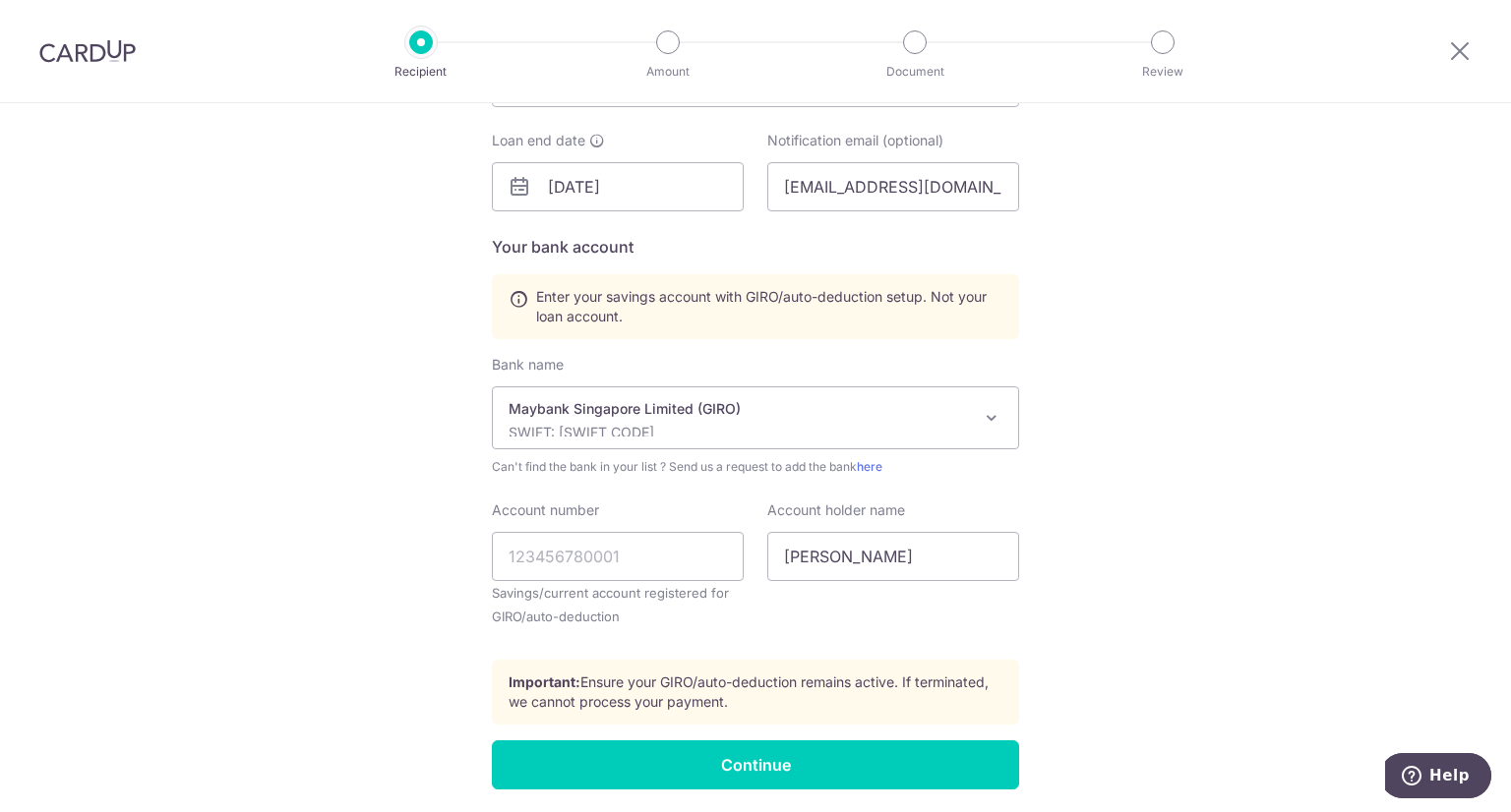
click at [1129, 512] on div "Who would you like to pay? Your recipient does not need a CardUp account to rec…" at bounding box center [756, 198] width 1511 height 1368
click at [644, 562] on input "Account number" at bounding box center [618, 556] width 252 height 49
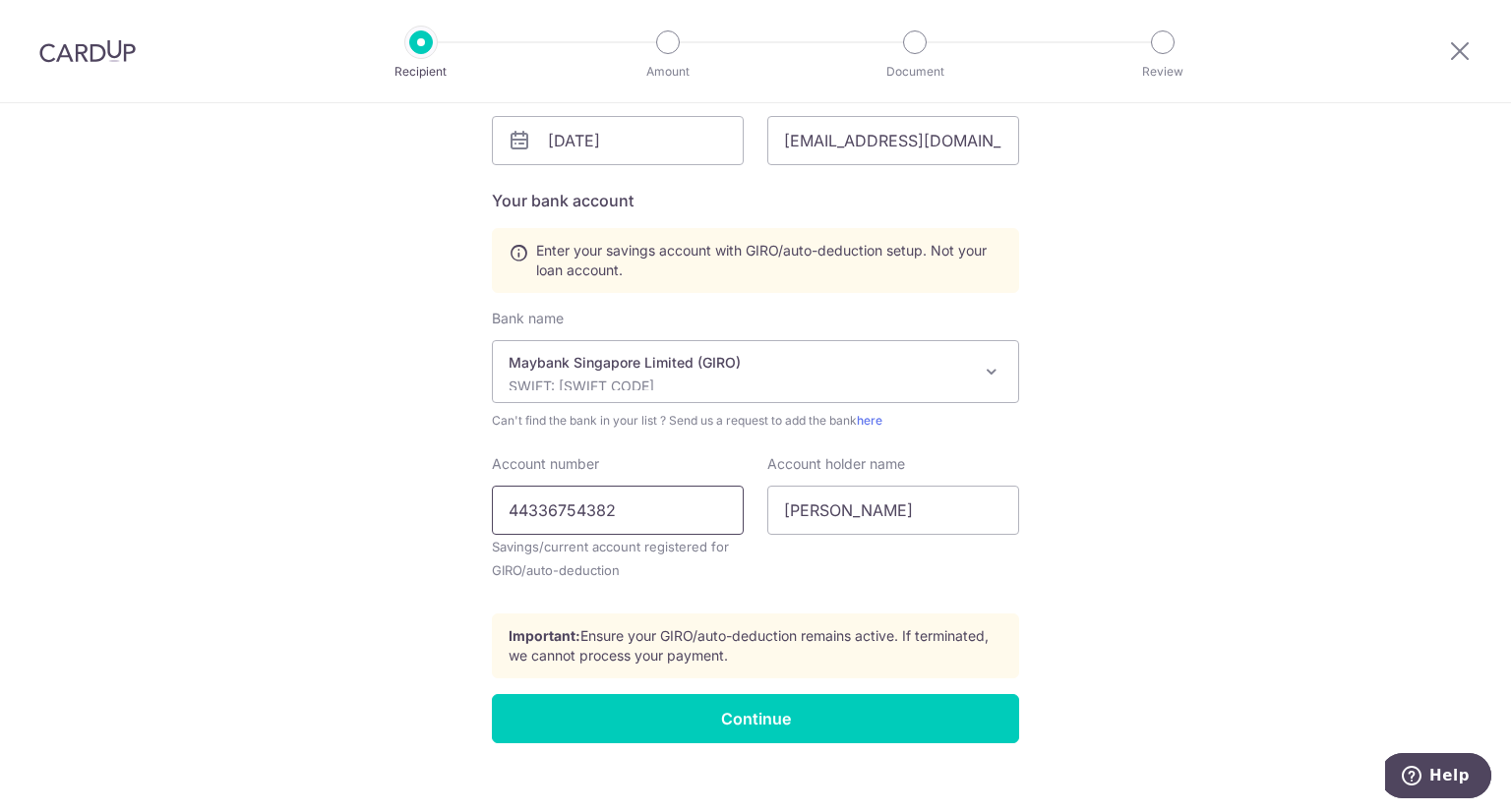
scroll to position [657, 0]
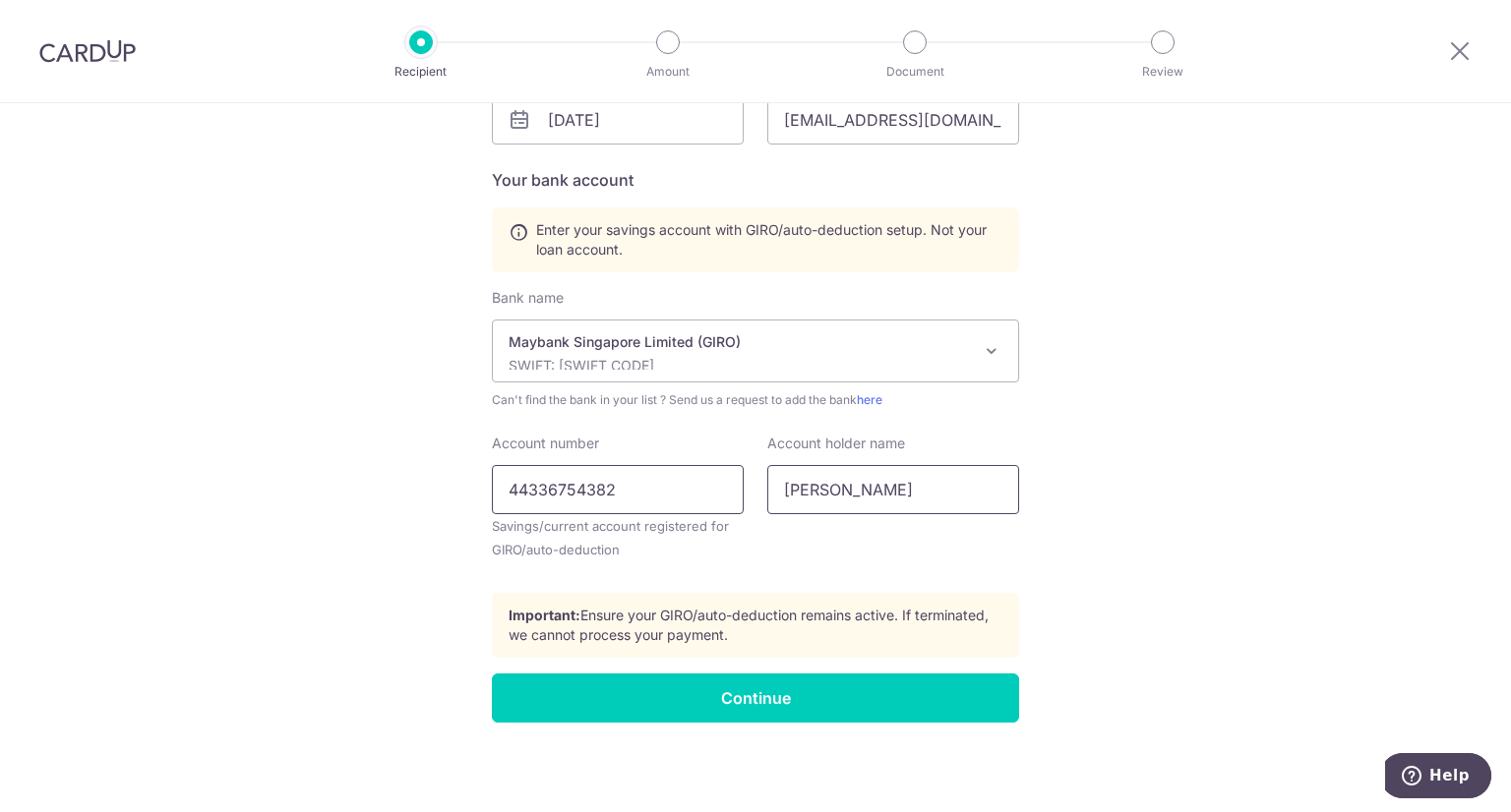
type input "44336754382"
drag, startPoint x: 920, startPoint y: 492, endPoint x: 711, endPoint y: 484, distance: 209.2
click at [711, 484] on div "Account number 44336754382 Savings/current account registered for GIRO/auto-ded…" at bounding box center [755, 505] width 551 height 144
type input "POH LEE HWANG, NIXON"
click at [1129, 396] on div "Who would you like to pay? Your recipient does not need a CardUp account to rec…" at bounding box center [756, 131] width 1511 height 1368
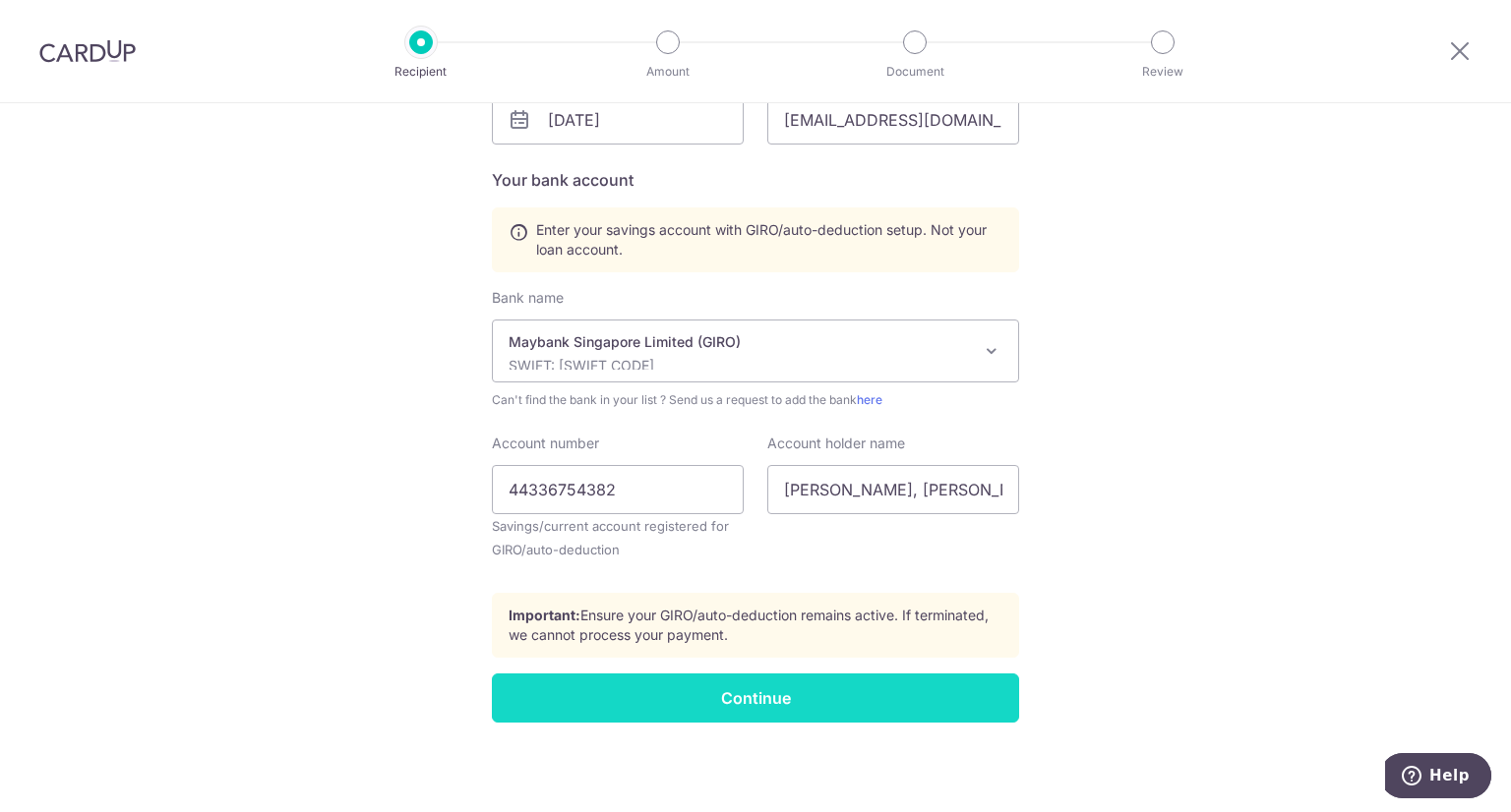
click at [728, 689] on input "Continue" at bounding box center [756, 697] width 528 height 49
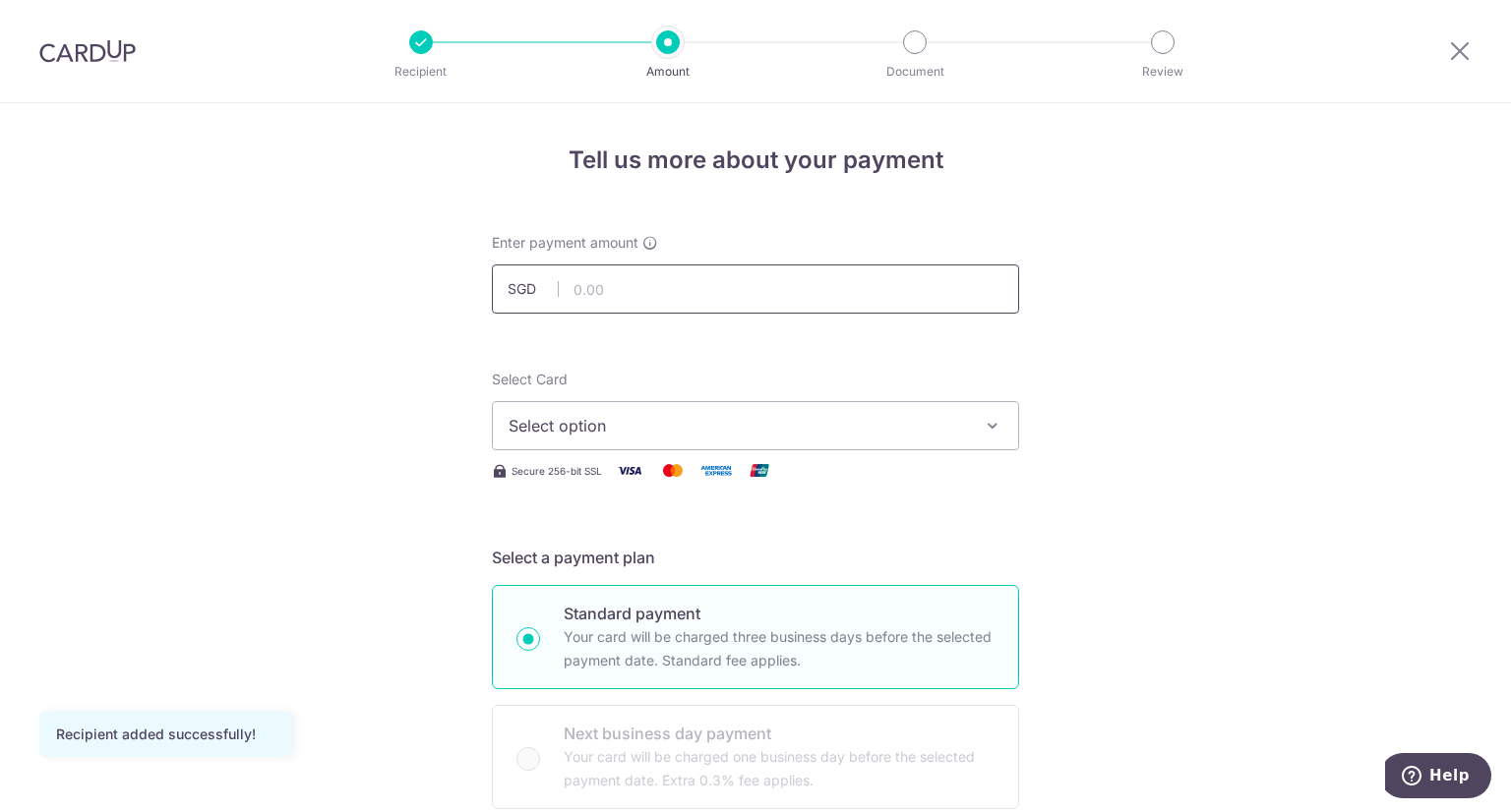
click at [647, 308] on input "text" at bounding box center [756, 289] width 528 height 49
type input "407.00"
click at [848, 430] on span "Select option" at bounding box center [738, 425] width 459 height 24
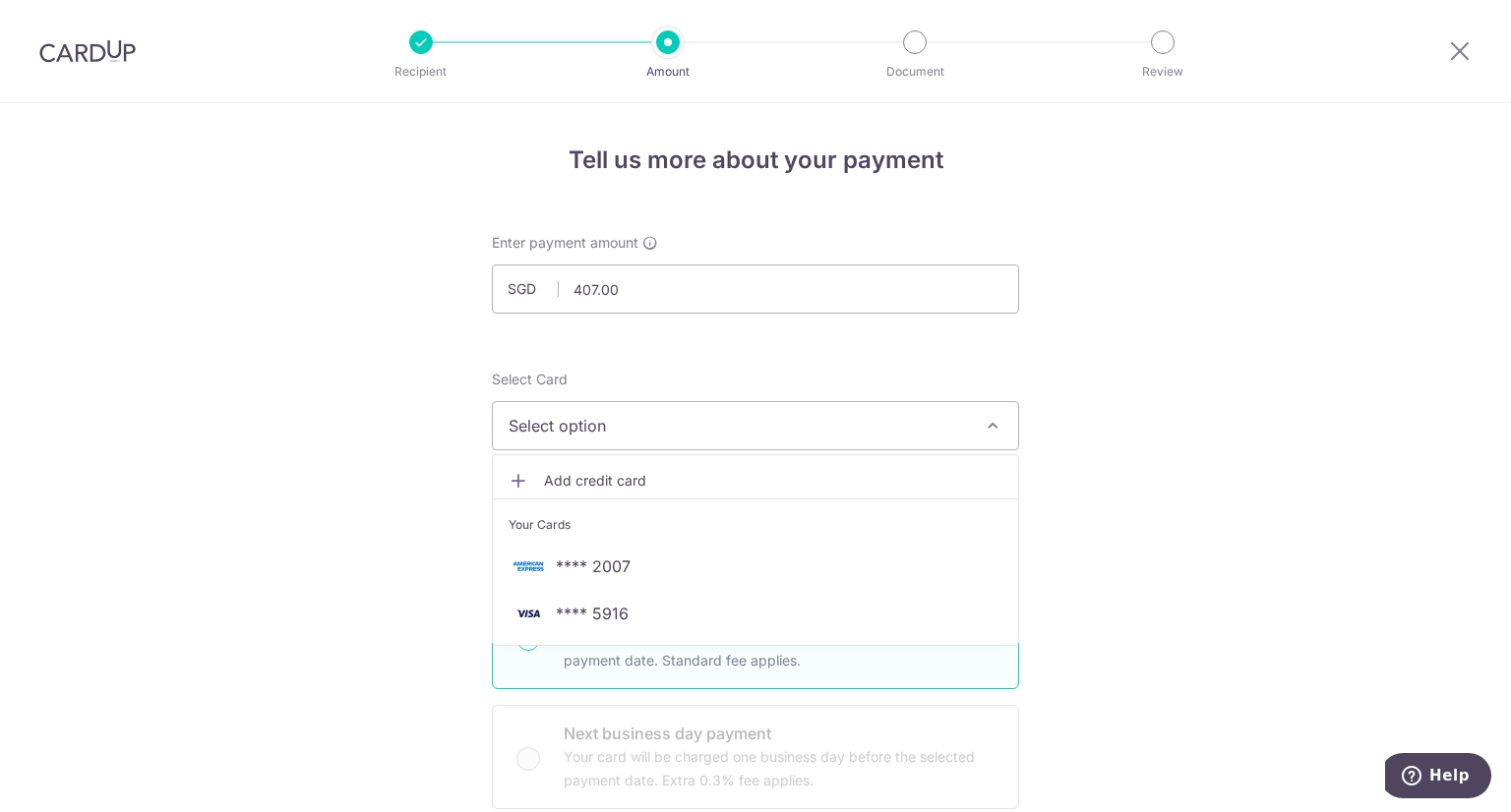
click at [626, 562] on span "**** 2007" at bounding box center [756, 566] width 494 height 24
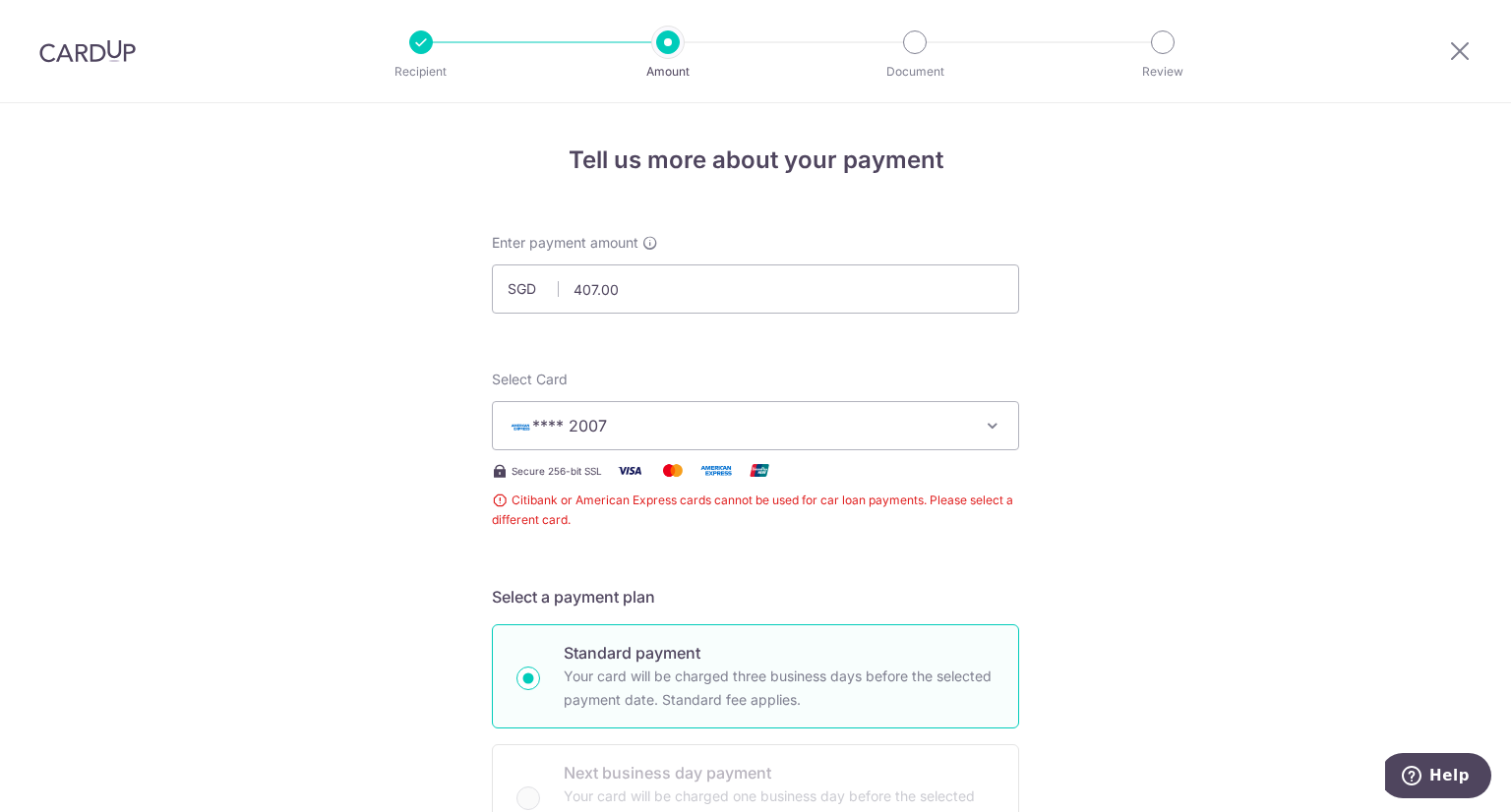
click at [687, 420] on span "**** 2007" at bounding box center [738, 425] width 459 height 24
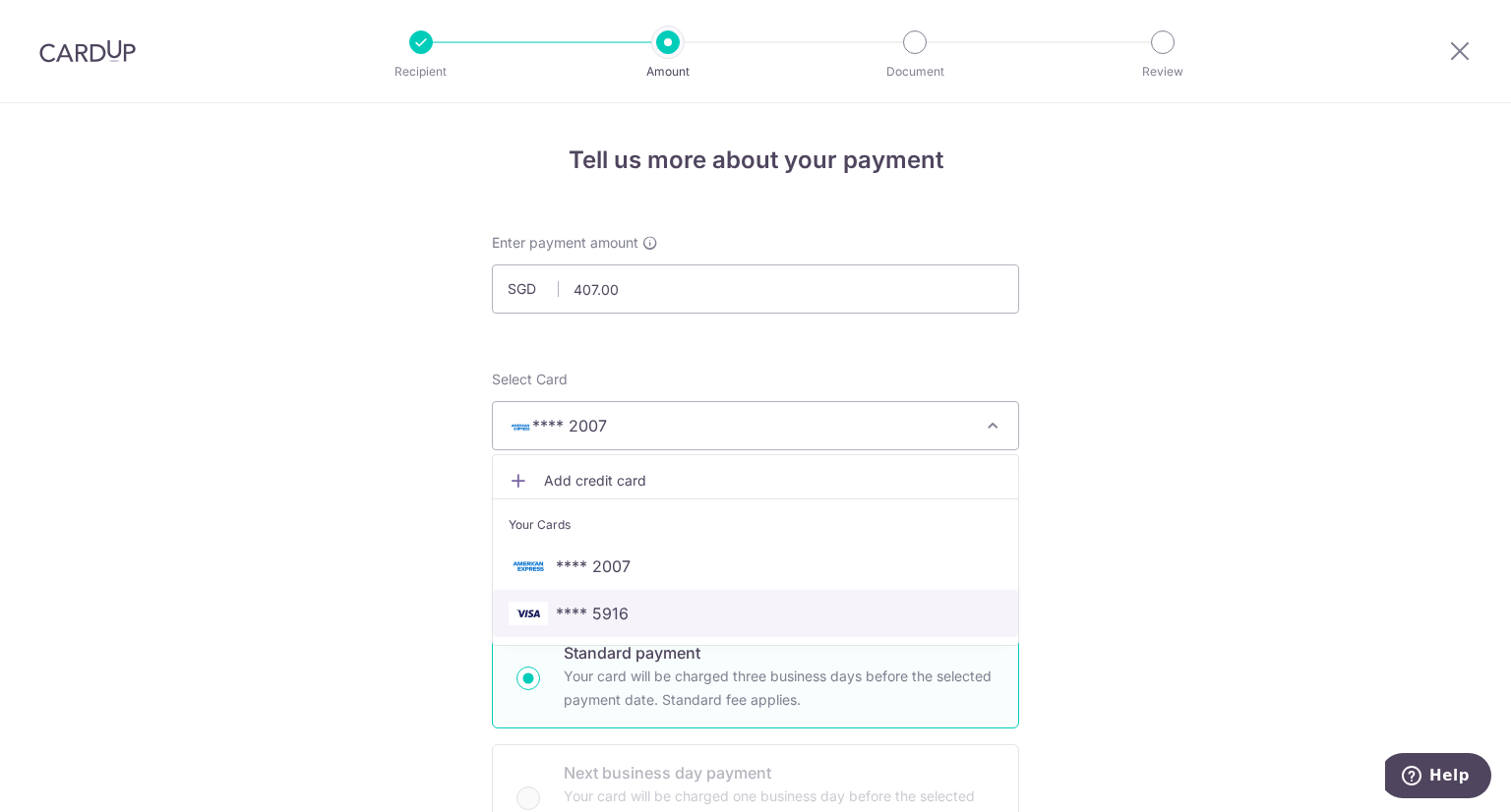
click at [621, 609] on span "**** 5916" at bounding box center [592, 613] width 73 height 24
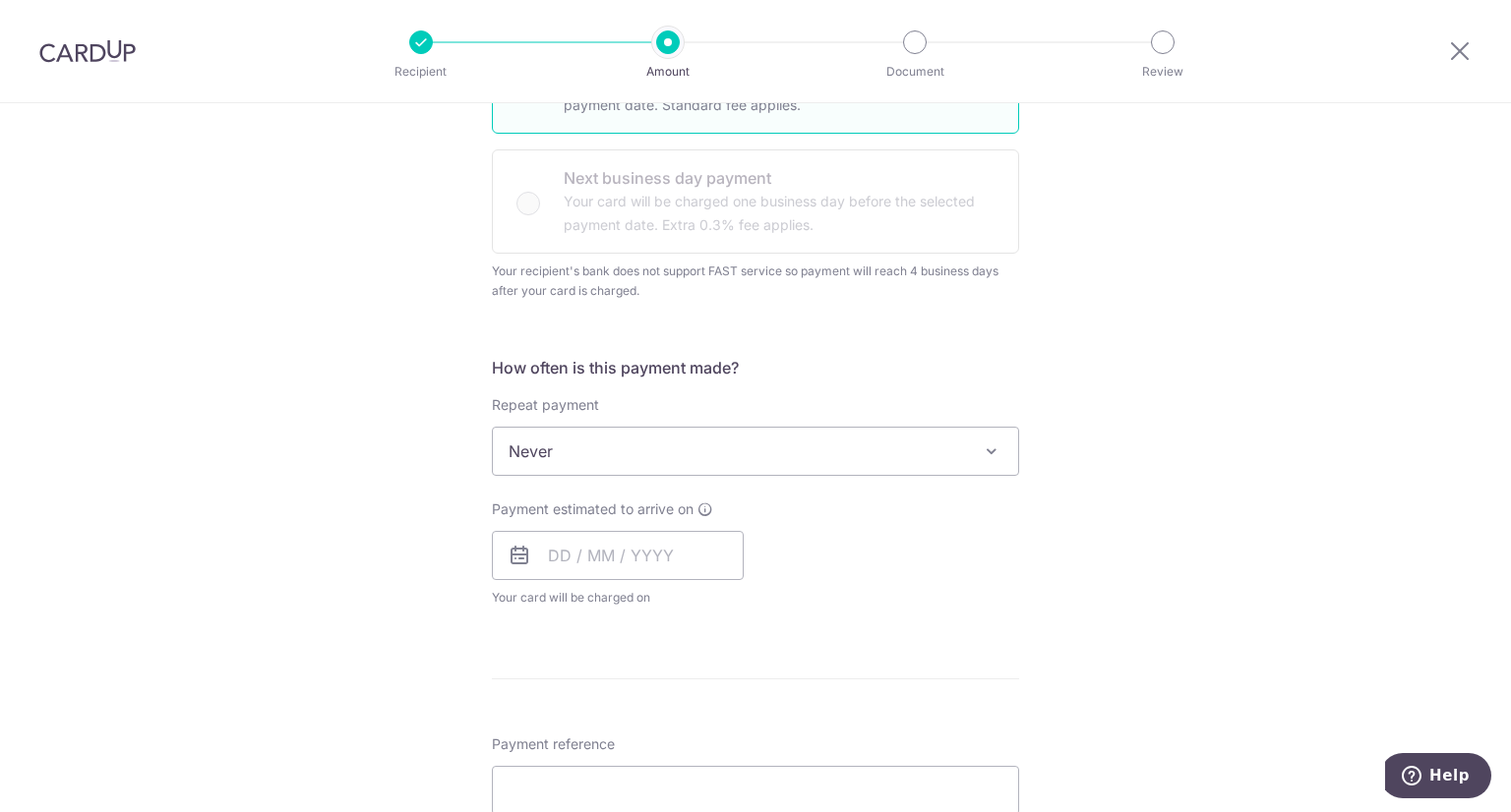
scroll to position [590, 0]
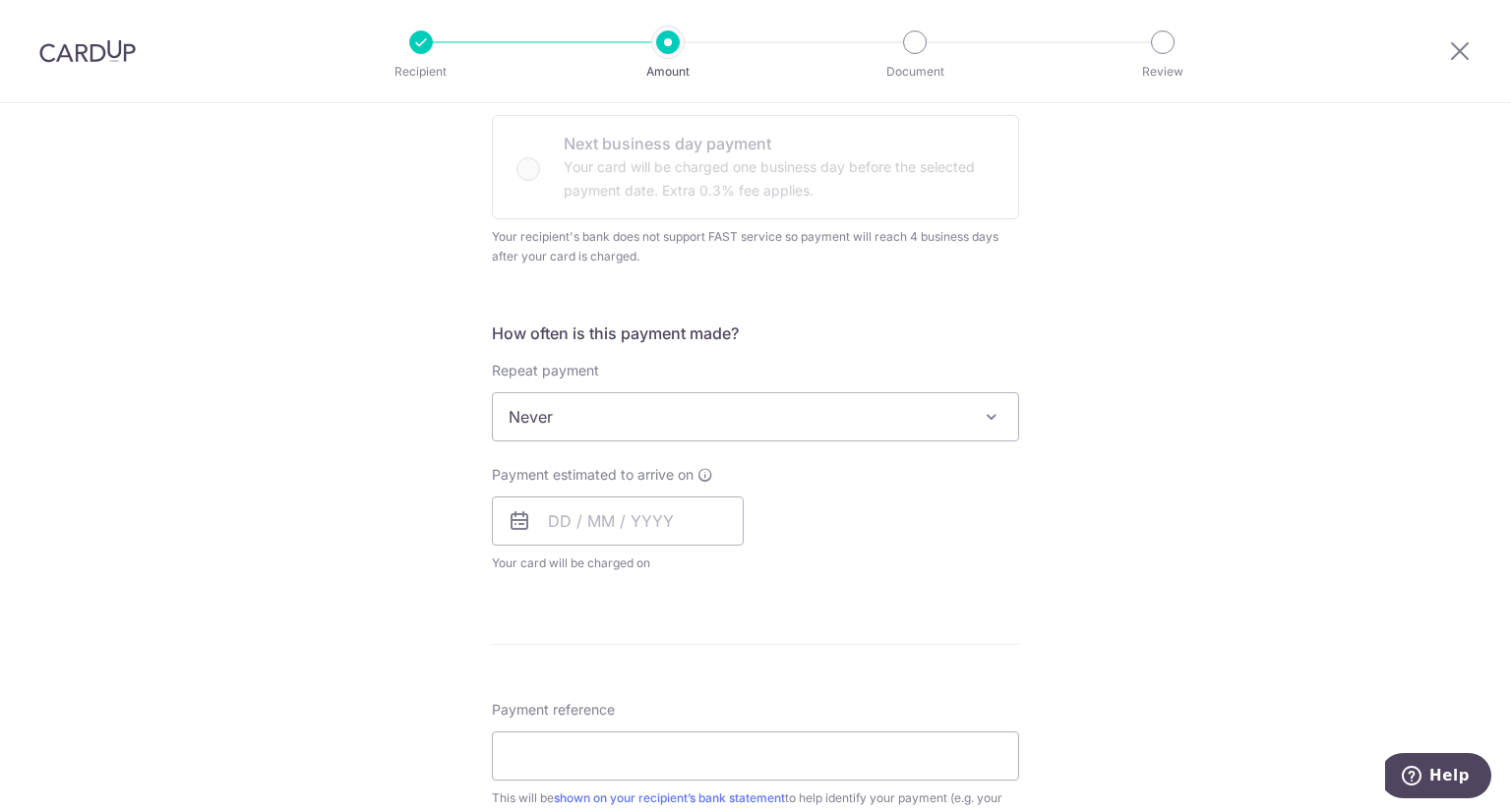
click at [880, 417] on span "Never" at bounding box center [756, 416] width 526 height 47
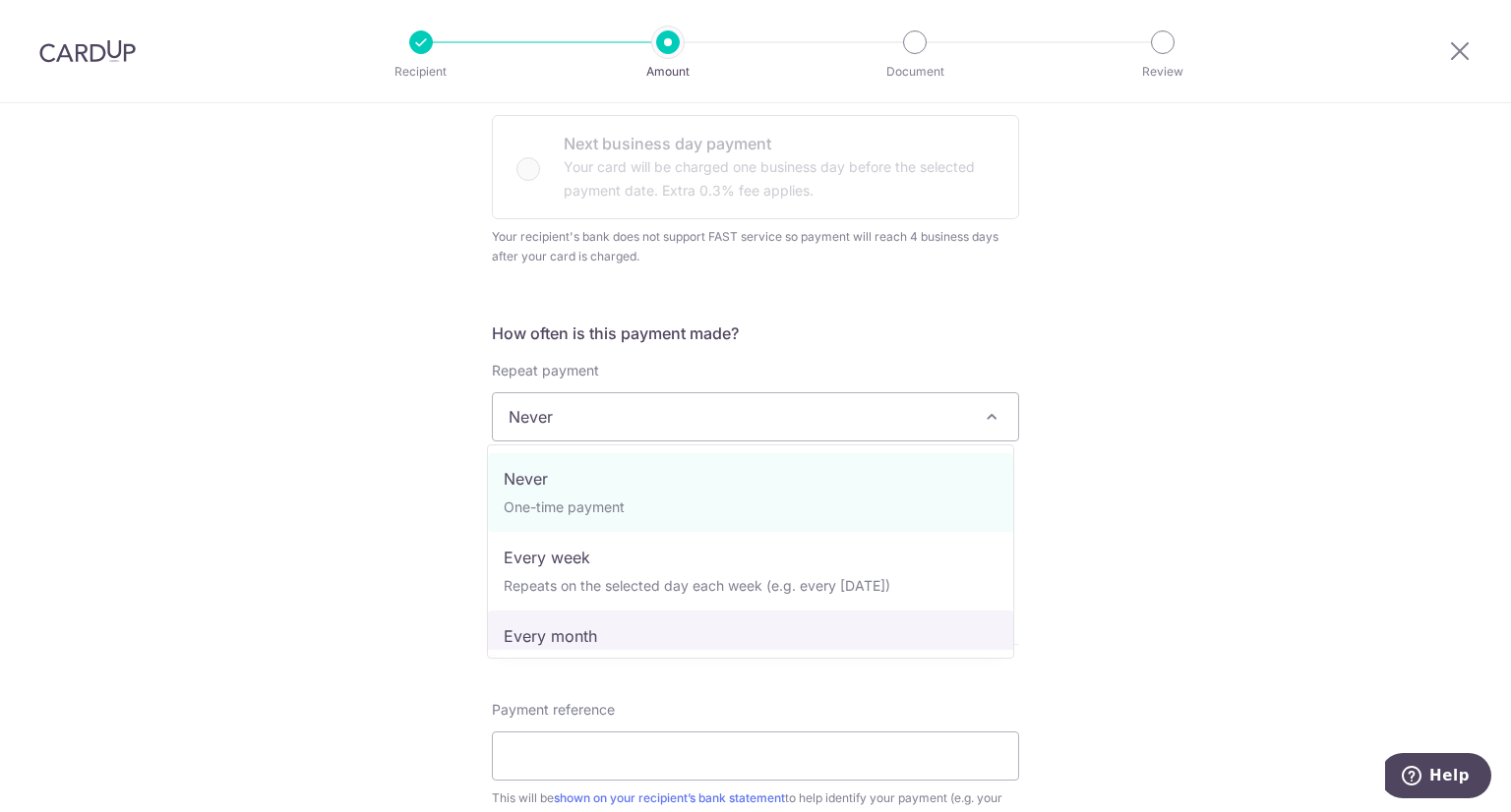
select select "3"
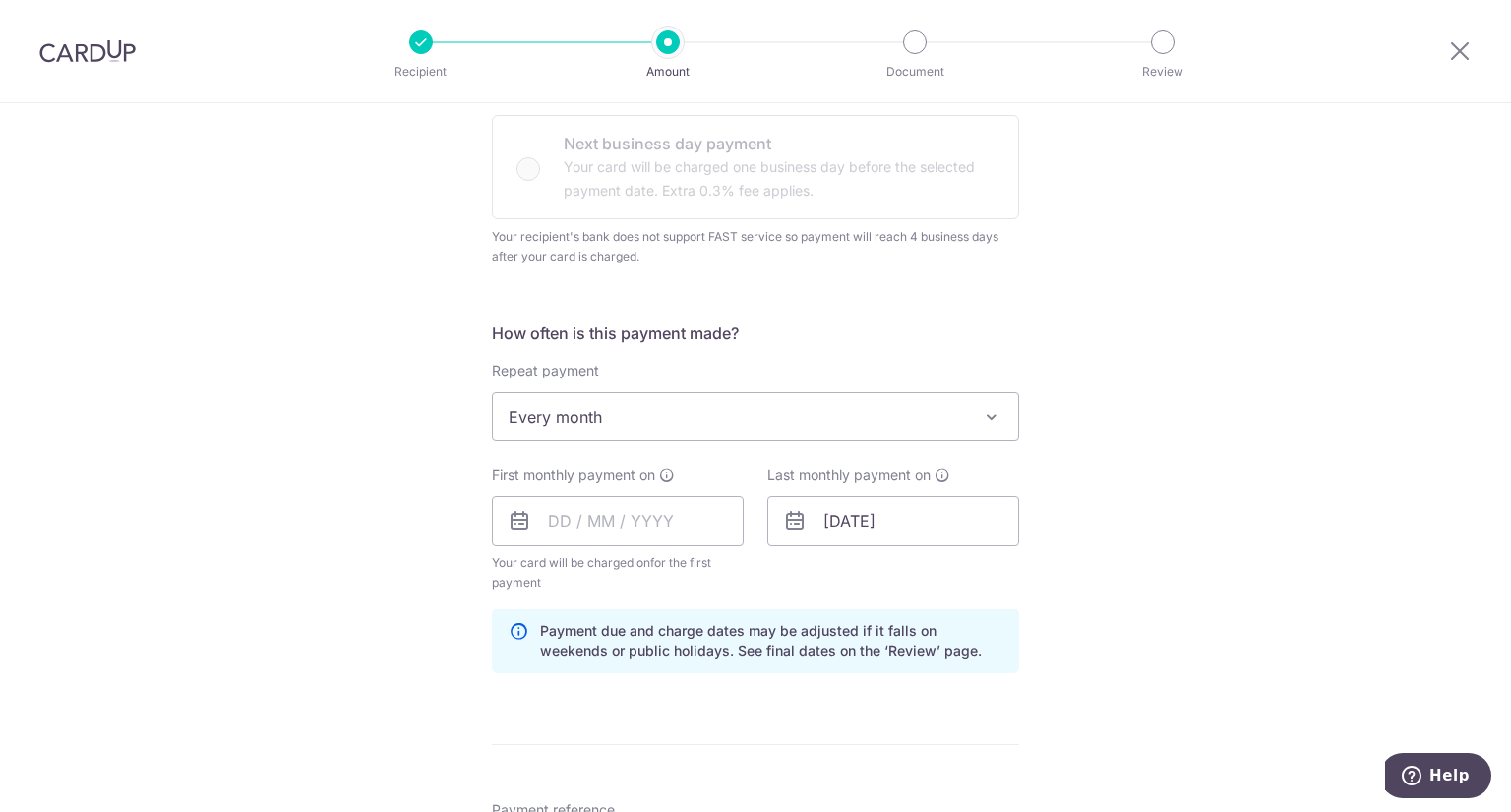
click at [1186, 496] on div "Tell us more about your payment Enter payment amount SGD 407.00 407.00 Recipien…" at bounding box center [756, 476] width 1511 height 1926
click at [577, 523] on input "text" at bounding box center [618, 520] width 252 height 49
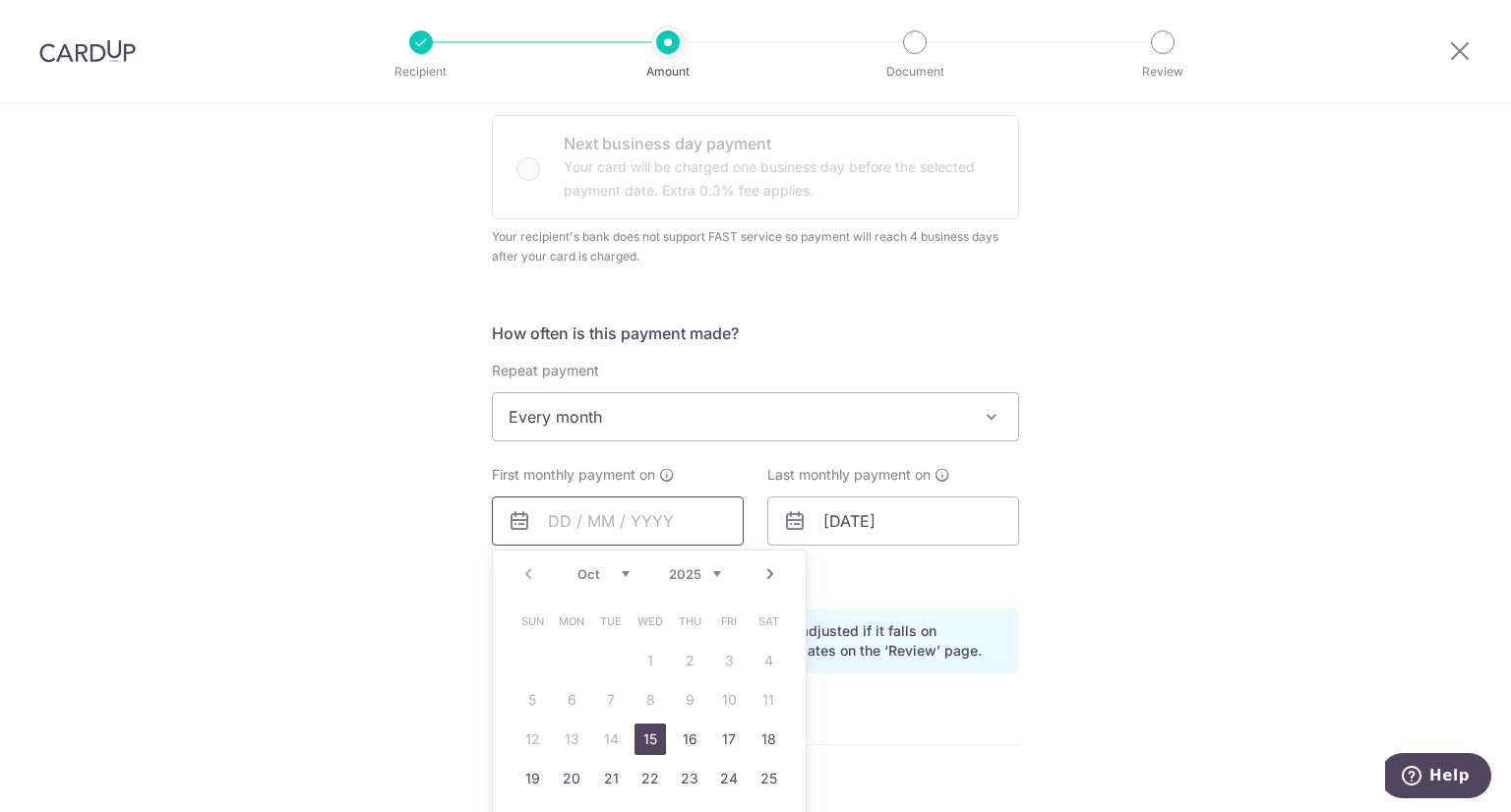
drag, startPoint x: 527, startPoint y: 507, endPoint x: 520, endPoint y: 519, distance: 13.9
click at [527, 507] on input "text" at bounding box center [618, 520] width 252 height 49
click at [511, 522] on icon at bounding box center [520, 521] width 24 height 24
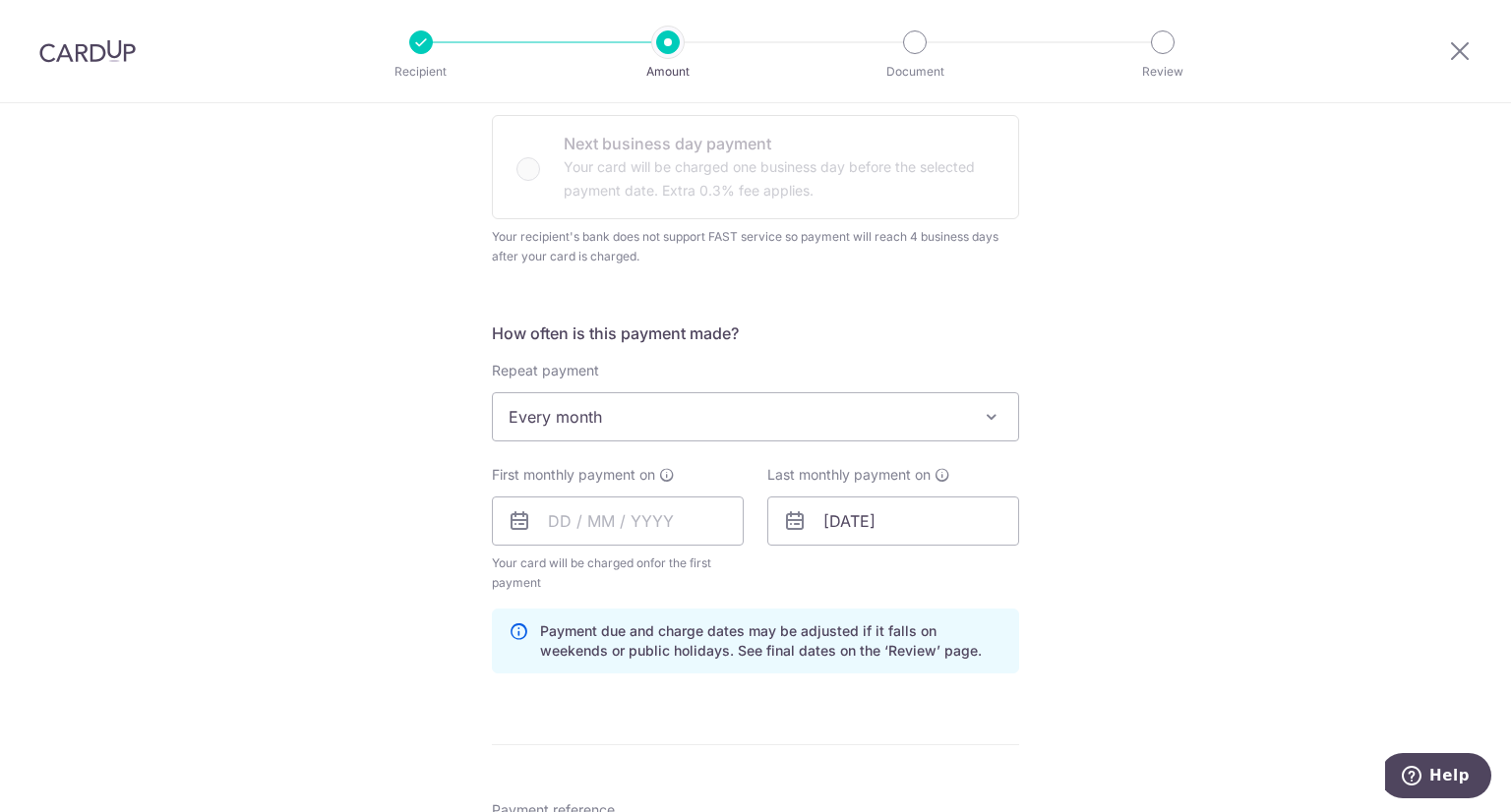
click at [511, 522] on icon at bounding box center [520, 521] width 24 height 24
click at [561, 513] on input "text" at bounding box center [618, 520] width 252 height 49
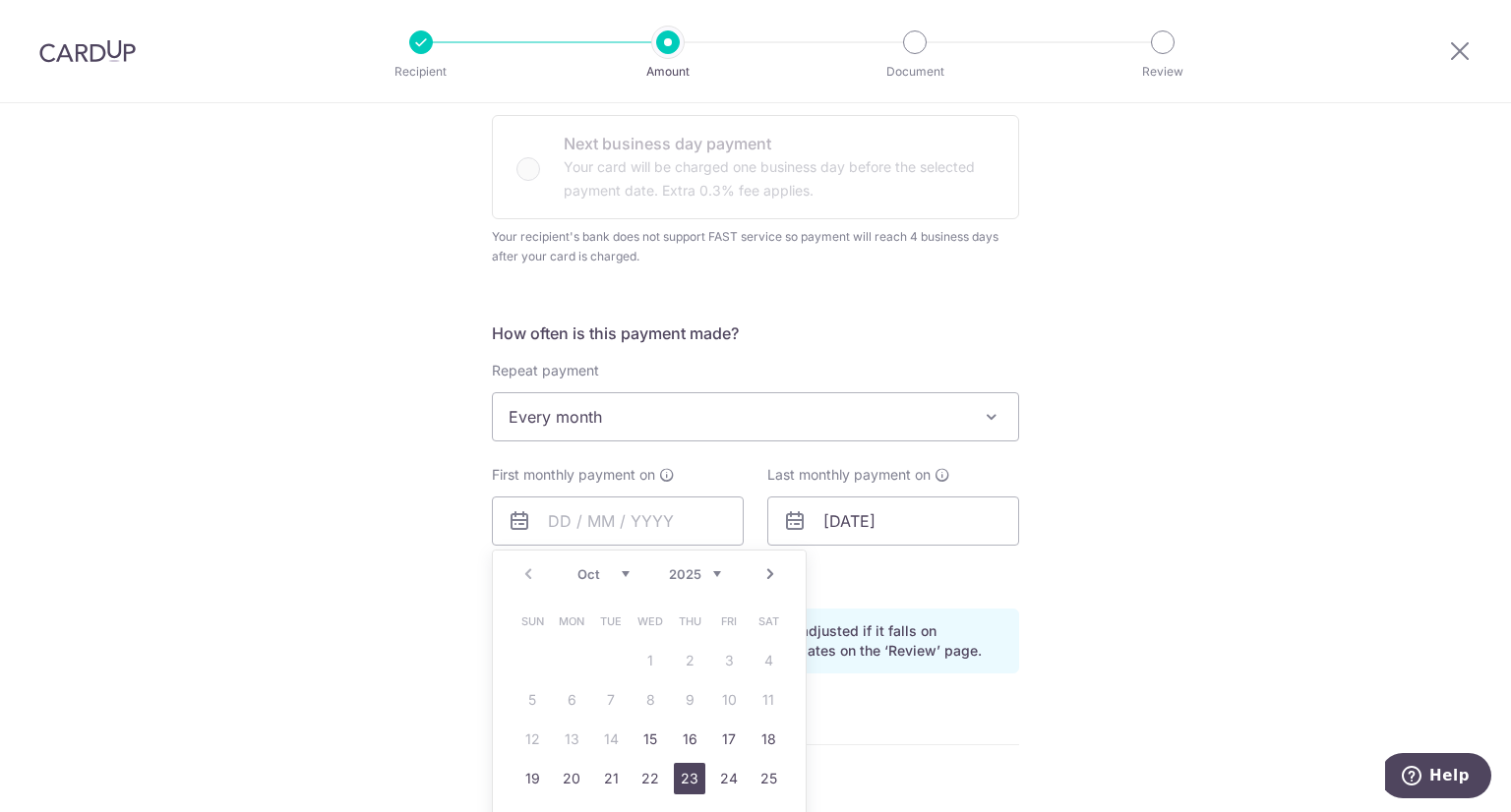
click at [689, 775] on link "23" at bounding box center [689, 778] width 31 height 31
type input "23/10/2025"
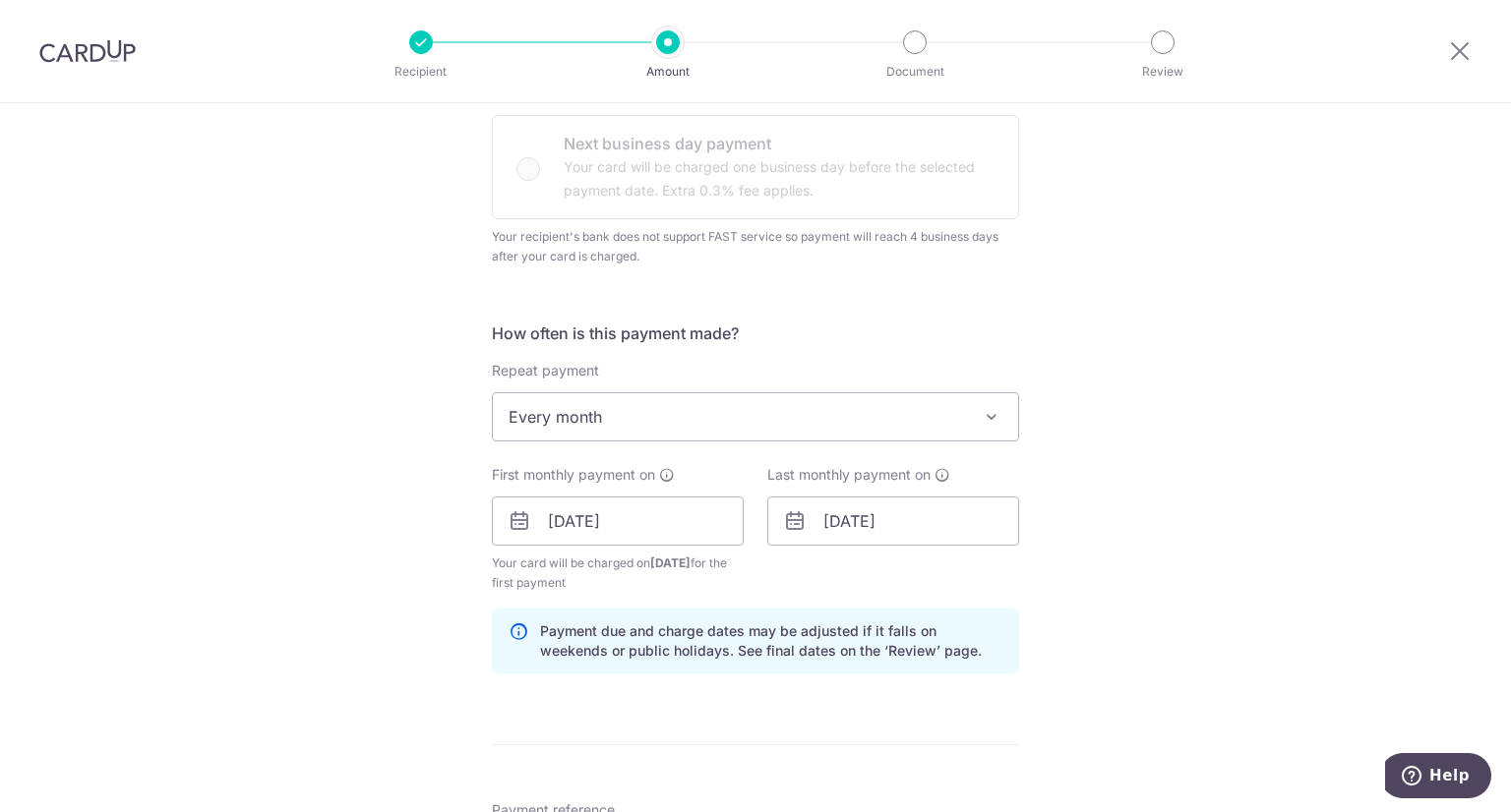
click at [1178, 568] on div "Tell us more about your payment Enter payment amount SGD 407.00 407.00 Recipien…" at bounding box center [756, 476] width 1511 height 1926
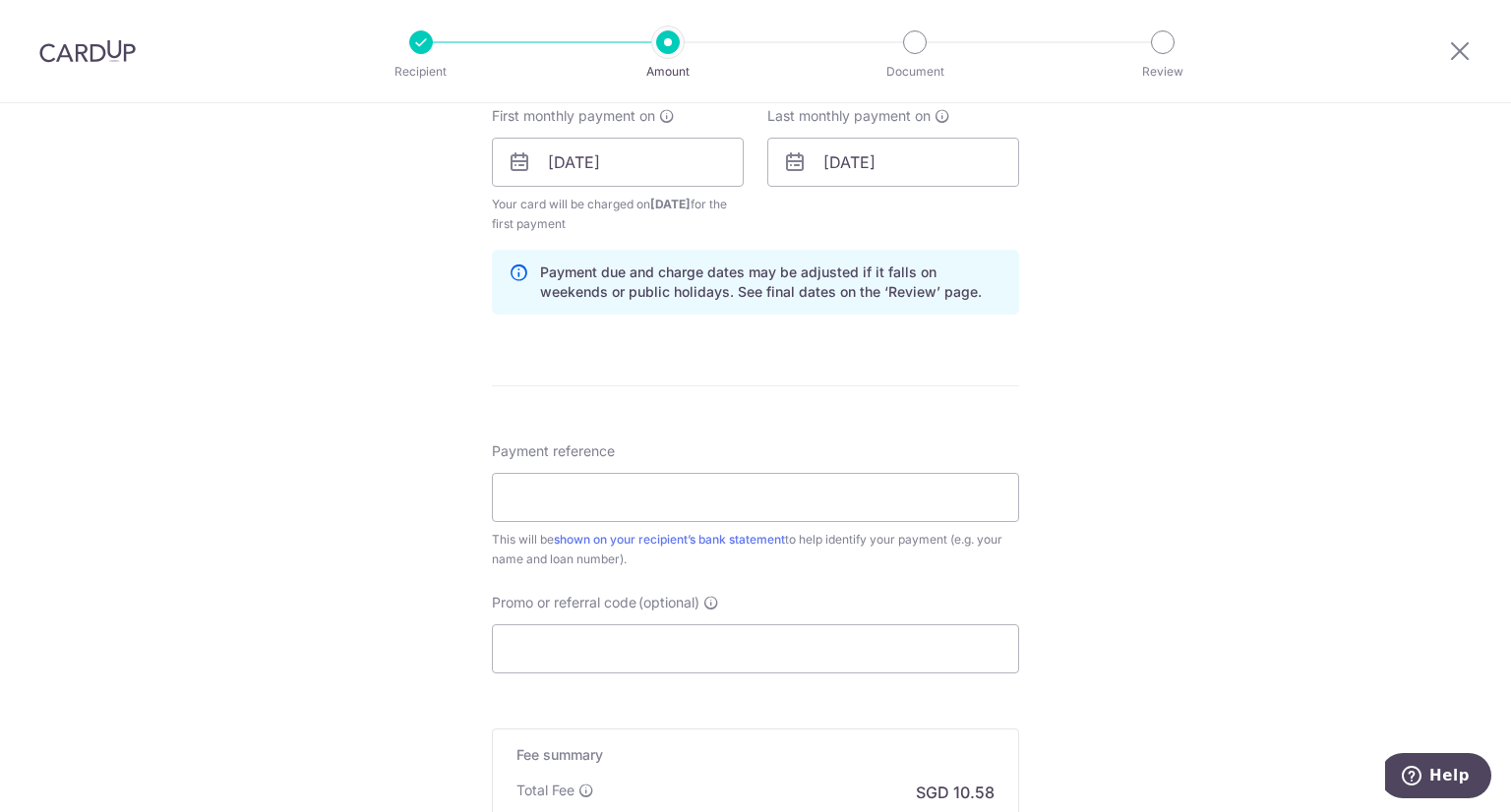
scroll to position [983, 0]
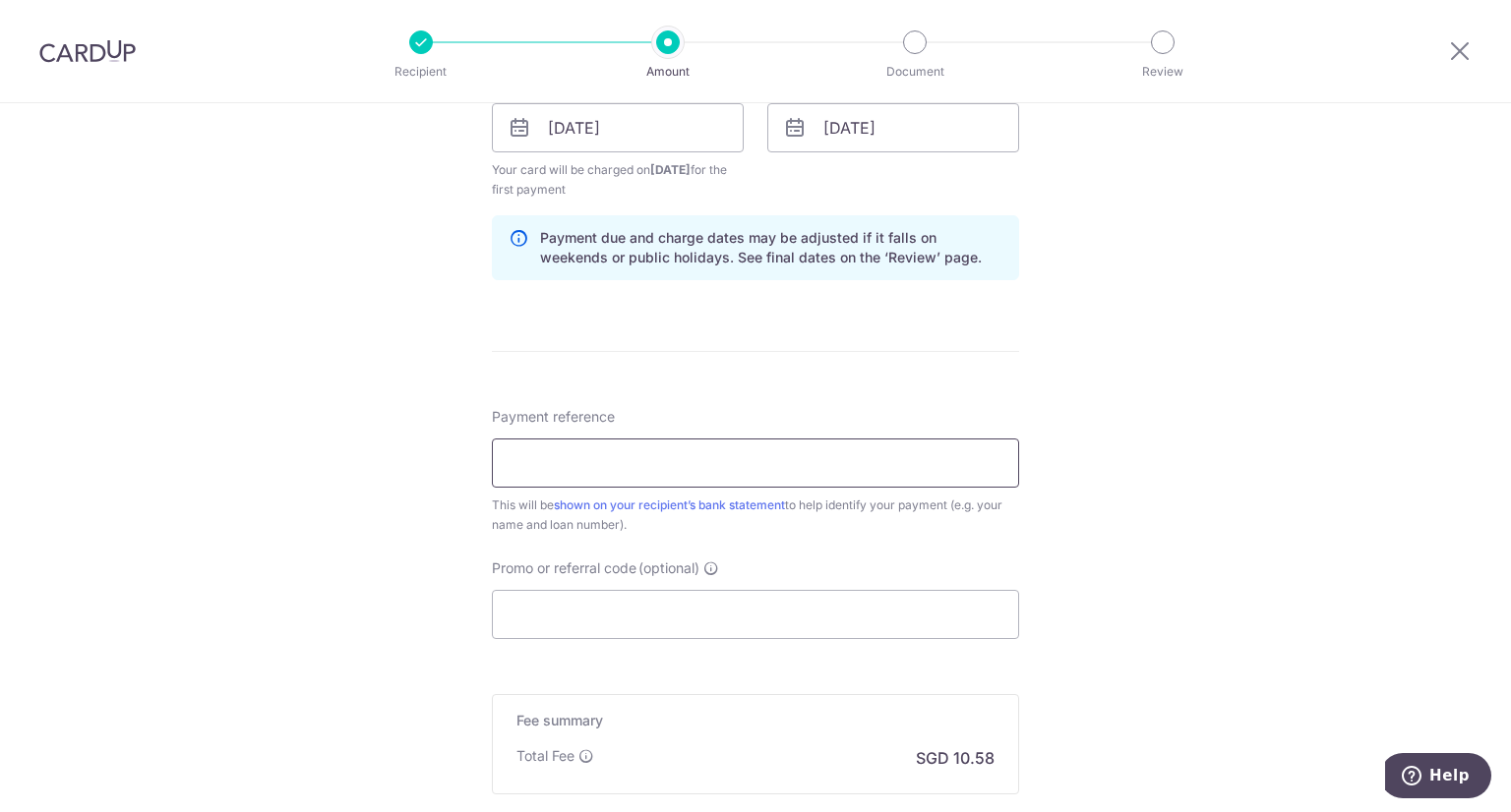
click at [633, 455] on input "Payment reference" at bounding box center [756, 462] width 528 height 49
click at [1150, 459] on div "Tell us more about your payment Enter payment amount SGD 407.00 407.00 Recipien…" at bounding box center [756, 83] width 1511 height 1926
click at [901, 461] on input "Payment reference" at bounding box center [756, 462] width 528 height 49
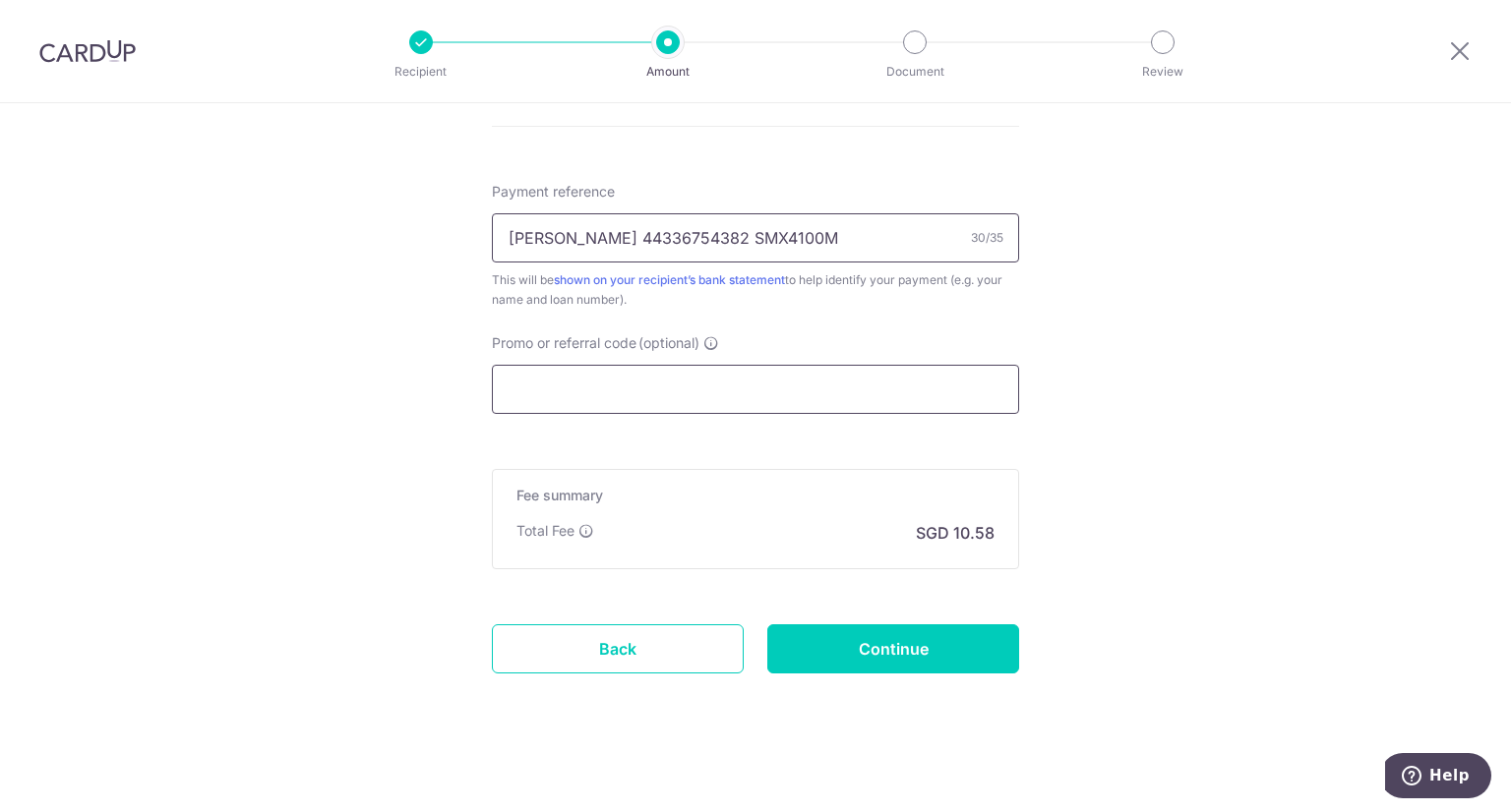
scroll to position [1216, 0]
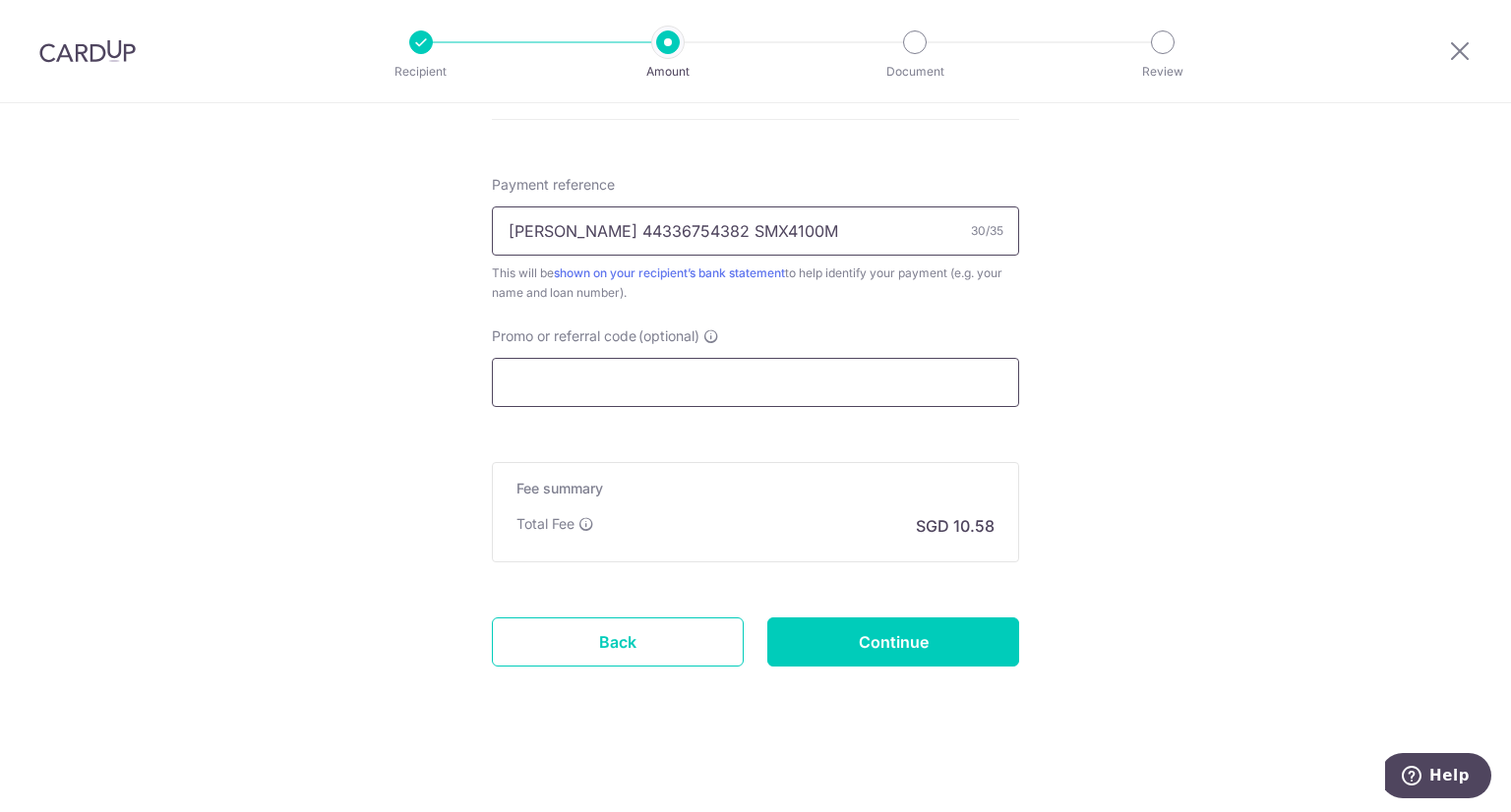
type input "nixon poh 44336754382 SMX4100M"
click at [659, 380] on input "Promo or referral code (optional)" at bounding box center [756, 382] width 528 height 49
click at [651, 387] on input "Promo or referral code (optional)" at bounding box center [756, 382] width 528 height 49
paste input "MILELION"
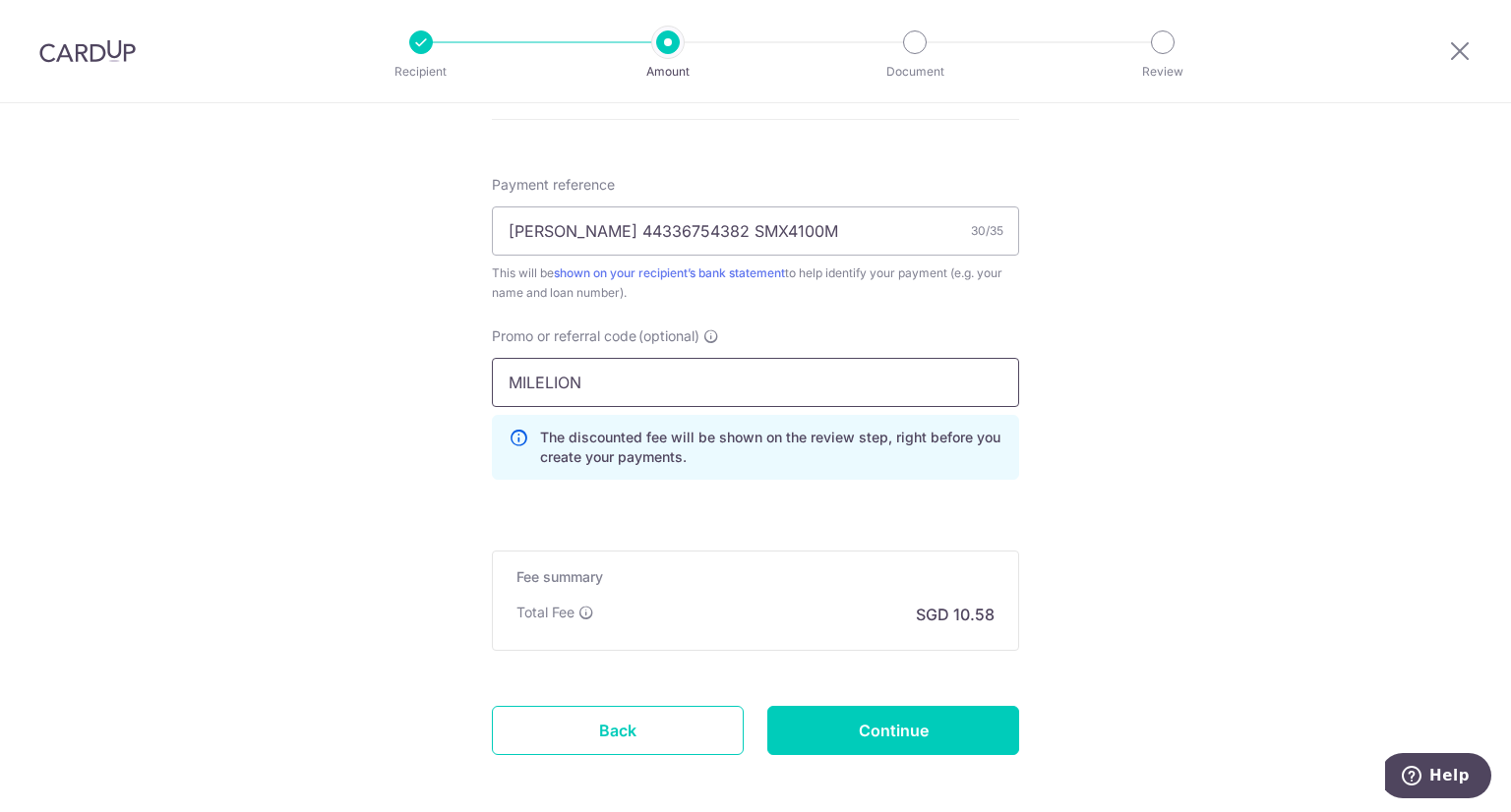
type input "MILELION"
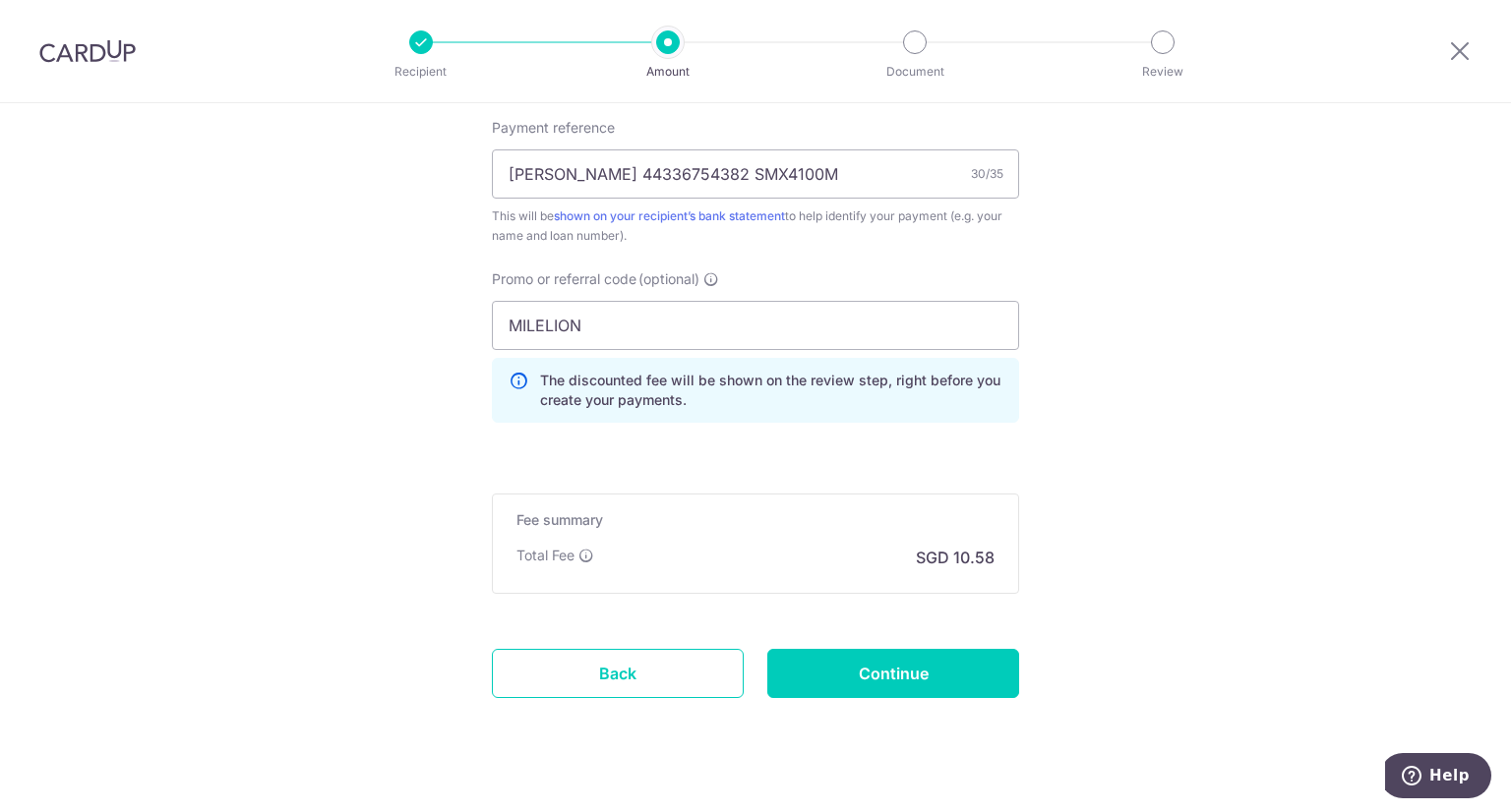
scroll to position [1302, 0]
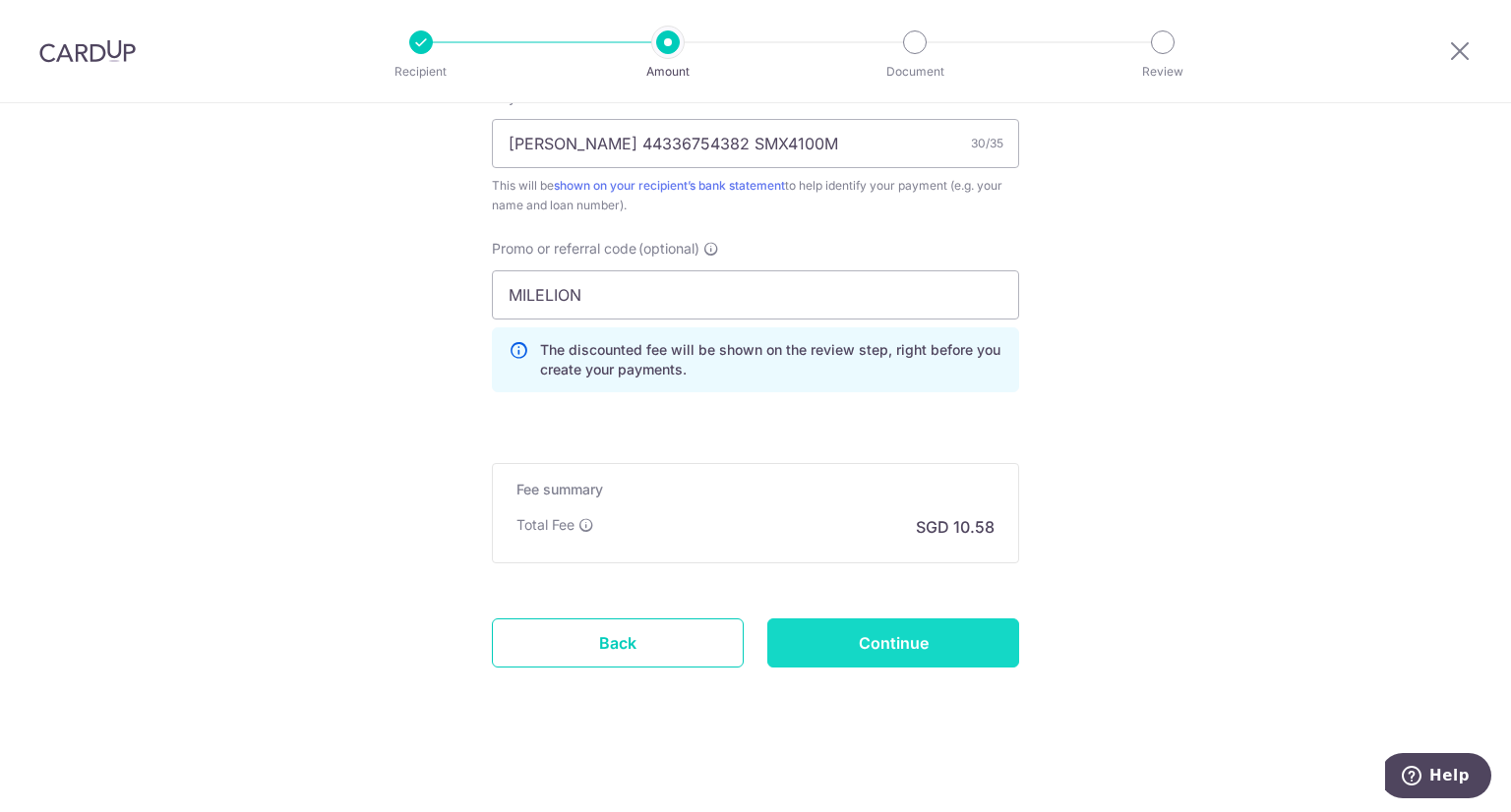
click at [924, 635] on input "Continue" at bounding box center [893, 642] width 252 height 49
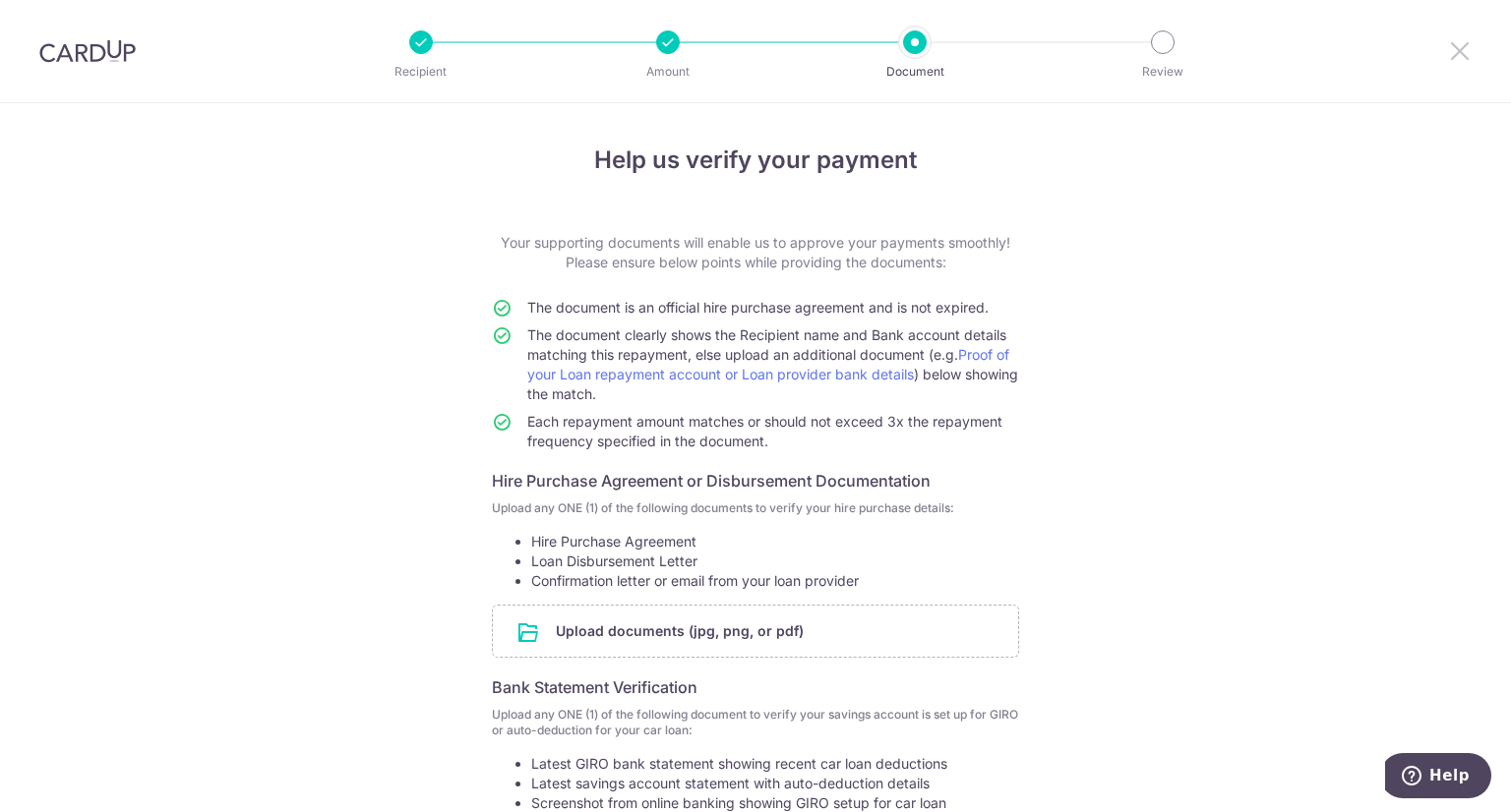
click at [1464, 51] on icon at bounding box center [1460, 50] width 24 height 25
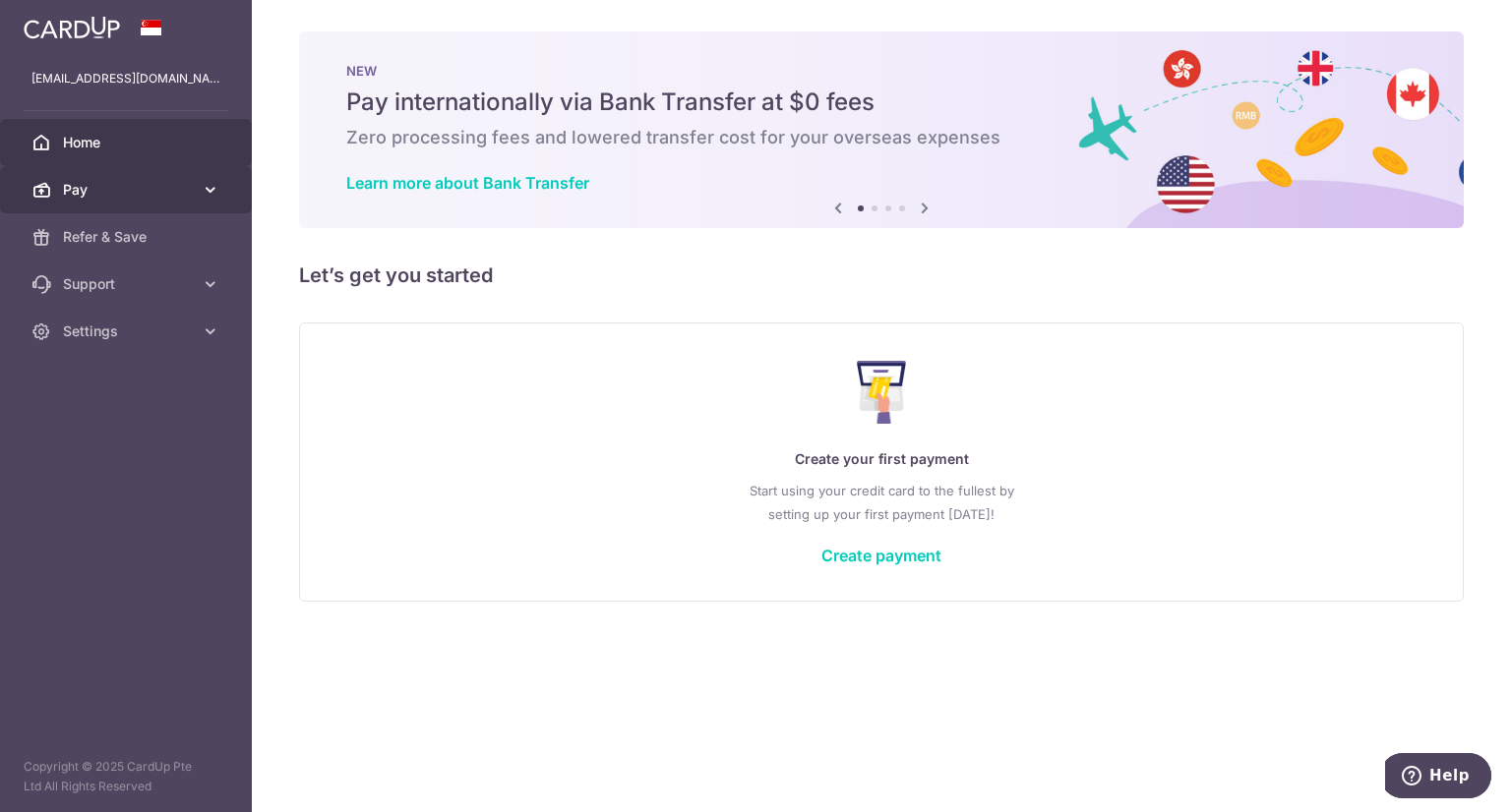
click at [192, 186] on span "Pay" at bounding box center [128, 190] width 130 height 20
